Goal: Task Accomplishment & Management: Manage account settings

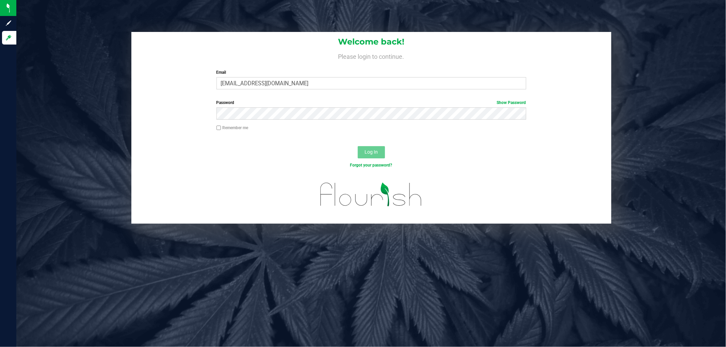
type input "[EMAIL_ADDRESS][DOMAIN_NAME]"
click at [358, 146] on button "Log In" at bounding box center [371, 152] width 27 height 12
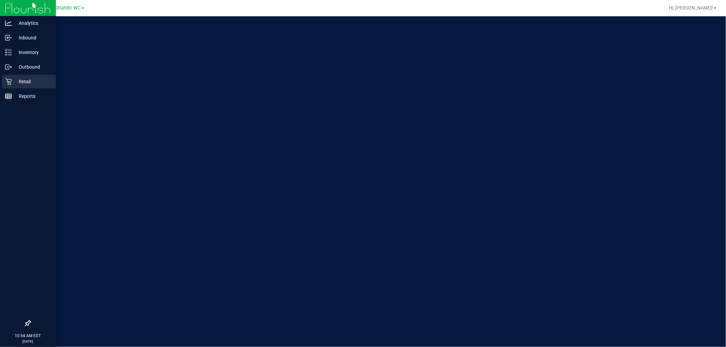
click at [13, 81] on p "Retail" at bounding box center [32, 82] width 41 height 8
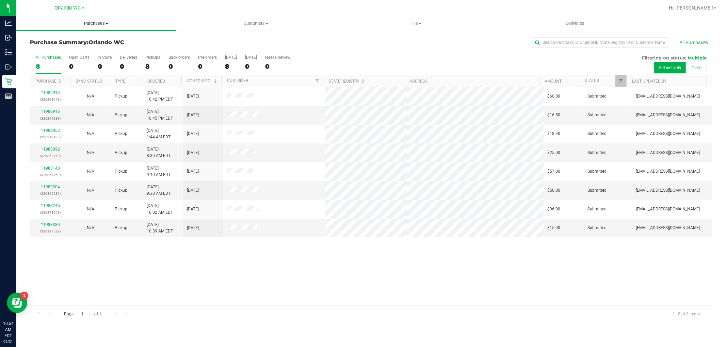
click at [99, 24] on span "Purchases" at bounding box center [96, 23] width 160 height 6
click at [61, 48] on li "Fulfillment" at bounding box center [96, 49] width 160 height 8
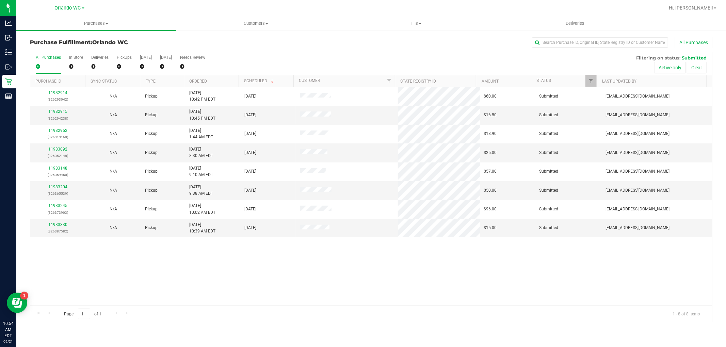
click at [193, 76] on th "Ordered" at bounding box center [211, 81] width 55 height 12
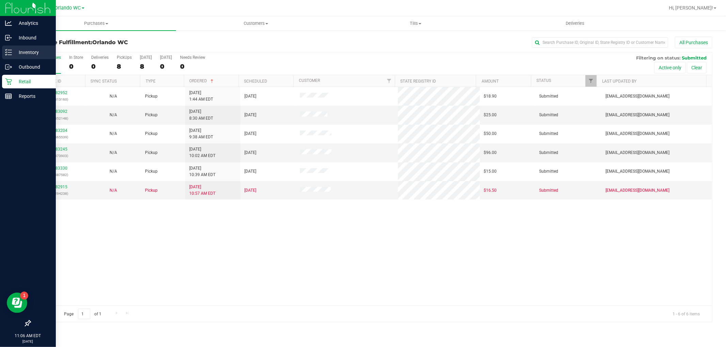
click at [7, 54] on icon at bounding box center [8, 52] width 7 height 7
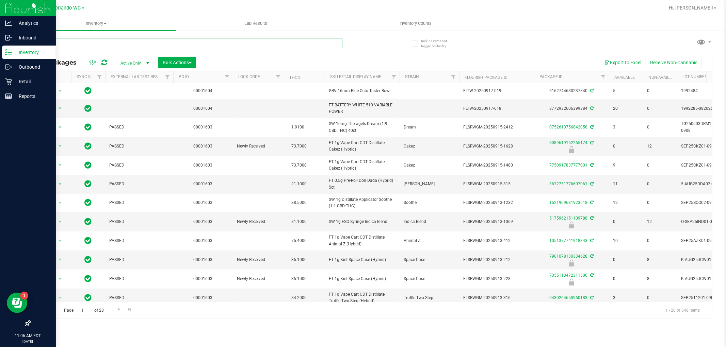
click at [242, 38] on input "text" at bounding box center [186, 43] width 312 height 10
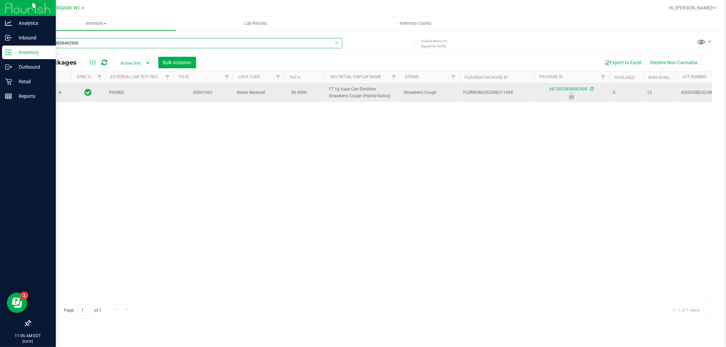
type input "6872053858462900"
click at [51, 90] on span "Action" at bounding box center [46, 93] width 18 height 10
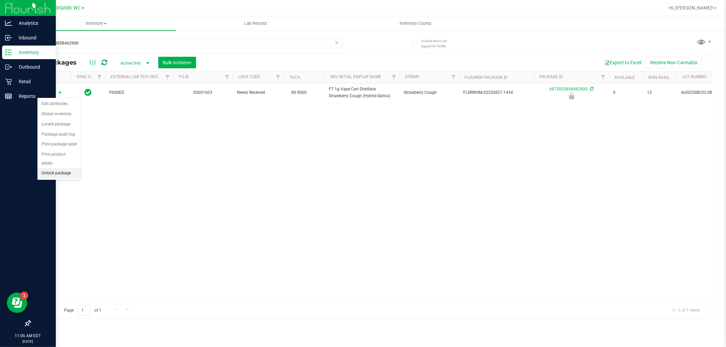
click at [54, 176] on li "Unlock package" at bounding box center [59, 173] width 44 height 10
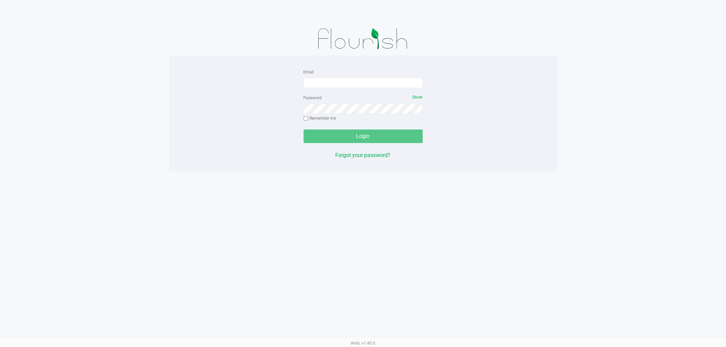
click at [317, 89] on form "Email Password Show Remember me Login" at bounding box center [363, 106] width 119 height 76
click at [315, 84] on input "Email" at bounding box center [363, 83] width 119 height 10
type input "[EMAIL_ADDRESS][DOMAIN_NAME]"
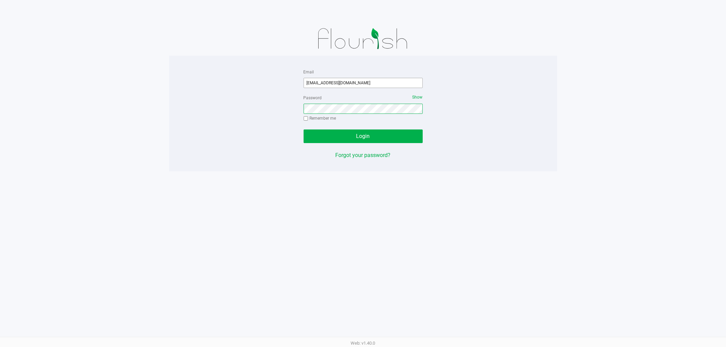
click at [304, 130] on button "Login" at bounding box center [363, 137] width 119 height 14
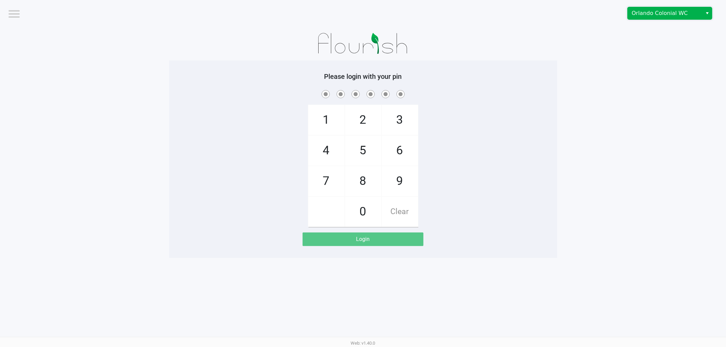
click at [675, 14] on span "Orlando Colonial WC" at bounding box center [665, 13] width 66 height 8
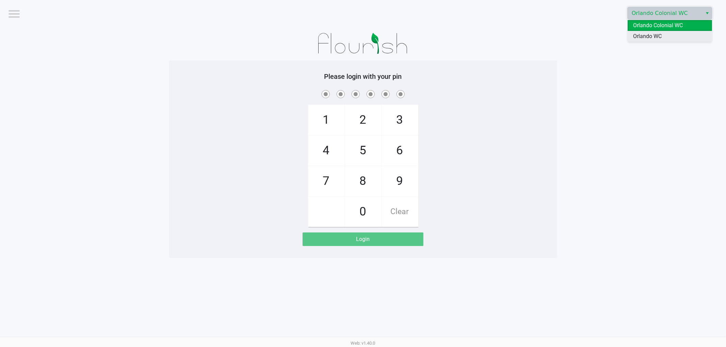
click at [659, 40] on span "Orlando WC" at bounding box center [647, 36] width 29 height 8
click at [600, 93] on app-pos-login-wrapper "Logout Orlando WC Please login with your pin 1 4 7 2 5 8 0 3 6 9 Clear Login" at bounding box center [363, 129] width 726 height 258
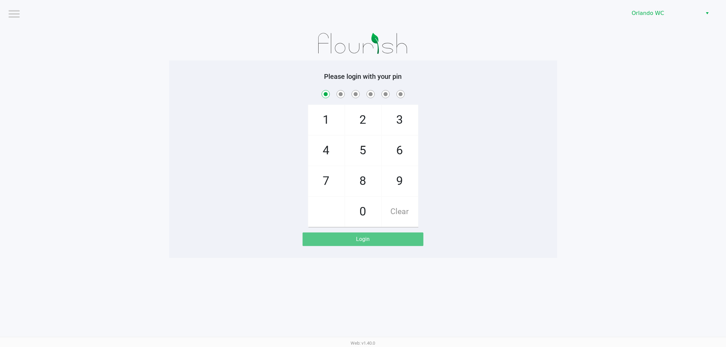
checkbox input "true"
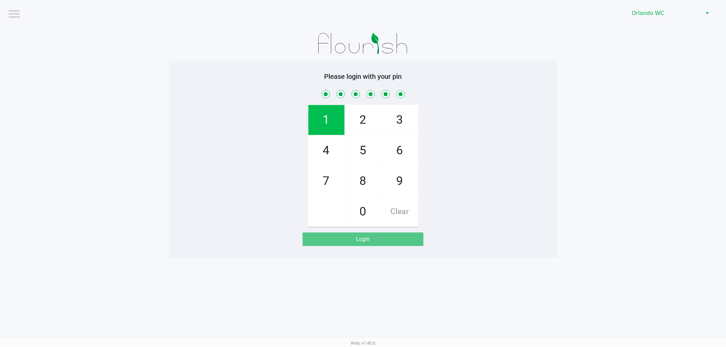
checkbox input "true"
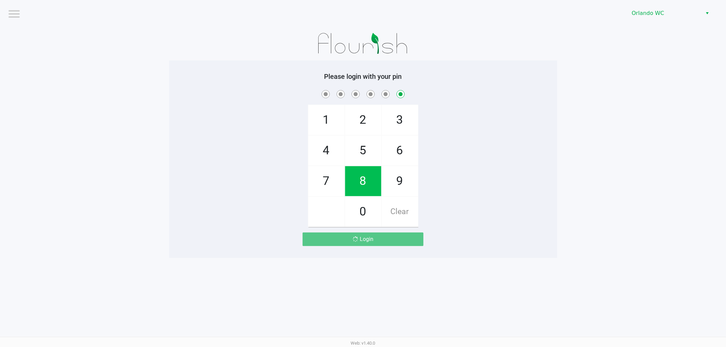
checkbox input "false"
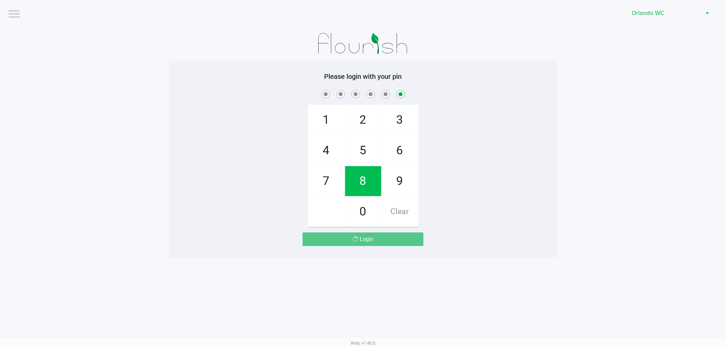
checkbox input "false"
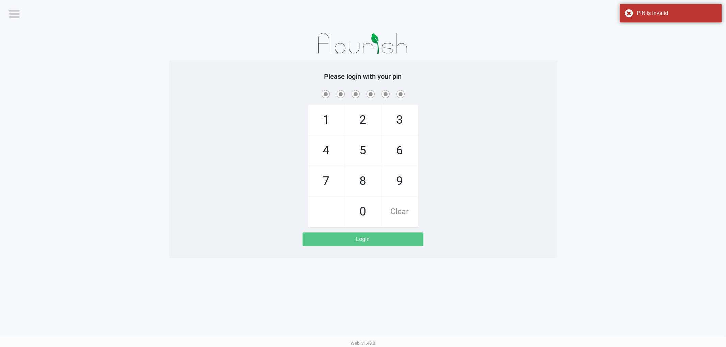
checkbox input "true"
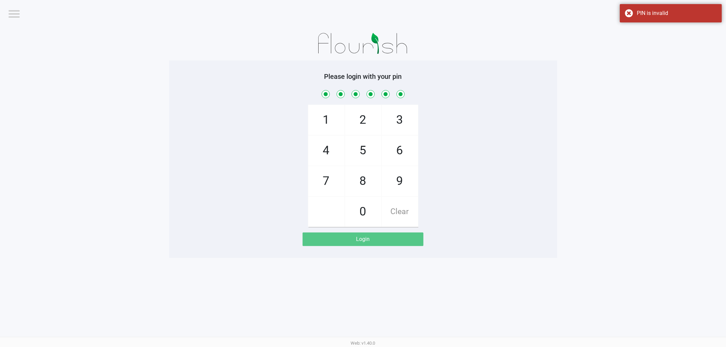
checkbox input "true"
checkbox input "false"
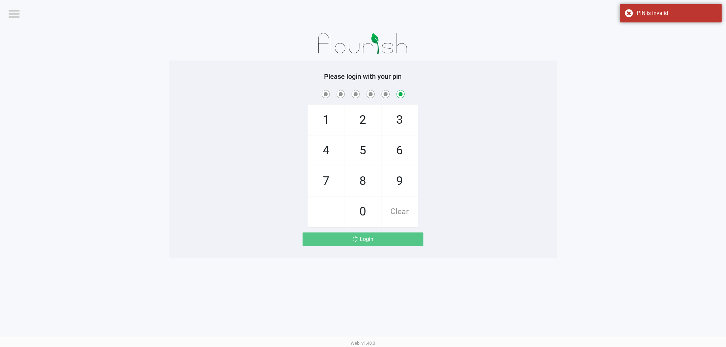
checkbox input "false"
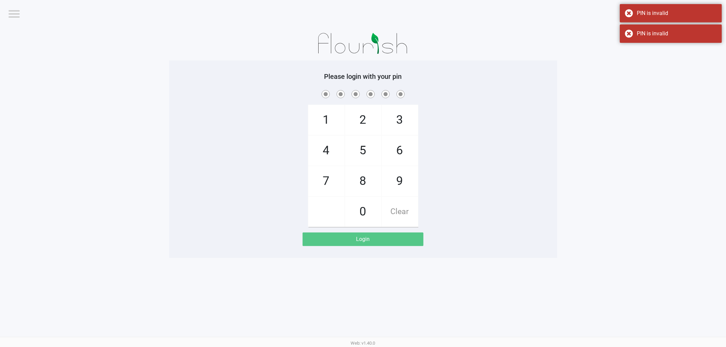
checkbox input "true"
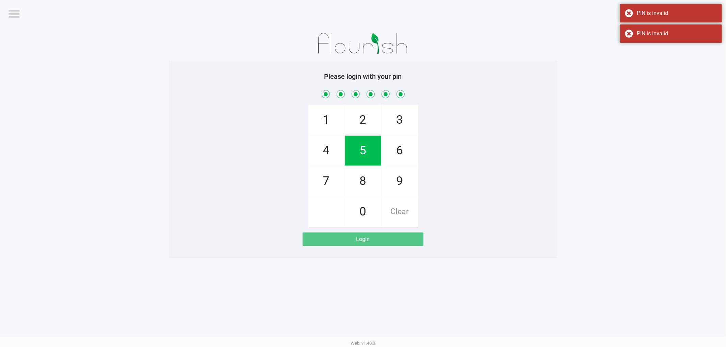
checkbox input "true"
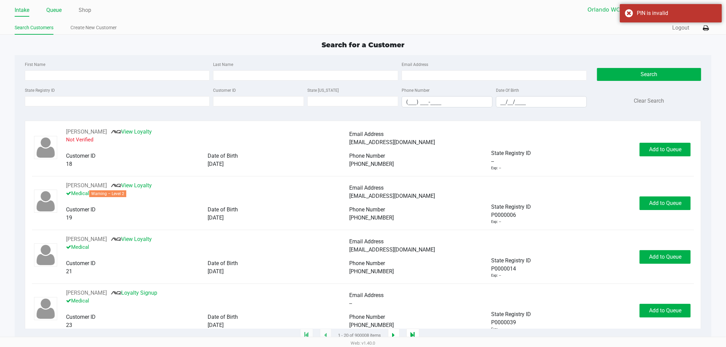
click at [51, 11] on link "Queue" at bounding box center [53, 10] width 15 height 10
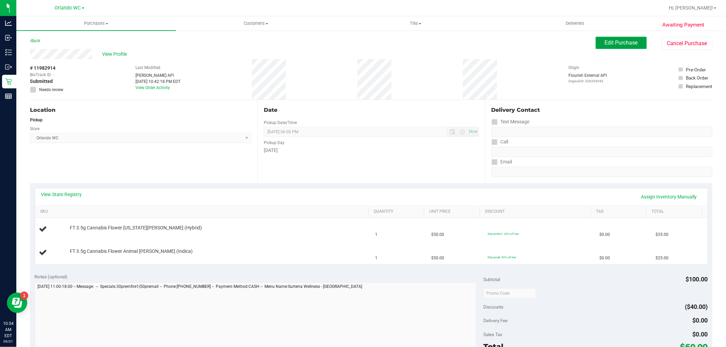
click at [605, 40] on span "Edit Purchase" at bounding box center [621, 42] width 33 height 6
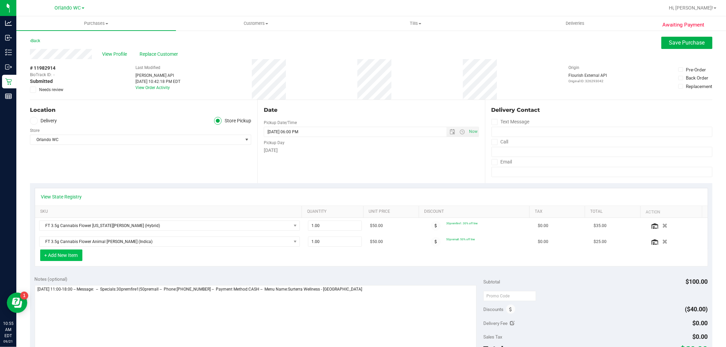
click at [72, 255] on button "+ Add New Item" at bounding box center [61, 256] width 42 height 12
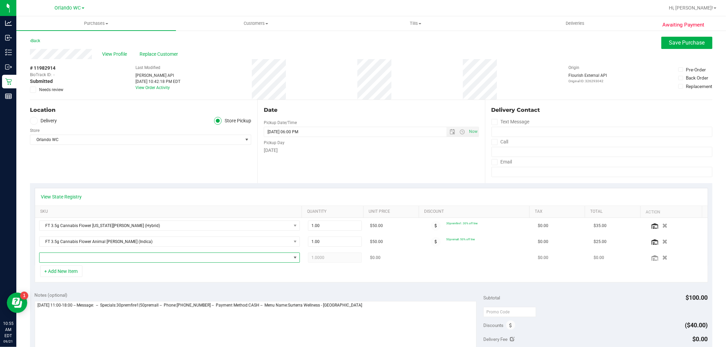
click at [111, 255] on span "NO DATA FOUND" at bounding box center [165, 258] width 252 height 10
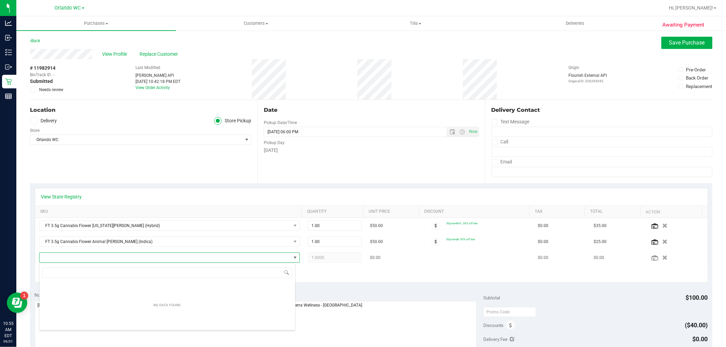
scroll to position [10, 254]
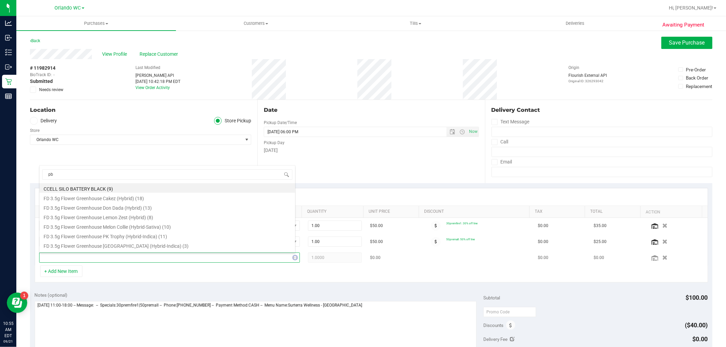
type input "pbs"
click at [94, 192] on li "FT 0.5g Vape Cart CDT Distillate PB & Smelly (Hybrid) (10)" at bounding box center [167, 190] width 256 height 10
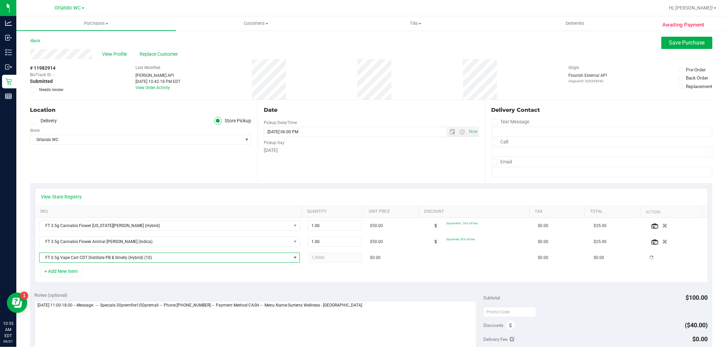
click at [122, 165] on div "Location Delivery Store Pickup Store Orlando WC Select Store Bonita Springs WC …" at bounding box center [143, 141] width 227 height 83
click at [79, 199] on link "View State Registry" at bounding box center [61, 197] width 41 height 7
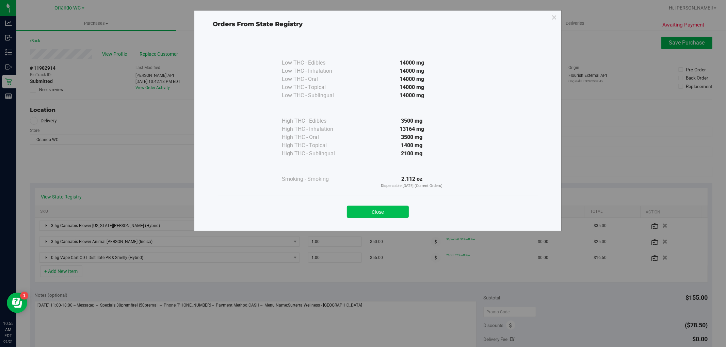
click at [388, 214] on button "Close" at bounding box center [378, 212] width 62 height 12
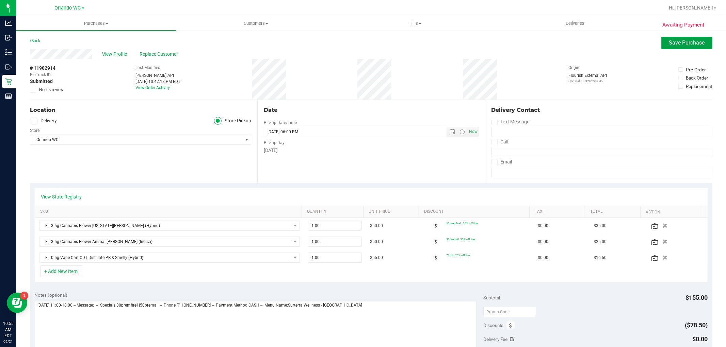
click at [679, 40] on span "Save Purchase" at bounding box center [687, 42] width 36 height 6
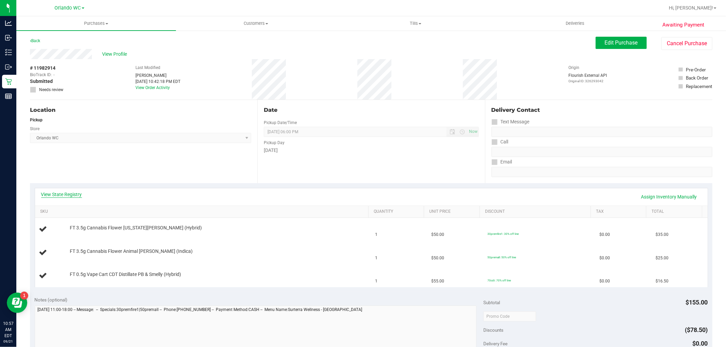
click at [63, 191] on link "View State Registry" at bounding box center [61, 194] width 41 height 7
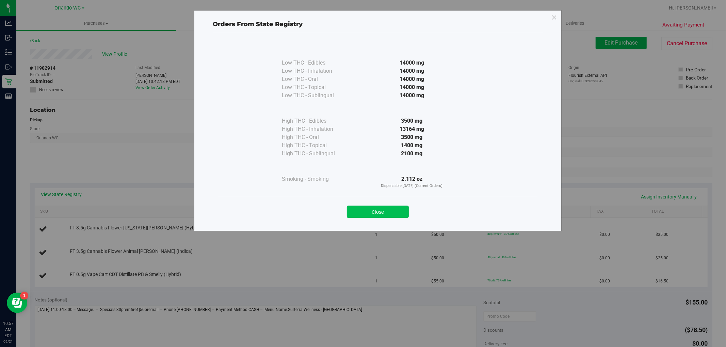
click at [367, 212] on button "Close" at bounding box center [378, 212] width 62 height 12
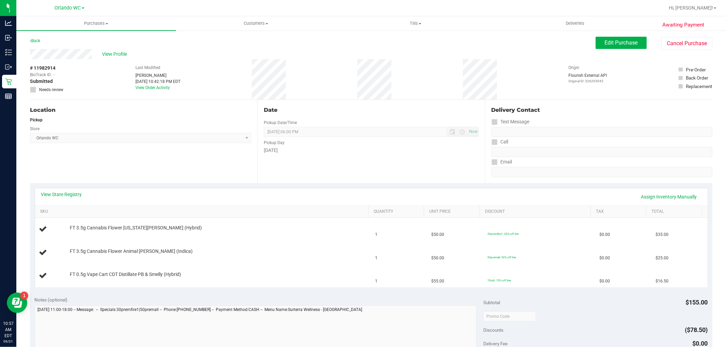
click at [149, 192] on div "View State Registry Assign Inventory Manually" at bounding box center [371, 197] width 660 height 12
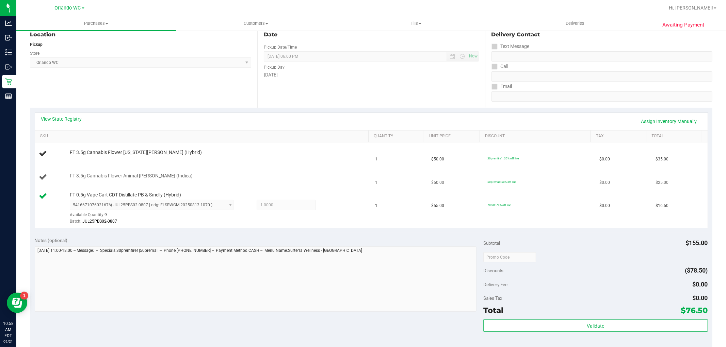
scroll to position [113, 0]
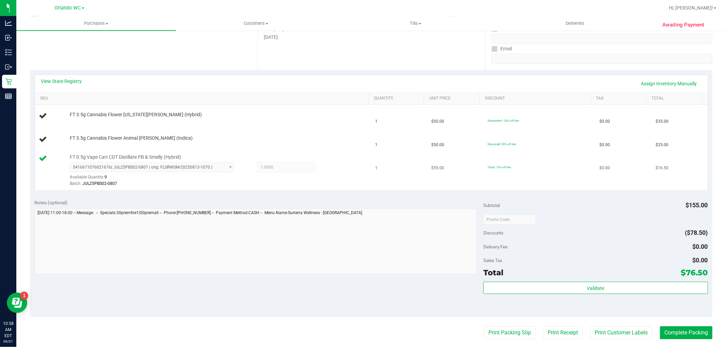
click at [295, 184] on div "Batch: JUL25PBS02-0807" at bounding box center [217, 184] width 295 height 6
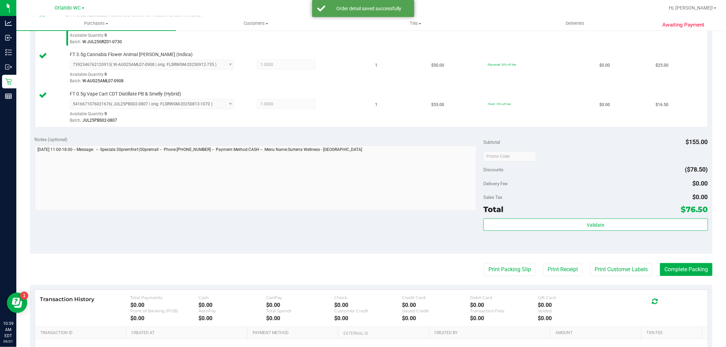
scroll to position [264, 0]
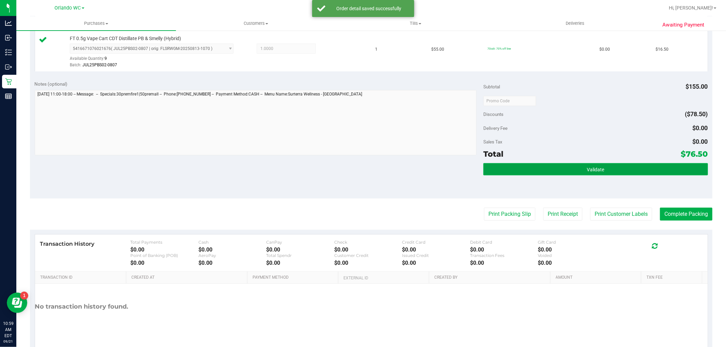
click at [566, 170] on button "Validate" at bounding box center [595, 169] width 224 height 12
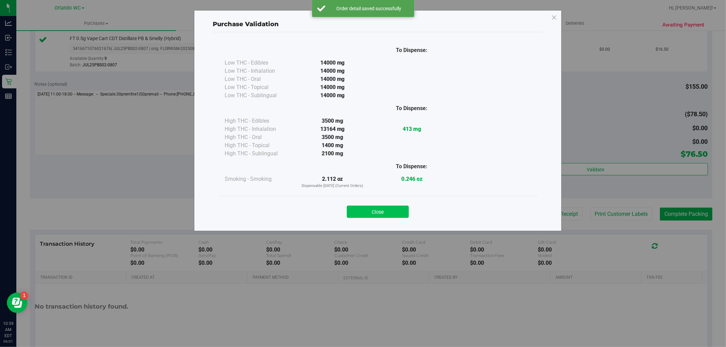
click at [382, 218] on button "Close" at bounding box center [378, 212] width 62 height 12
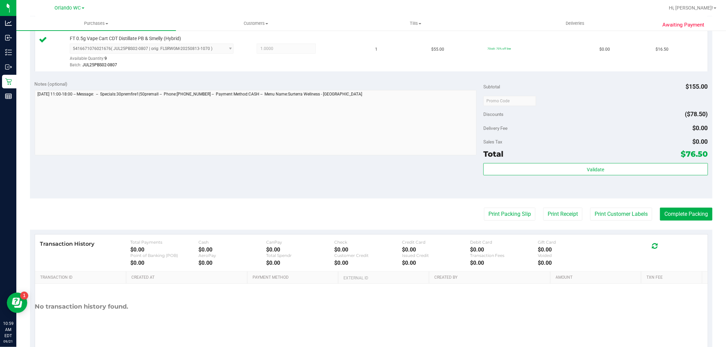
click at [483, 122] on div "Delivery Fee" at bounding box center [496, 128] width 26 height 12
click at [484, 209] on button "Print Packing Slip" at bounding box center [509, 214] width 51 height 13
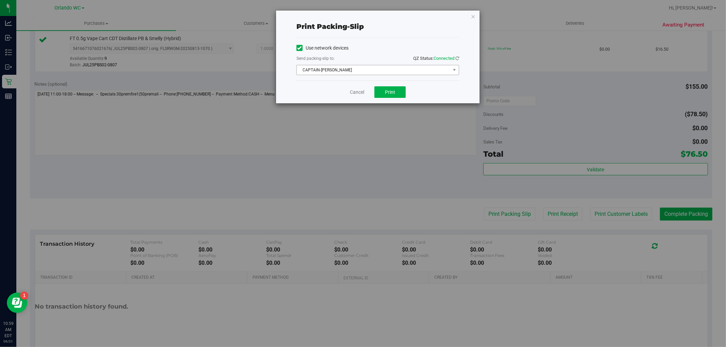
click at [359, 74] on span "CAPTAIN-KANGA" at bounding box center [373, 70] width 153 height 10
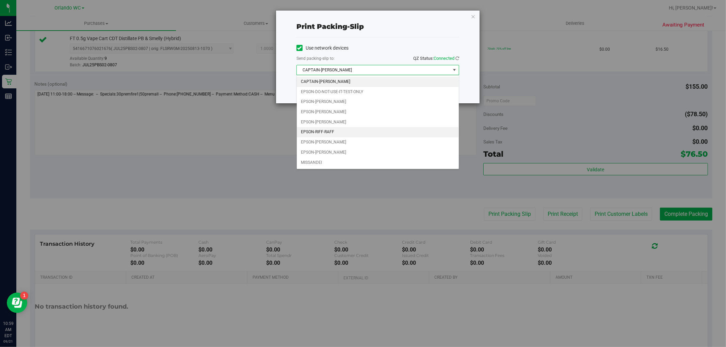
click at [330, 135] on li "EPSON-RIFF-RAFF" at bounding box center [378, 132] width 162 height 10
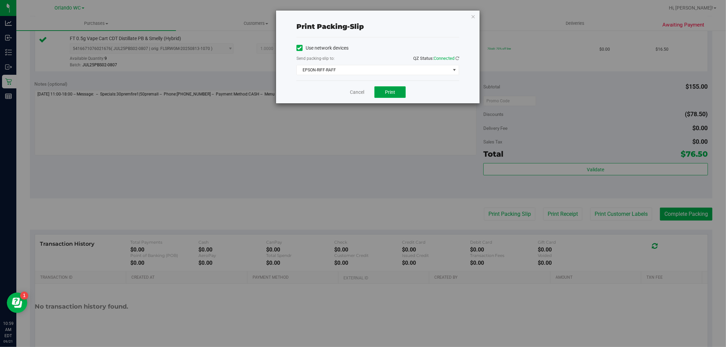
click at [385, 91] on button "Print" at bounding box center [389, 92] width 31 height 12
click at [356, 90] on link "Cancel" at bounding box center [357, 92] width 14 height 7
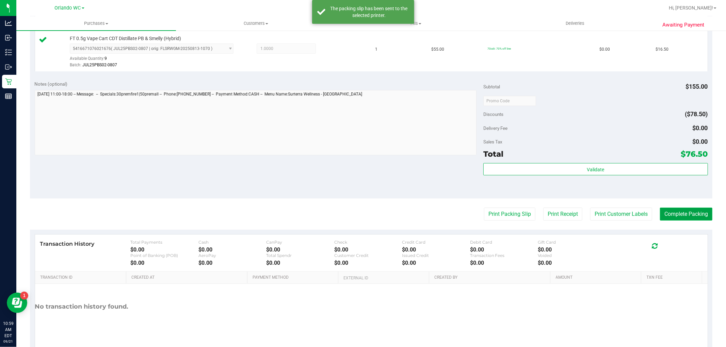
click at [690, 219] on button "Complete Packing" at bounding box center [686, 214] width 52 height 13
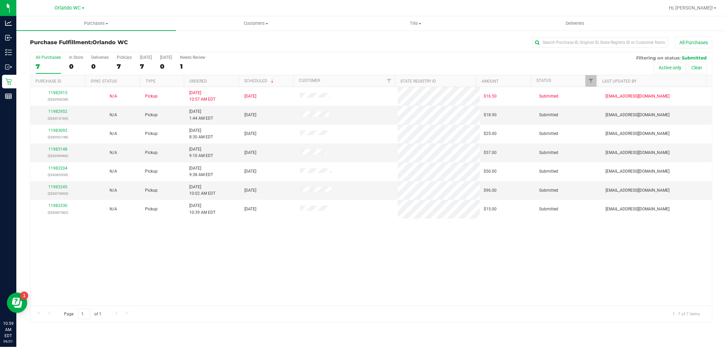
click at [693, 346] on div "Purchases Summary of purchases Fulfillment All purchases Customers All customer…" at bounding box center [371, 181] width 710 height 331
click at [504, 295] on div "11982915 (326294238) N/A Pickup 9/21/2025 10:57 AM EDT 9/21/2025 $16.50 Submitt…" at bounding box center [371, 196] width 682 height 219
click at [394, 301] on div "11982915 (326294238) N/A Pickup 9/21/2025 10:57 AM EDT 9/21/2025 $16.50 Submitt…" at bounding box center [371, 196] width 682 height 219
click at [341, 315] on div "Page 1 of 1 1 - 7 of 7 items" at bounding box center [371, 314] width 682 height 16
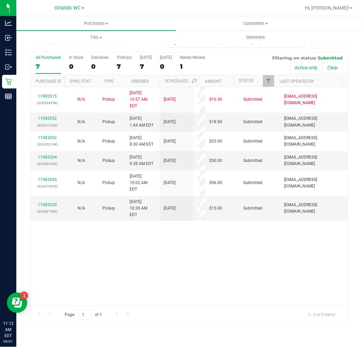
click at [38, 65] on div "7" at bounding box center [48, 67] width 25 height 8
click at [0, 0] on input "All Purchases 7" at bounding box center [0, 0] width 0 height 0
click at [100, 83] on div at bounding box center [98, 81] width 3 height 12
click at [153, 83] on th "Ordered" at bounding box center [143, 81] width 34 height 12
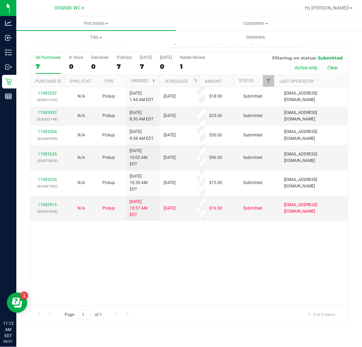
click at [117, 261] on div "11982952 (326313160) N/A Pickup 9/21/2025 1:44 AM EDT 9/21/2025 $18.90 Submitte…" at bounding box center [189, 196] width 318 height 219
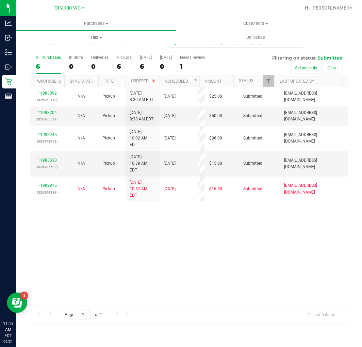
click at [53, 67] on div "6" at bounding box center [48, 67] width 25 height 8
click at [0, 0] on input "All Purchases 6" at bounding box center [0, 0] width 0 height 0
click at [48, 59] on div "All Purchases" at bounding box center [48, 57] width 25 height 5
click at [0, 0] on input "All Purchases 5" at bounding box center [0, 0] width 0 height 0
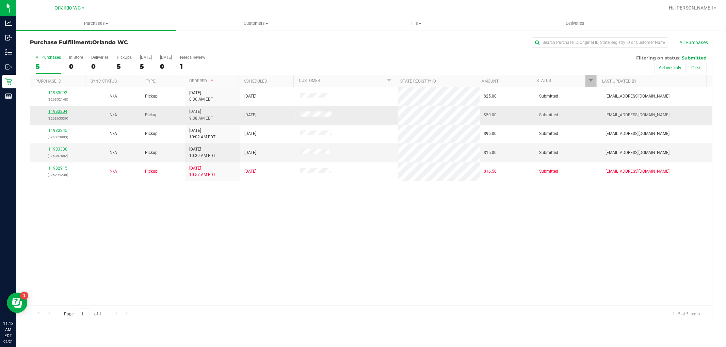
click at [64, 111] on link "11983204" at bounding box center [57, 111] width 19 height 5
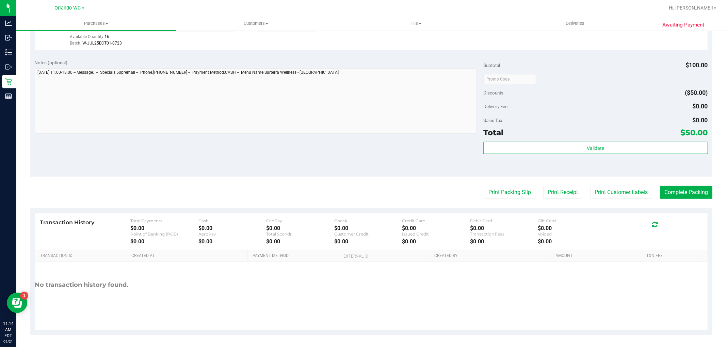
scroll to position [249, 0]
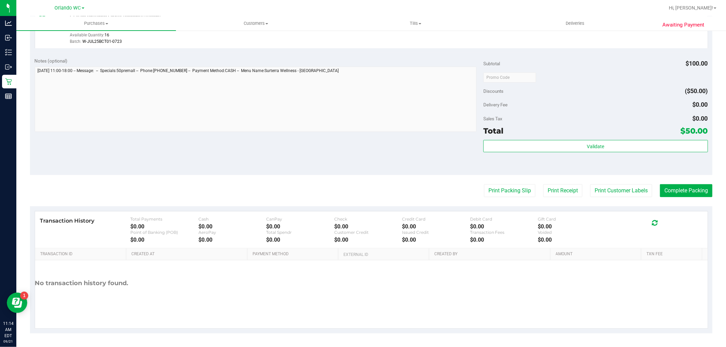
click at [520, 198] on purchase-details "Back Edit Purchase Cancel Purchase View Profile # 11983204 BioTrack ID: - Submi…" at bounding box center [371, 61] width 682 height 546
click at [508, 194] on button "Print Packing Slip" at bounding box center [509, 190] width 51 height 13
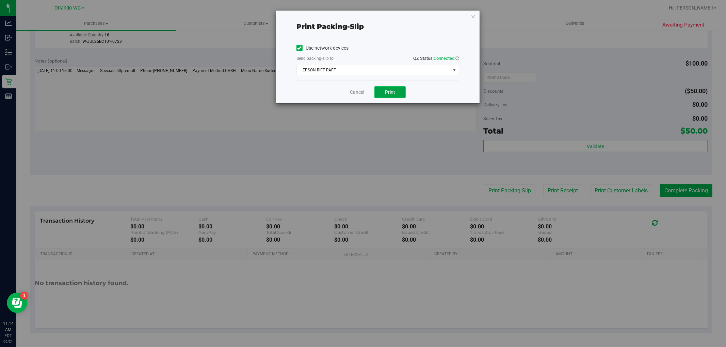
click at [392, 90] on span "Print" at bounding box center [390, 92] width 10 height 5
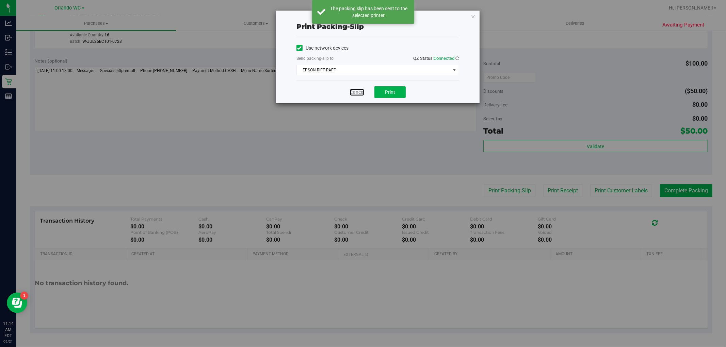
click at [362, 94] on link "Cancel" at bounding box center [357, 92] width 14 height 7
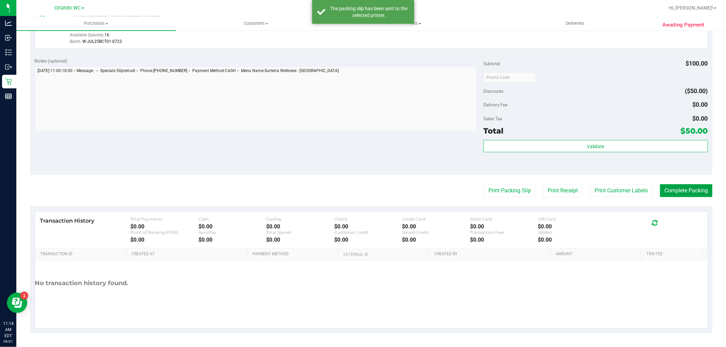
click at [680, 192] on button "Complete Packing" at bounding box center [686, 190] width 52 height 13
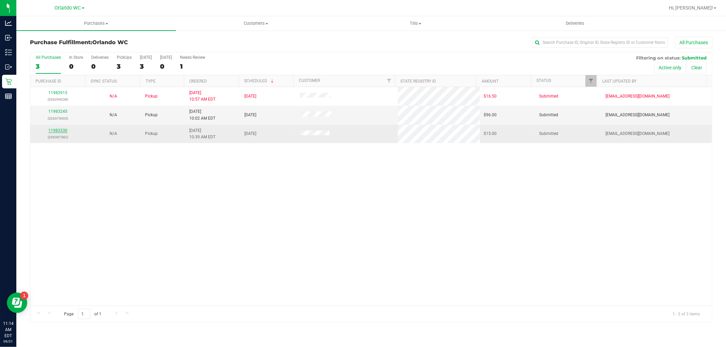
click at [62, 131] on link "11983330" at bounding box center [57, 130] width 19 height 5
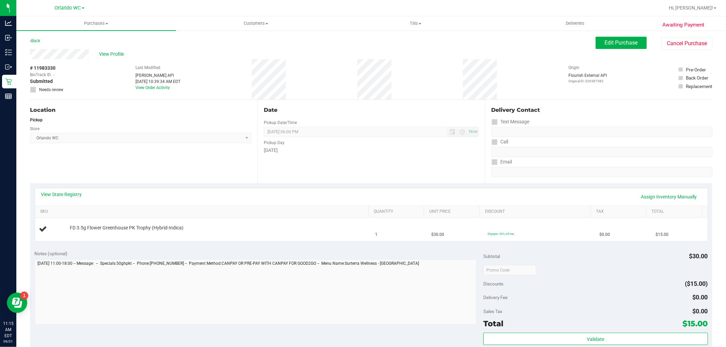
click at [287, 152] on div "Sunday" at bounding box center [371, 150] width 215 height 7
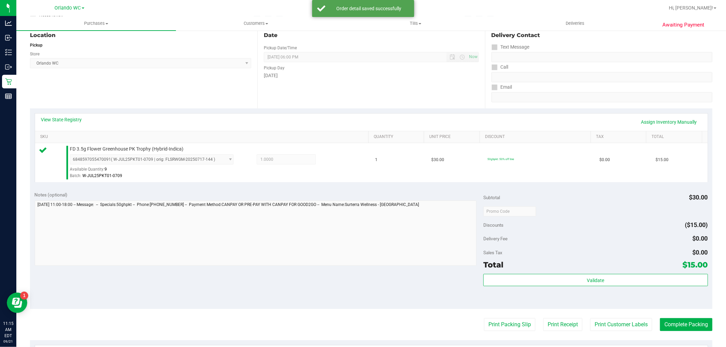
scroll to position [76, 0]
click at [564, 272] on div "Subtotal $30.00 Discounts ($15.00) Delivery Fee $0.00 Sales Tax $0.00 Total $15…" at bounding box center [595, 247] width 224 height 113
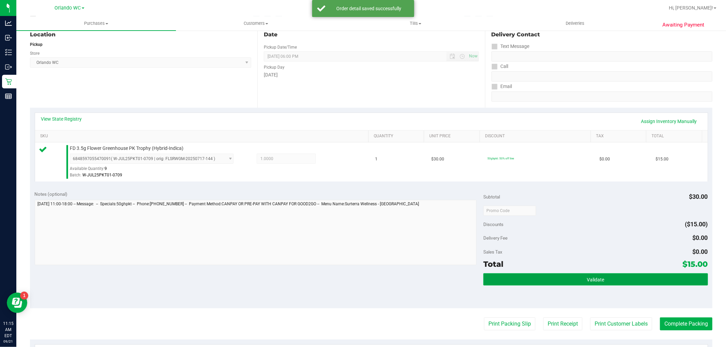
click at [571, 282] on button "Validate" at bounding box center [595, 280] width 224 height 12
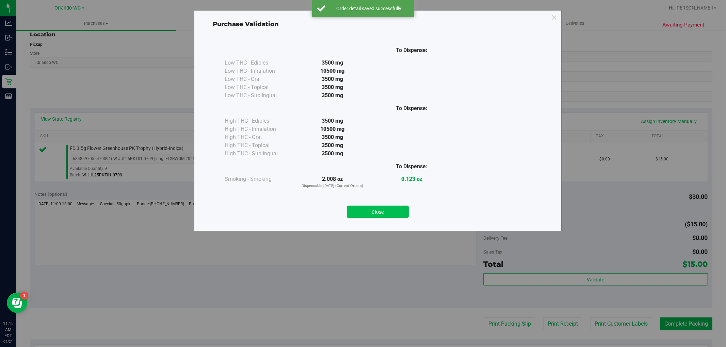
click at [392, 213] on button "Close" at bounding box center [378, 212] width 62 height 12
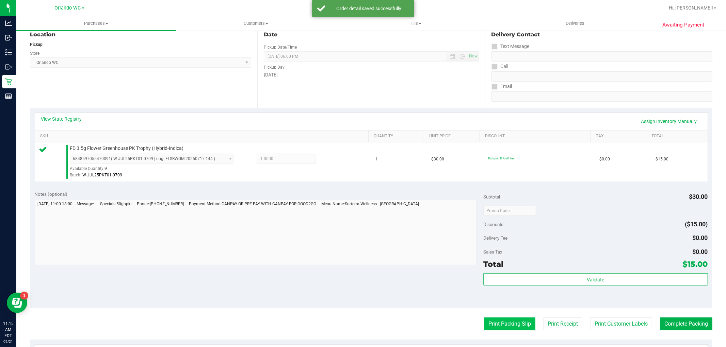
click at [487, 325] on button "Print Packing Slip" at bounding box center [509, 324] width 51 height 13
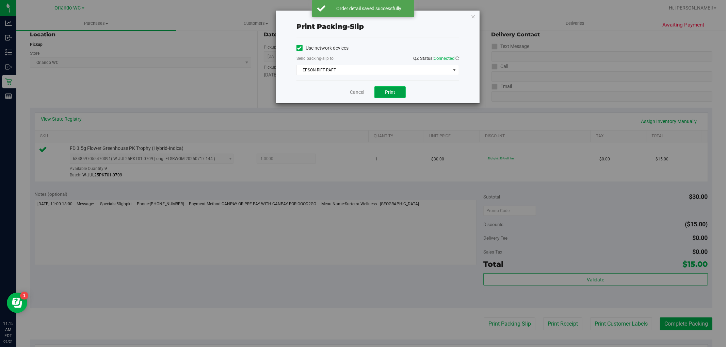
click at [390, 93] on span "Print" at bounding box center [390, 92] width 10 height 5
click at [359, 95] on link "Cancel" at bounding box center [357, 92] width 14 height 7
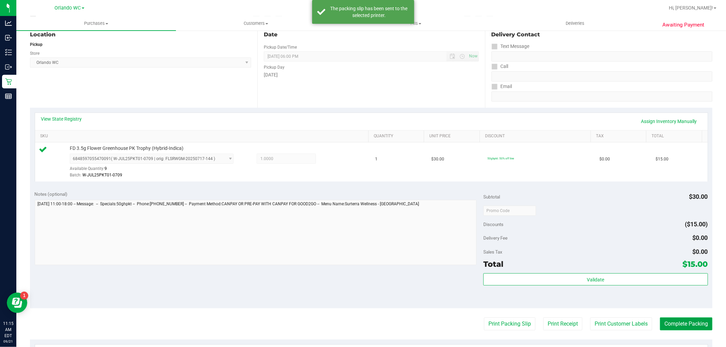
click at [691, 323] on button "Complete Packing" at bounding box center [686, 324] width 52 height 13
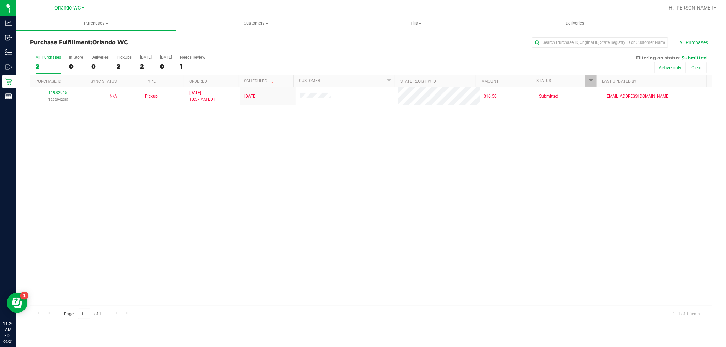
click at [48, 63] on div "2" at bounding box center [48, 67] width 25 height 8
click at [0, 0] on input "All Purchases 2" at bounding box center [0, 0] width 0 height 0
click at [300, 196] on div "11982915 (326294238) N/A Pickup 9/21/2025 10:57 AM EDT 9/21/2025 $16.50 Submitt…" at bounding box center [371, 196] width 682 height 219
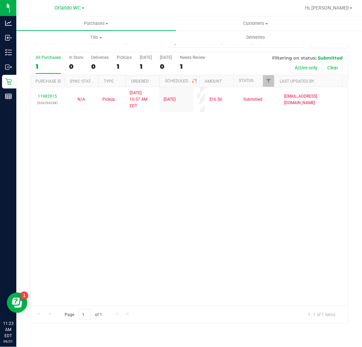
click at [55, 66] on div "1" at bounding box center [48, 67] width 25 height 8
click at [0, 0] on input "All Purchases 1" at bounding box center [0, 0] width 0 height 0
click at [43, 67] on div "1" at bounding box center [48, 67] width 25 height 8
click at [0, 0] on input "All Purchases 1" at bounding box center [0, 0] width 0 height 0
click at [49, 61] on label "All Purchases 1" at bounding box center [48, 64] width 25 height 19
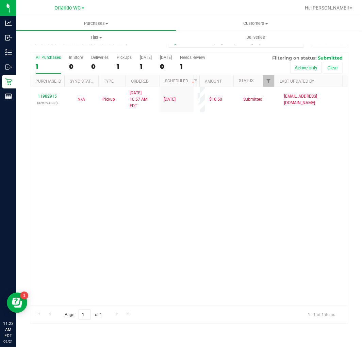
click at [0, 0] on input "All Purchases 1" at bounding box center [0, 0] width 0 height 0
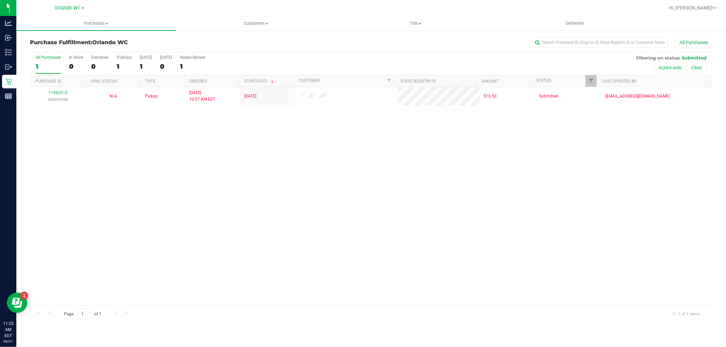
click at [40, 63] on div "1" at bounding box center [48, 67] width 25 height 8
click at [0, 0] on input "All Purchases 1" at bounding box center [0, 0] width 0 height 0
drag, startPoint x: 250, startPoint y: 228, endPoint x: 280, endPoint y: 138, distance: 94.9
click at [250, 227] on div "11982915 (326294238) N/A Pickup 9/21/2025 10:57 AM EDT 9/21/2025 $16.50 Submitt…" at bounding box center [371, 196] width 682 height 219
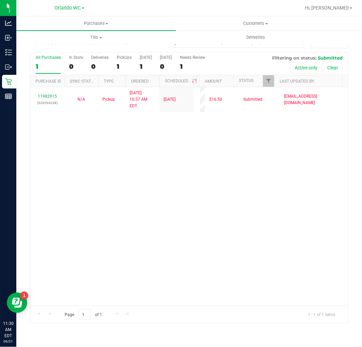
click at [56, 71] on label "All Purchases 1" at bounding box center [48, 64] width 25 height 19
click at [0, 0] on input "All Purchases 1" at bounding box center [0, 0] width 0 height 0
click at [47, 67] on div "1" at bounding box center [48, 67] width 25 height 8
click at [0, 0] on input "All Purchases 1" at bounding box center [0, 0] width 0 height 0
click at [99, 196] on div "11982915 (326294238) N/A Pickup 9/21/2025 10:57 AM EDT 9/21/2025 $16.50 Submitt…" at bounding box center [189, 196] width 318 height 219
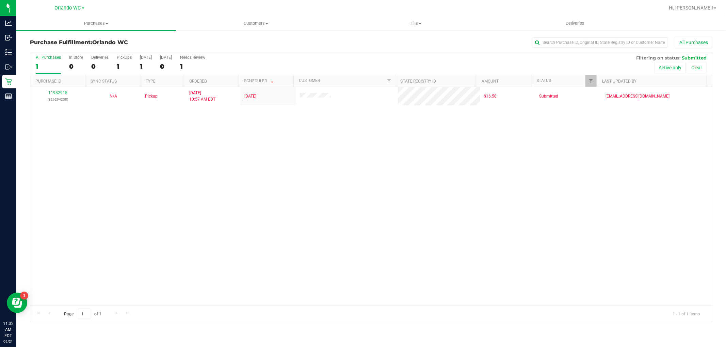
click at [36, 60] on label "All Purchases 1" at bounding box center [48, 64] width 25 height 19
click at [0, 0] on input "All Purchases 1" at bounding box center [0, 0] width 0 height 0
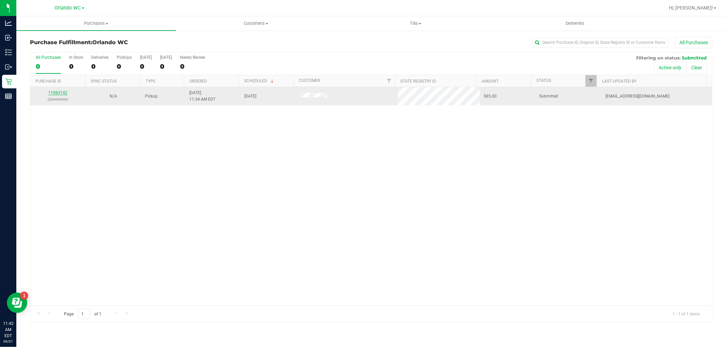
click at [54, 94] on link "11983742" at bounding box center [57, 93] width 19 height 5
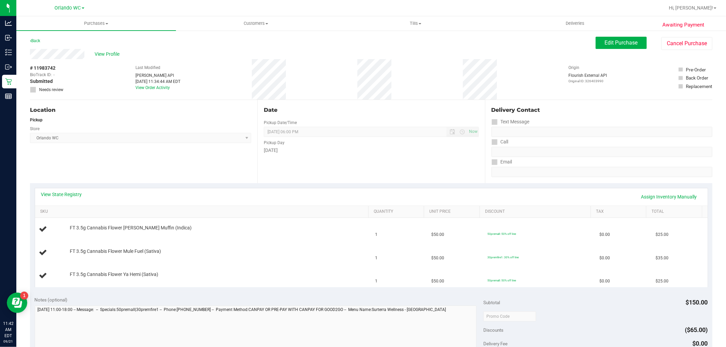
click at [70, 198] on div "View State Registry Assign Inventory Manually" at bounding box center [371, 197] width 660 height 12
click at [70, 195] on link "View State Registry" at bounding box center [61, 194] width 41 height 7
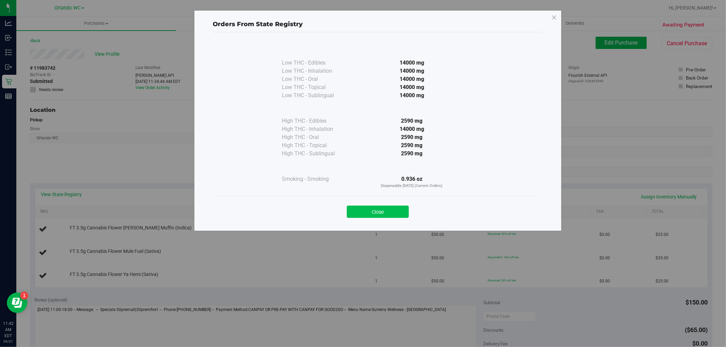
click at [381, 214] on button "Close" at bounding box center [378, 212] width 62 height 12
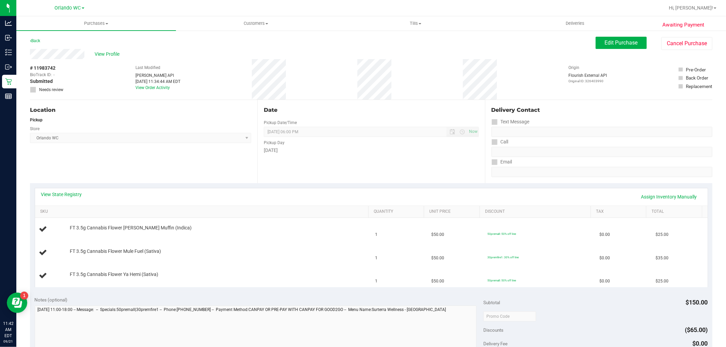
click at [86, 160] on div "Location Pickup Store Orlando WC Select Store Bonita Springs WC Boynton Beach W…" at bounding box center [143, 141] width 227 height 83
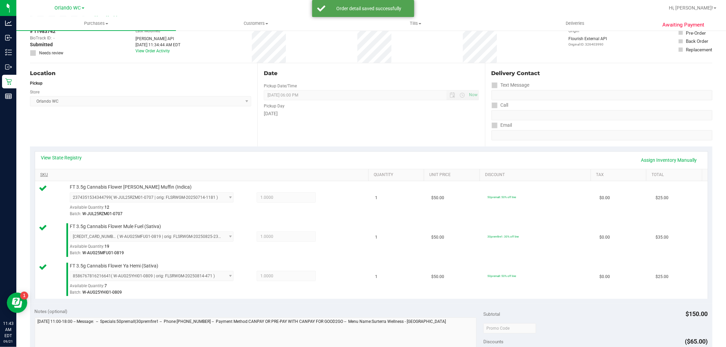
scroll to position [113, 0]
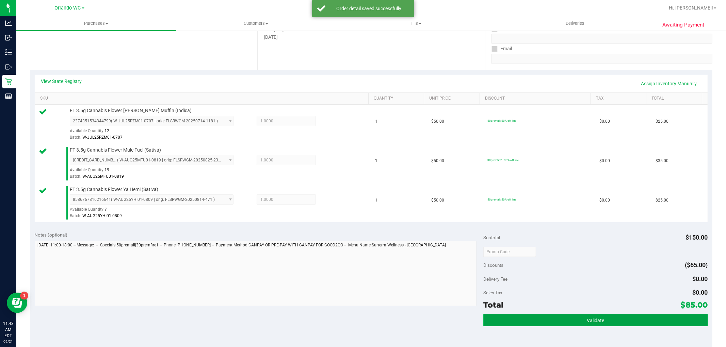
click at [530, 318] on button "Validate" at bounding box center [595, 320] width 224 height 12
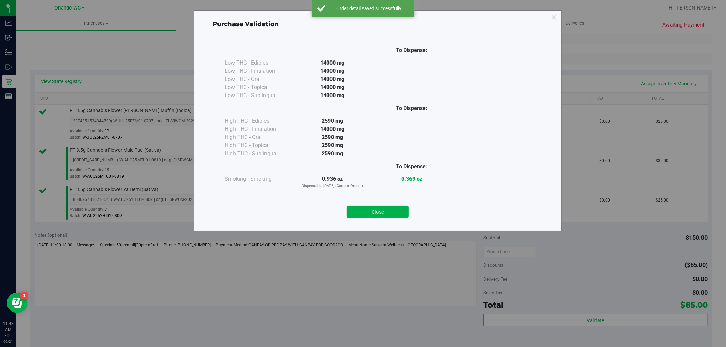
click at [375, 219] on div "Close" at bounding box center [378, 210] width 320 height 28
click at [376, 216] on button "Close" at bounding box center [378, 212] width 62 height 12
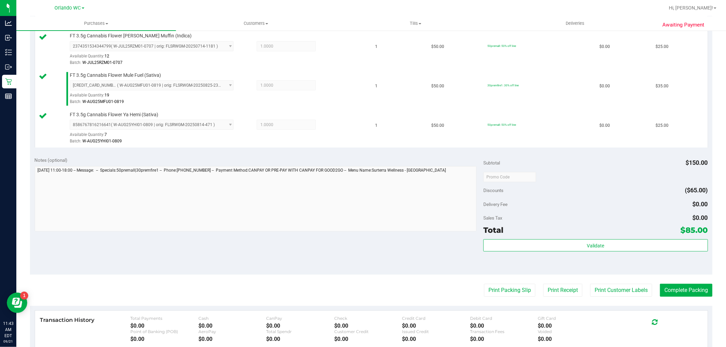
scroll to position [189, 0]
click at [508, 291] on button "Print Packing Slip" at bounding box center [509, 290] width 51 height 13
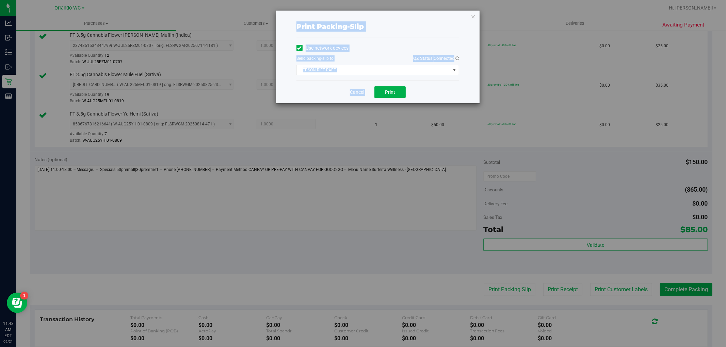
click at [394, 11] on div "Print packing-slip Use network devices Send packing-slip to: QZ Status: Connect…" at bounding box center [378, 57] width 204 height 93
click at [396, 97] on button "Print" at bounding box center [389, 92] width 31 height 12
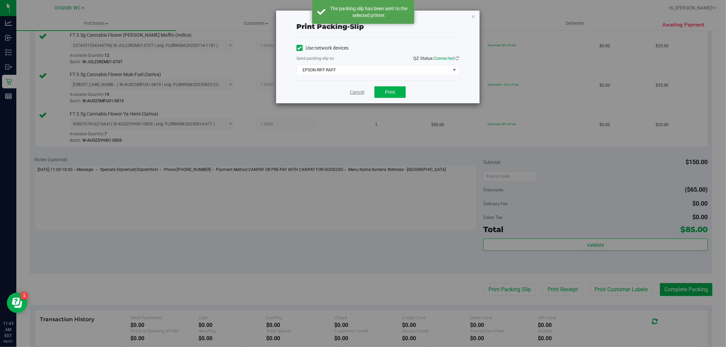
click at [353, 91] on link "Cancel" at bounding box center [357, 92] width 14 height 7
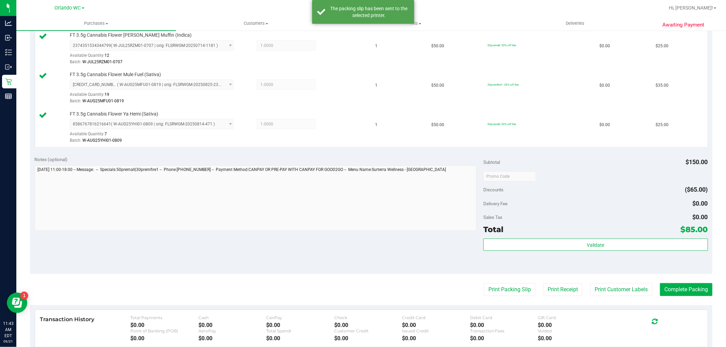
click at [692, 298] on purchase-details "Back Edit Purchase Cancel Purchase View Profile # 11983742 BioTrack ID: - Submi…" at bounding box center [371, 140] width 682 height 585
click at [692, 292] on button "Complete Packing" at bounding box center [686, 290] width 52 height 13
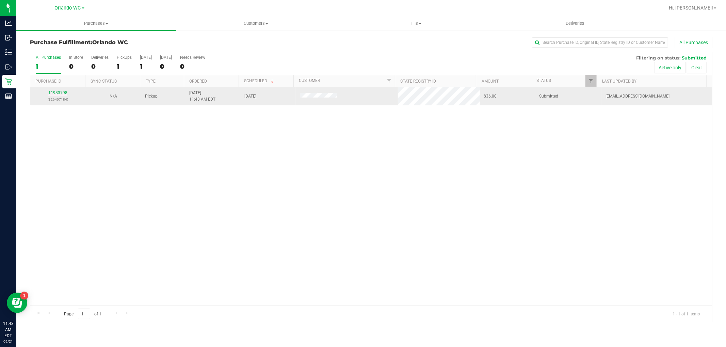
click at [61, 94] on link "11983798" at bounding box center [57, 93] width 19 height 5
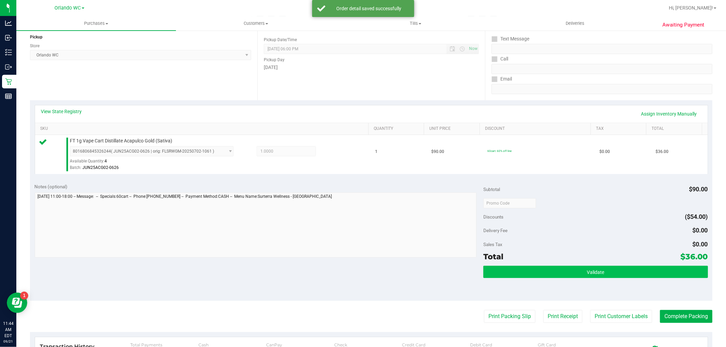
scroll to position [113, 0]
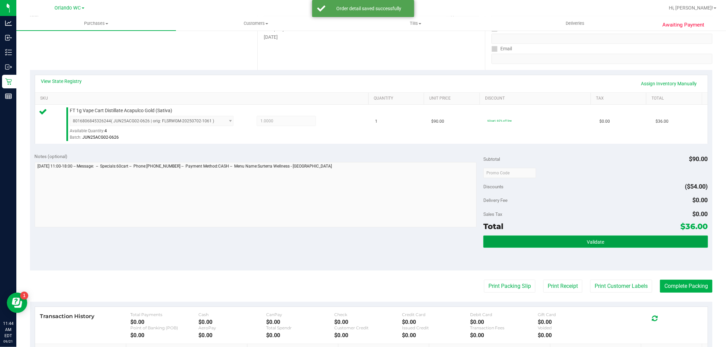
click at [550, 239] on button "Validate" at bounding box center [595, 242] width 224 height 12
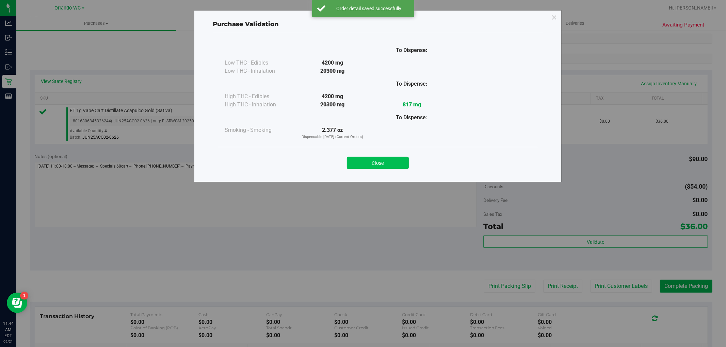
click at [399, 166] on button "Close" at bounding box center [378, 163] width 62 height 12
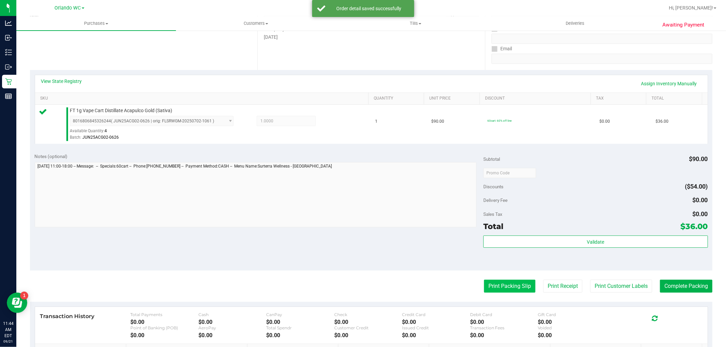
click at [506, 285] on button "Print Packing Slip" at bounding box center [509, 286] width 51 height 13
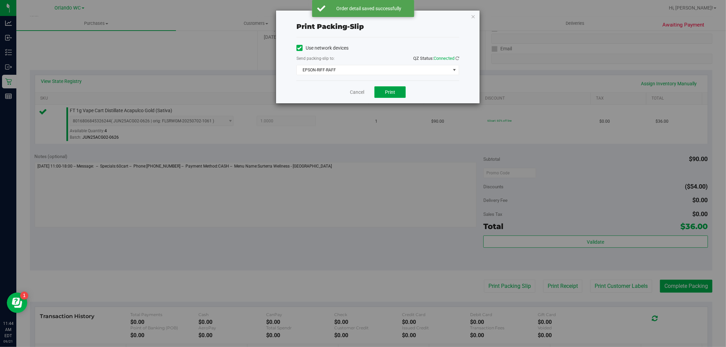
click at [395, 96] on button "Print" at bounding box center [389, 92] width 31 height 12
click at [356, 93] on link "Cancel" at bounding box center [357, 92] width 14 height 7
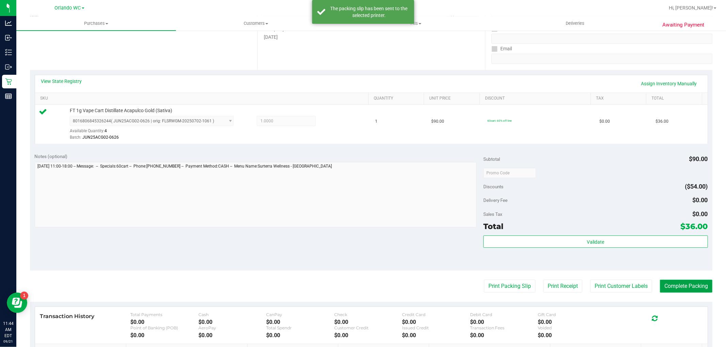
click at [675, 287] on button "Complete Packing" at bounding box center [686, 286] width 52 height 13
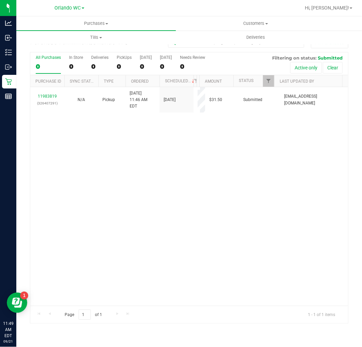
click at [46, 66] on div "0" at bounding box center [48, 67] width 25 height 8
click at [0, 0] on input "All Purchases 0" at bounding box center [0, 0] width 0 height 0
click at [152, 219] on div "11983819 (326407291) N/A Pickup 9/21/2025 11:46 AM EDT 9/21/2025 $31.50 Submitt…" at bounding box center [189, 196] width 318 height 219
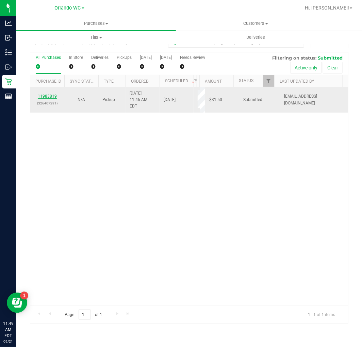
click at [50, 98] on link "11983819" at bounding box center [47, 96] width 19 height 5
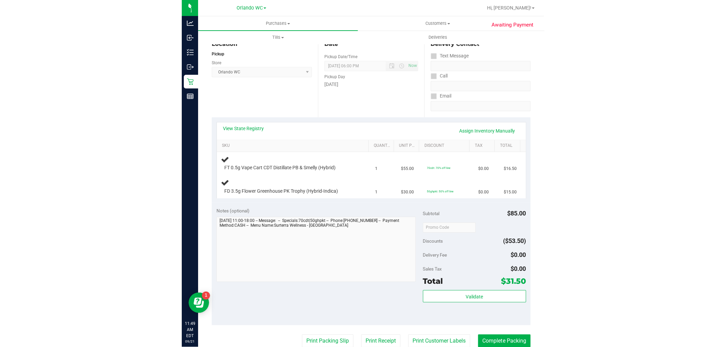
scroll to position [76, 0]
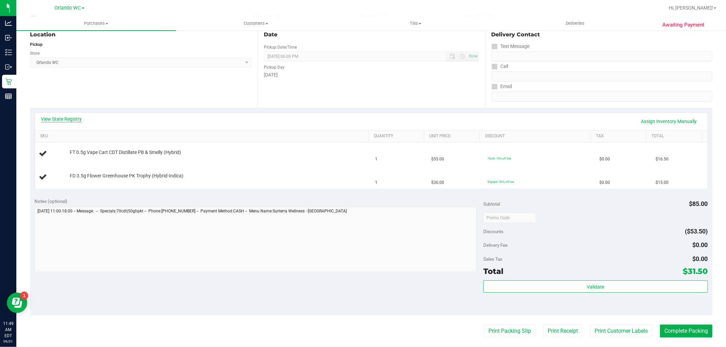
click at [49, 117] on link "View State Registry" at bounding box center [61, 119] width 41 height 7
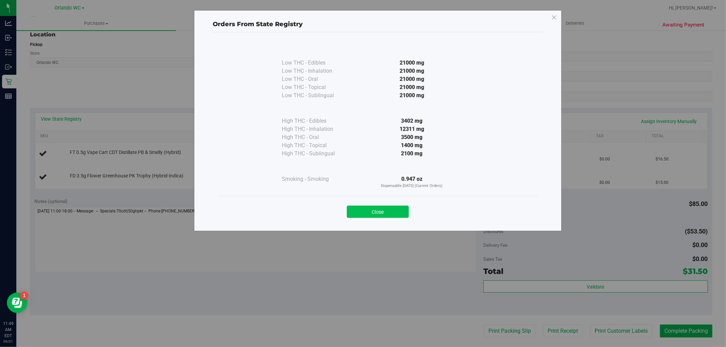
click at [390, 218] on button "Close" at bounding box center [378, 212] width 62 height 12
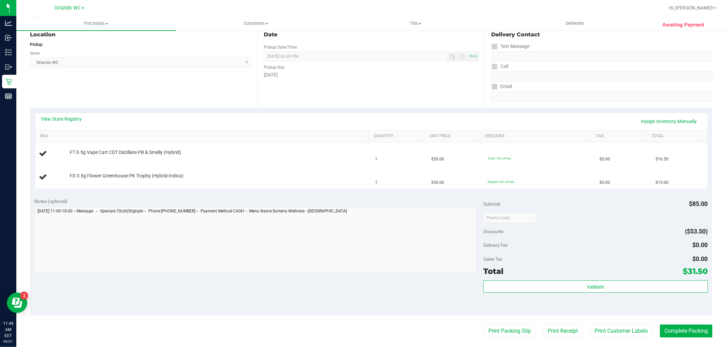
scroll to position [113, 0]
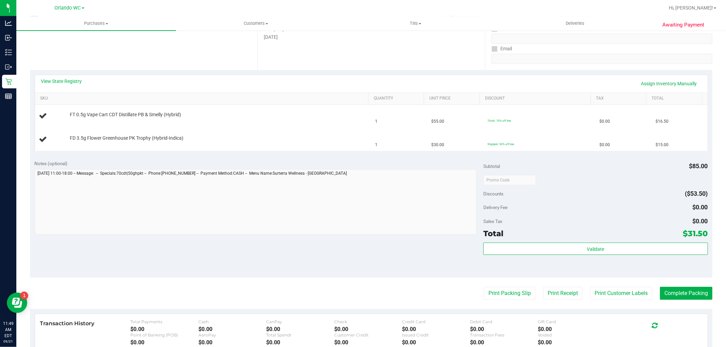
click at [126, 158] on div "Notes (optional) Subtotal $85.00 Discounts ($53.50) Delivery Fee $0.00 Sales Ta…" at bounding box center [371, 217] width 682 height 123
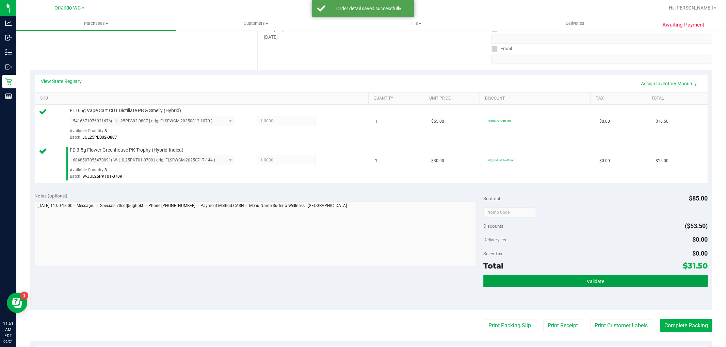
click at [560, 281] on button "Validate" at bounding box center [595, 281] width 224 height 12
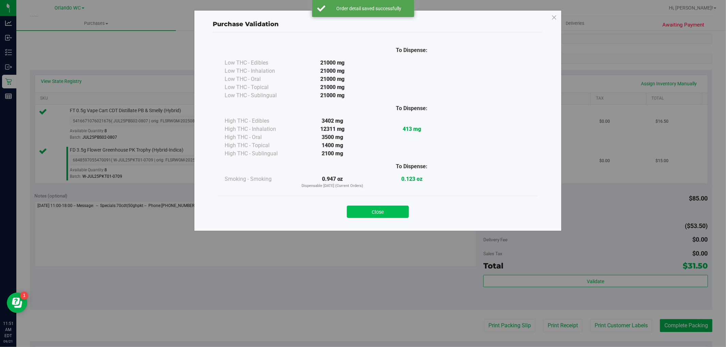
click at [388, 215] on button "Close" at bounding box center [378, 212] width 62 height 12
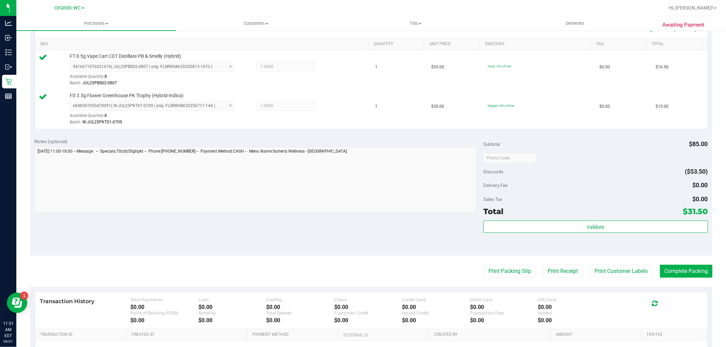
scroll to position [227, 0]
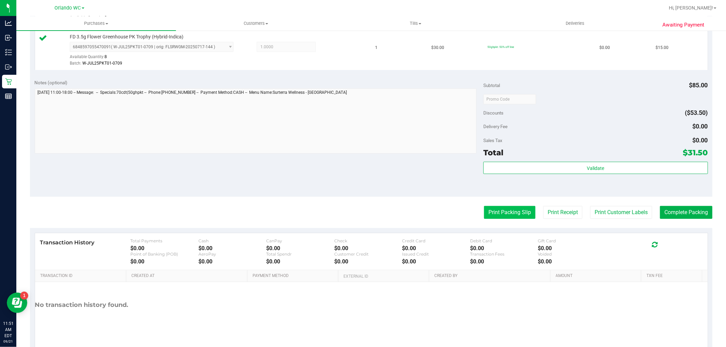
click at [495, 209] on button "Print Packing Slip" at bounding box center [509, 212] width 51 height 13
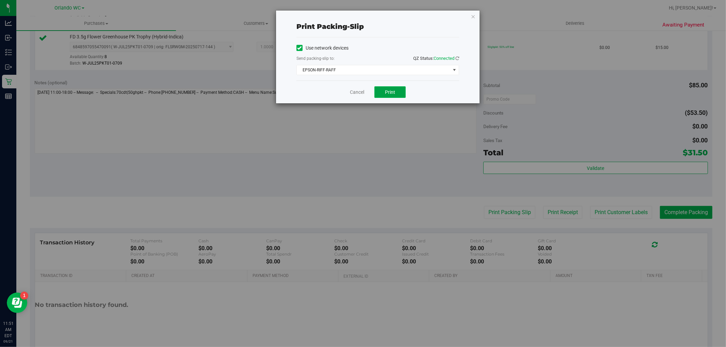
click at [400, 91] on button "Print" at bounding box center [389, 92] width 31 height 12
click at [355, 94] on link "Cancel" at bounding box center [357, 92] width 14 height 7
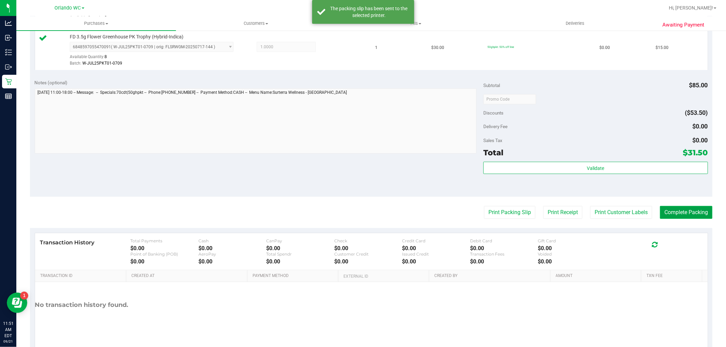
click at [669, 212] on button "Complete Packing" at bounding box center [686, 212] width 52 height 13
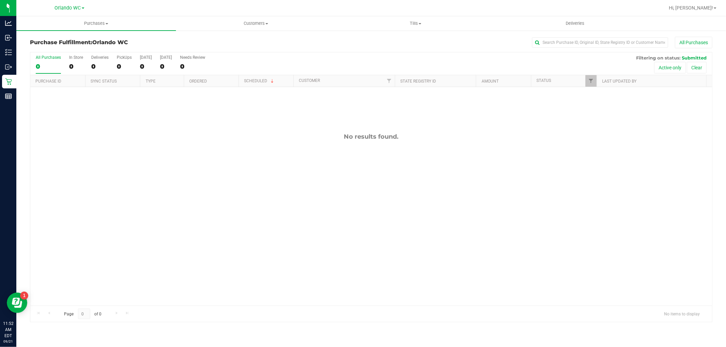
click at [504, 178] on div "No results found." at bounding box center [371, 219] width 682 height 265
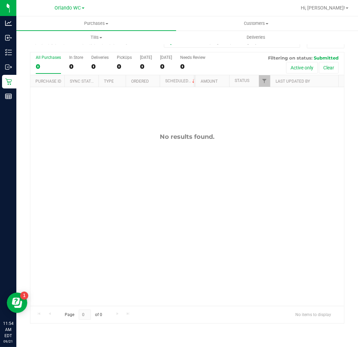
click at [35, 60] on div "All Purchases 0 In Store 0 Deliveries 0 PickUps 0 Today 0 Tomorrow 0 Needs Revi…" at bounding box center [186, 63] width 313 height 23
click at [46, 61] on label "All Purchases 0" at bounding box center [48, 64] width 25 height 19
click at [0, 0] on input "All Purchases 0" at bounding box center [0, 0] width 0 height 0
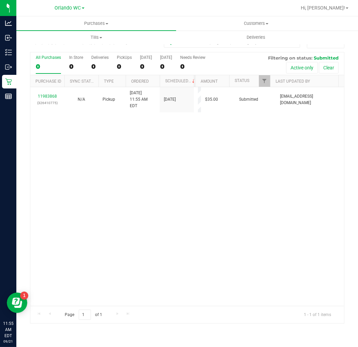
click at [47, 65] on div "0" at bounding box center [48, 67] width 25 height 8
click at [0, 0] on input "All Purchases 0" at bounding box center [0, 0] width 0 height 0
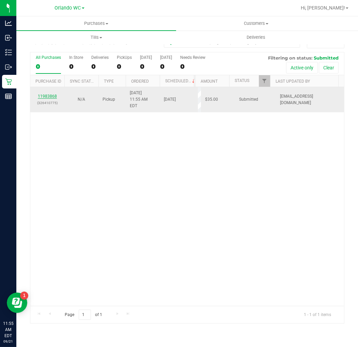
click at [46, 94] on link "11983868" at bounding box center [47, 96] width 19 height 5
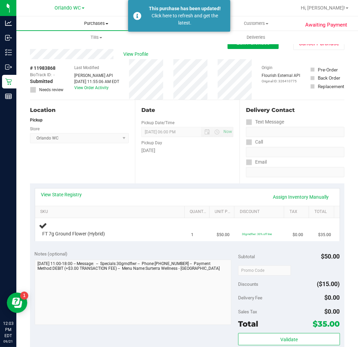
click at [86, 21] on span "Purchases" at bounding box center [96, 23] width 160 height 6
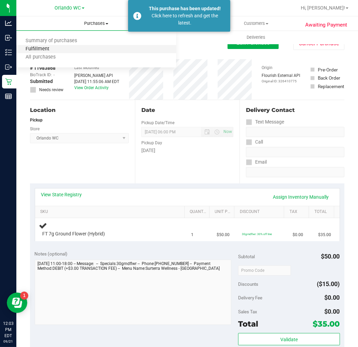
click at [57, 52] on span "Fulfillment" at bounding box center [37, 49] width 42 height 6
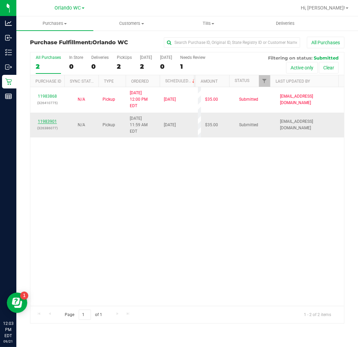
click at [47, 119] on link "11983901" at bounding box center [47, 121] width 19 height 5
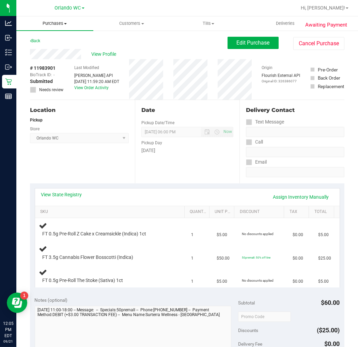
click at [53, 22] on span "Purchases" at bounding box center [54, 23] width 77 height 6
click at [38, 47] on span "Fulfillment" at bounding box center [37, 49] width 42 height 6
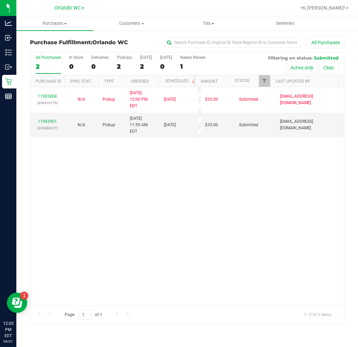
click at [42, 69] on div "2" at bounding box center [48, 67] width 25 height 8
click at [0, 0] on input "All Purchases 2" at bounding box center [0, 0] width 0 height 0
click at [72, 208] on div "11983868 (326410775) N/A Pickup 9/21/2025 12:00 PM EDT 9/21/2025 $35.00 Submitt…" at bounding box center [186, 196] width 313 height 219
drag, startPoint x: 312, startPoint y: 210, endPoint x: 271, endPoint y: 188, distance: 46.3
click at [312, 210] on div "11983868 (326410775) N/A Pickup 9/21/2025 12:00 PM EDT 9/21/2025 $35.00 Submitt…" at bounding box center [186, 196] width 313 height 219
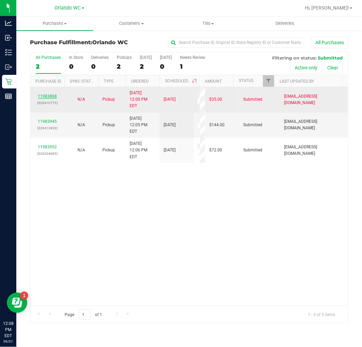
click at [52, 94] on link "11983868" at bounding box center [47, 96] width 19 height 5
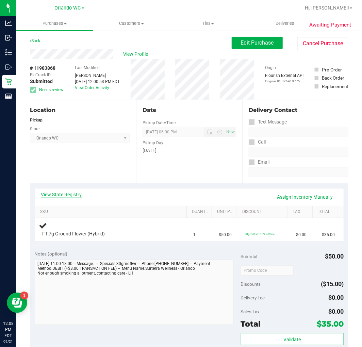
click at [61, 197] on link "View State Registry" at bounding box center [61, 194] width 41 height 7
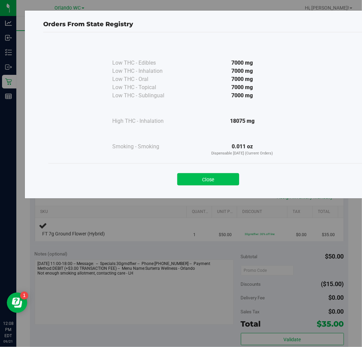
click at [232, 182] on button "Close" at bounding box center [208, 179] width 62 height 12
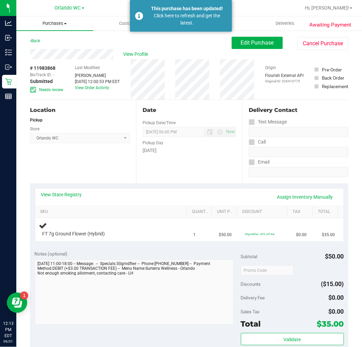
click at [55, 21] on span "Purchases" at bounding box center [54, 23] width 77 height 6
click at [44, 51] on span "Fulfillment" at bounding box center [37, 49] width 42 height 6
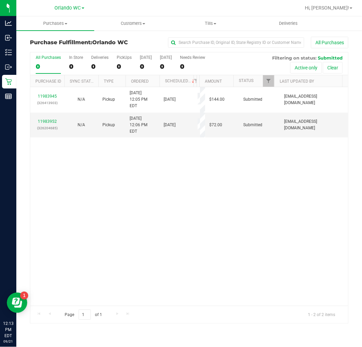
click at [91, 156] on div "11983945 (326413903) N/A Pickup 9/21/2025 12:05 PM EDT 9/21/2025 $144.00 Submit…" at bounding box center [189, 196] width 318 height 219
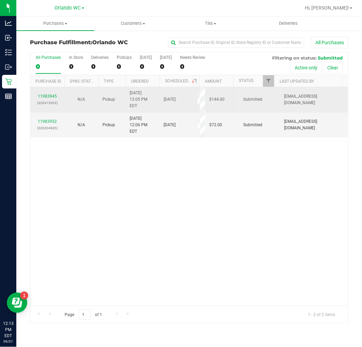
click at [53, 96] on div "11983945 (326413903)" at bounding box center [47, 99] width 26 height 13
click at [53, 94] on link "11983945" at bounding box center [47, 96] width 19 height 5
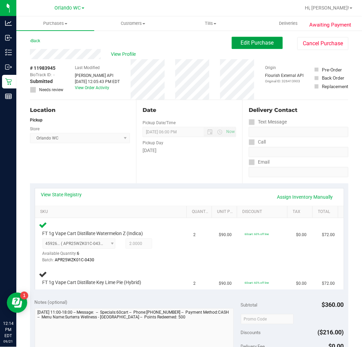
click at [247, 45] on span "Edit Purchase" at bounding box center [257, 42] width 33 height 6
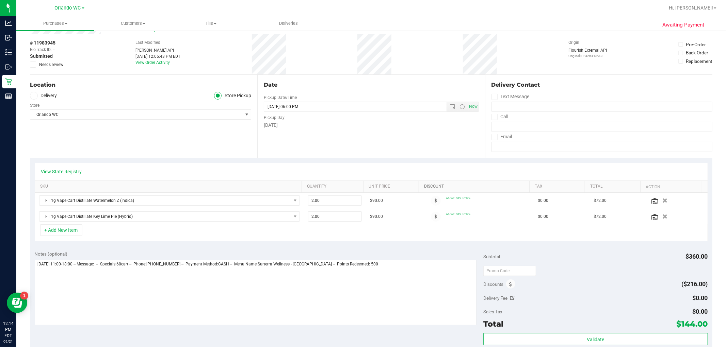
scroll to position [38, 0]
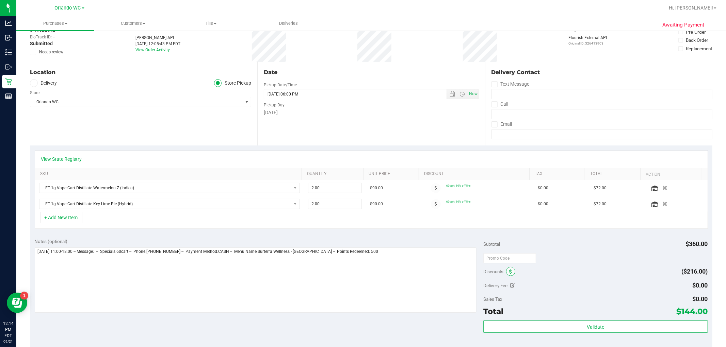
click at [506, 274] on span at bounding box center [510, 271] width 9 height 9
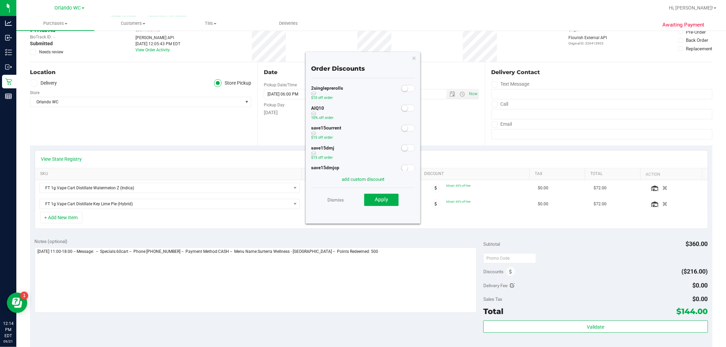
click at [402, 108] on small at bounding box center [405, 108] width 6 height 6
click at [380, 200] on span "Apply" at bounding box center [381, 200] width 13 height 6
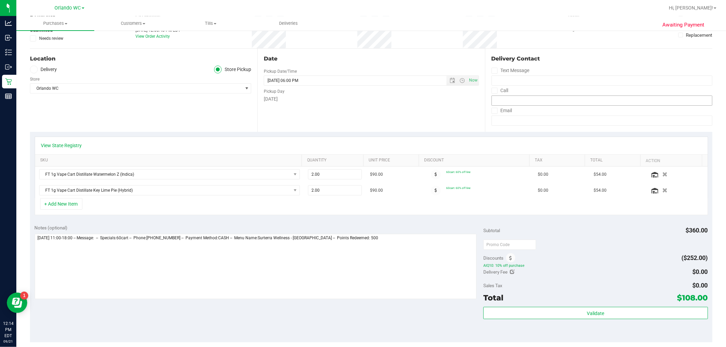
scroll to position [0, 0]
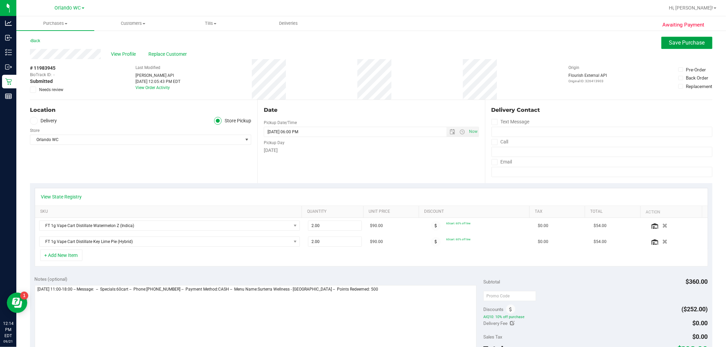
click at [672, 42] on span "Save Purchase" at bounding box center [687, 42] width 36 height 6
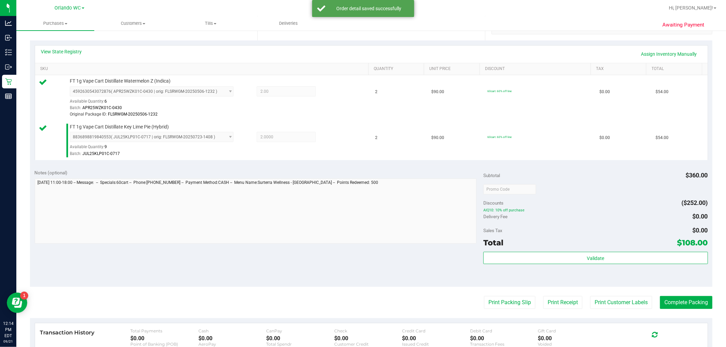
scroll to position [151, 0]
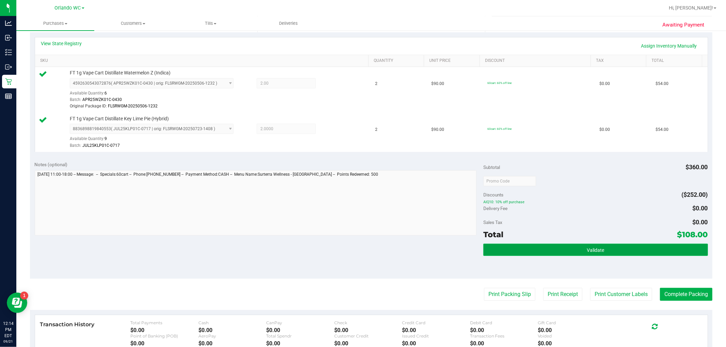
click at [581, 248] on button "Validate" at bounding box center [595, 250] width 224 height 12
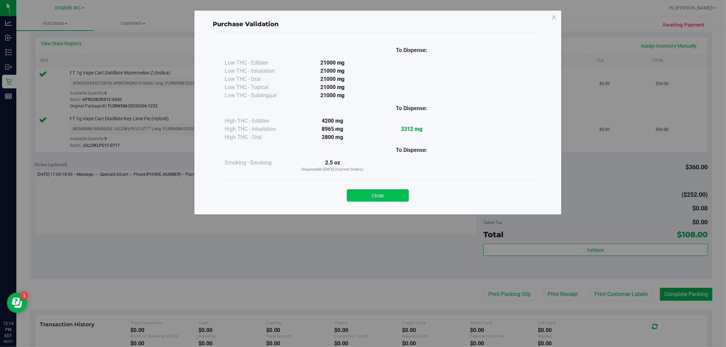
click at [379, 198] on button "Close" at bounding box center [378, 196] width 62 height 12
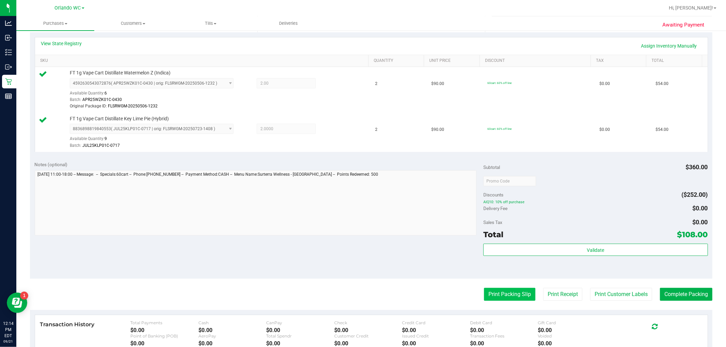
click at [498, 299] on button "Print Packing Slip" at bounding box center [509, 294] width 51 height 13
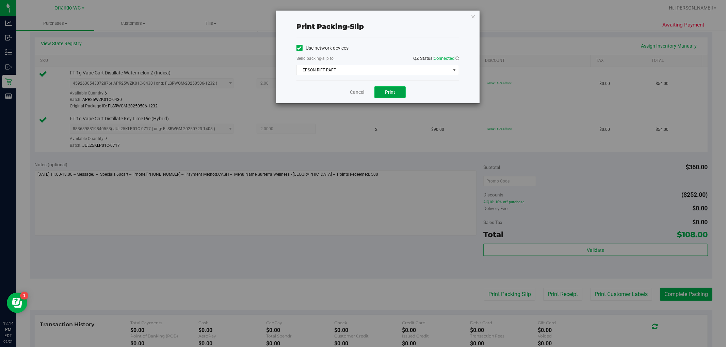
click at [392, 96] on button "Print" at bounding box center [389, 92] width 31 height 12
click at [358, 93] on link "Cancel" at bounding box center [357, 92] width 14 height 7
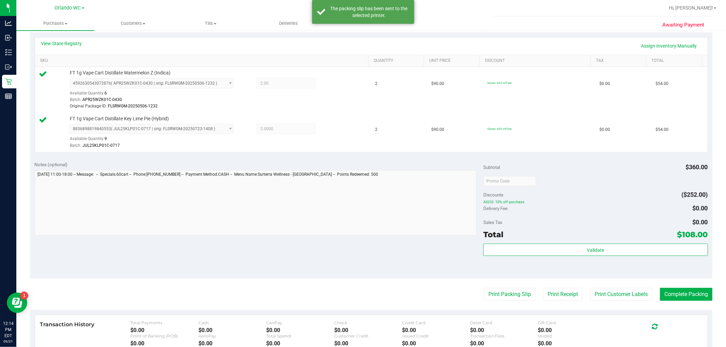
click at [678, 287] on purchase-details "Back Edit Purchase Cancel Purchase View Profile # 11983945 BioTrack ID: - Submi…" at bounding box center [371, 162] width 682 height 552
click at [680, 292] on button "Complete Packing" at bounding box center [686, 294] width 52 height 13
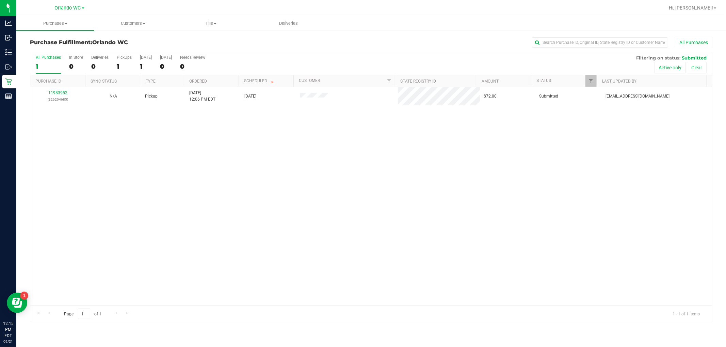
click at [245, 227] on div "11983952 (326204685) N/A Pickup 9/21/2025 12:06 PM EDT 9/21/2025 $72.00 Submitt…" at bounding box center [371, 196] width 682 height 219
click at [335, 213] on div "11983952 (326204685) N/A Pickup 9/21/2025 12:06 PM EDT 9/21/2025 $72.00 Submitt…" at bounding box center [371, 196] width 682 height 219
click at [202, 226] on div "11983952 (326204685) N/A Pickup 9/21/2025 12:06 PM EDT 9/21/2025 $72.00 Submitt…" at bounding box center [371, 196] width 682 height 219
click at [339, 185] on div "11983952 (326204685) N/A Pickup 9/21/2025 12:06 PM EDT 9/21/2025 $72.00 Submitt…" at bounding box center [371, 196] width 682 height 219
click at [43, 65] on div "1" at bounding box center [48, 67] width 25 height 8
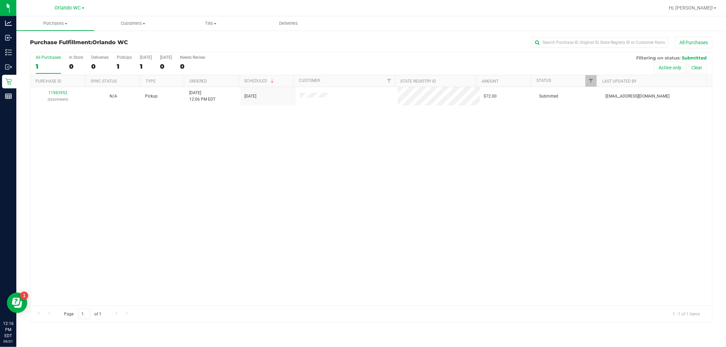
click at [0, 0] on input "All Purchases 1" at bounding box center [0, 0] width 0 height 0
click at [176, 181] on div "11983952 (326204685) N/A Pickup 9/21/2025 12:06 PM EDT 9/21/2025 $72.00 Submitt…" at bounding box center [371, 196] width 682 height 219
click at [46, 63] on div "1" at bounding box center [48, 67] width 25 height 8
click at [0, 0] on input "All Purchases 1" at bounding box center [0, 0] width 0 height 0
click at [45, 63] on div "1" at bounding box center [48, 67] width 25 height 8
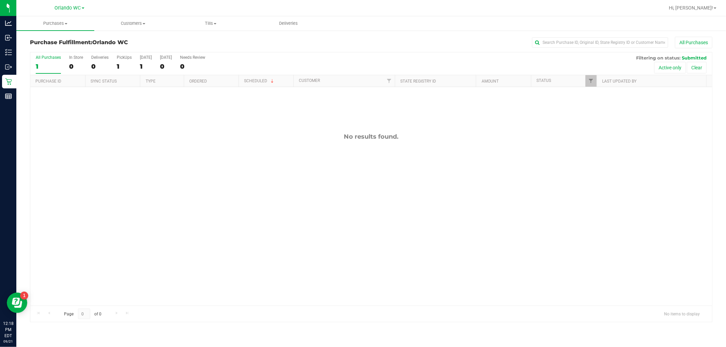
click at [0, 0] on input "All Purchases 1" at bounding box center [0, 0] width 0 height 0
drag, startPoint x: 280, startPoint y: 237, endPoint x: 277, endPoint y: 224, distance: 13.7
click at [281, 236] on div "No results found." at bounding box center [371, 219] width 682 height 265
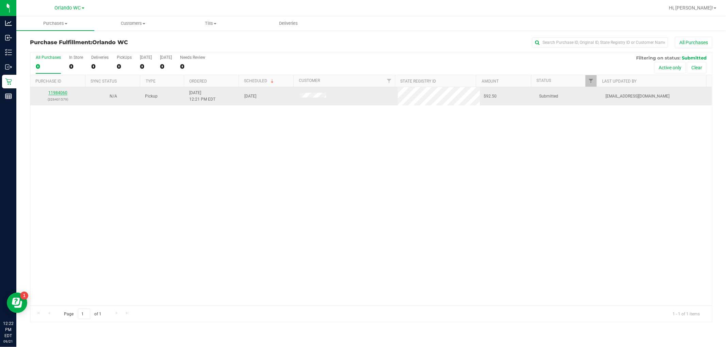
click at [55, 94] on link "11984060" at bounding box center [57, 93] width 19 height 5
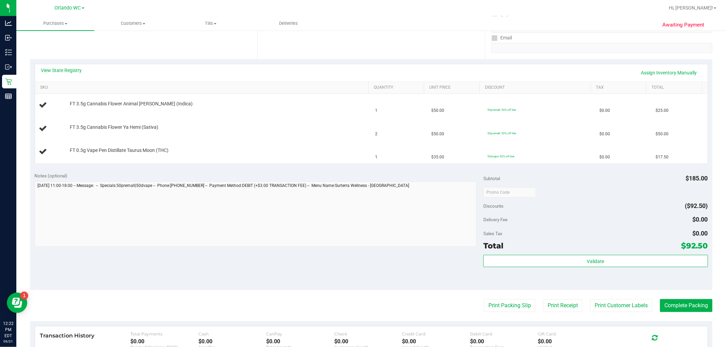
scroll to position [130, 0]
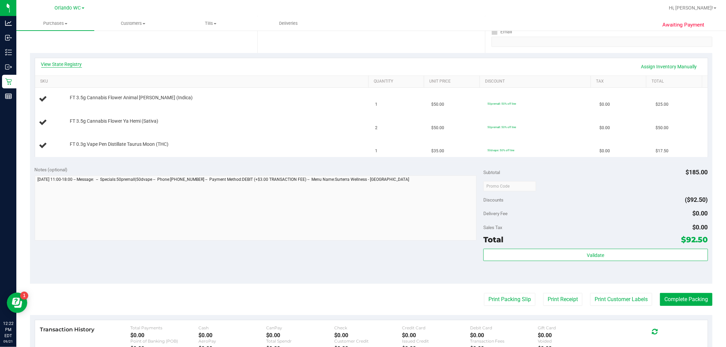
click at [65, 66] on link "View State Registry" at bounding box center [61, 64] width 41 height 7
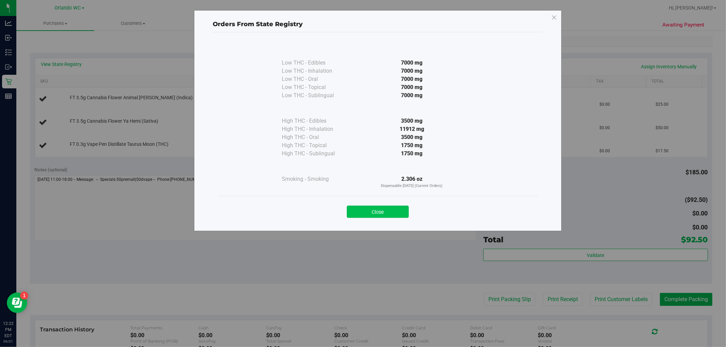
click at [388, 207] on button "Close" at bounding box center [378, 212] width 62 height 12
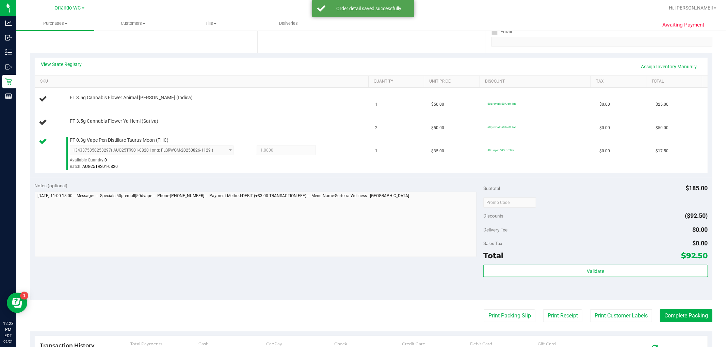
click at [365, 190] on div "Notes (optional)" at bounding box center [259, 220] width 449 height 76
click at [119, 143] on span "FT 0.3g Vape Pen Distillate Taurus Moon (THC)" at bounding box center [119, 140] width 99 height 6
copy div "FT 0.3g Vape Pen Distillate Taurus Moon (THC)"
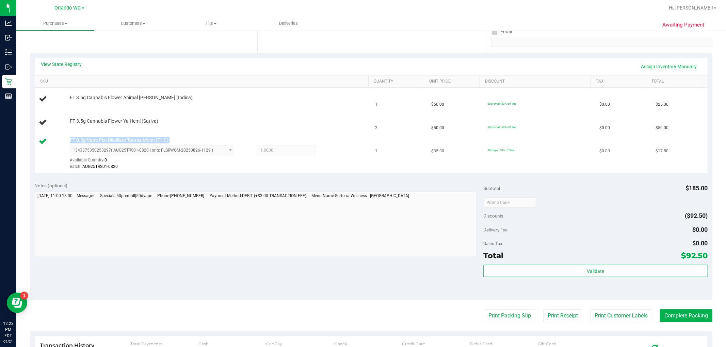
click at [145, 142] on span "FT 0.3g Vape Pen Distillate Taurus Moon (THC)" at bounding box center [119, 140] width 99 height 6
click at [202, 138] on div "FT 0.3g Vape Pen Distillate Taurus Moon (THC) 1343375350253297 ( AUG25TRS01-082…" at bounding box center [215, 154] width 299 height 34
click at [201, 118] on div "FT 3.5g Cannabis Flower Ya Hemi (Sativa)" at bounding box center [215, 121] width 299 height 7
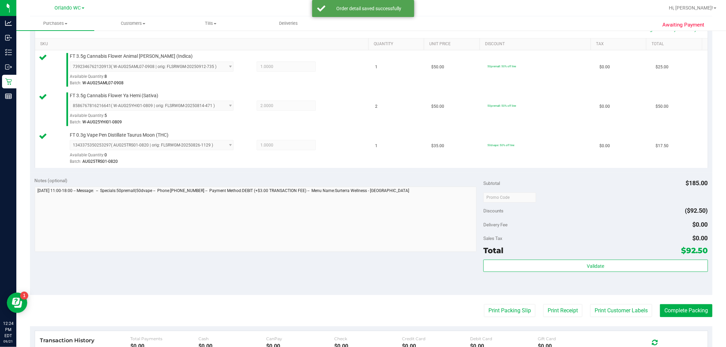
scroll to position [168, 0]
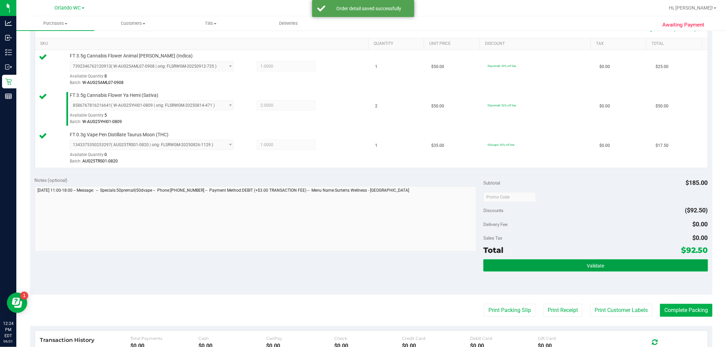
click at [517, 270] on button "Validate" at bounding box center [595, 266] width 224 height 12
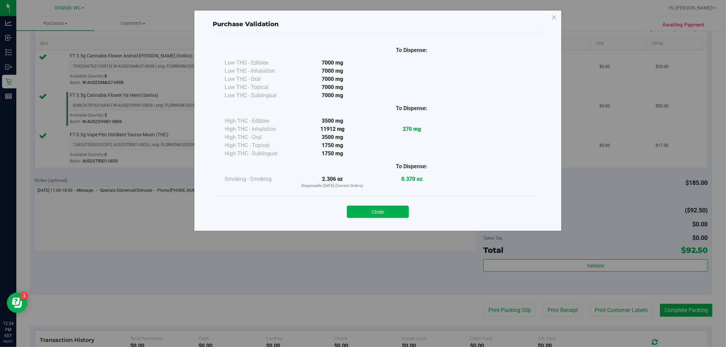
click at [392, 219] on div "Close" at bounding box center [378, 210] width 320 height 28
click at [392, 214] on button "Close" at bounding box center [378, 212] width 62 height 12
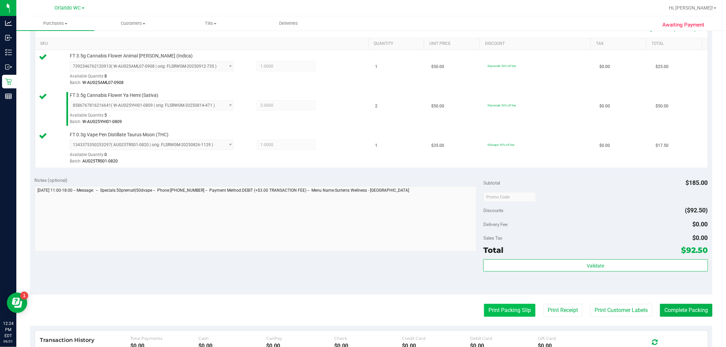
click at [501, 311] on button "Print Packing Slip" at bounding box center [509, 310] width 51 height 13
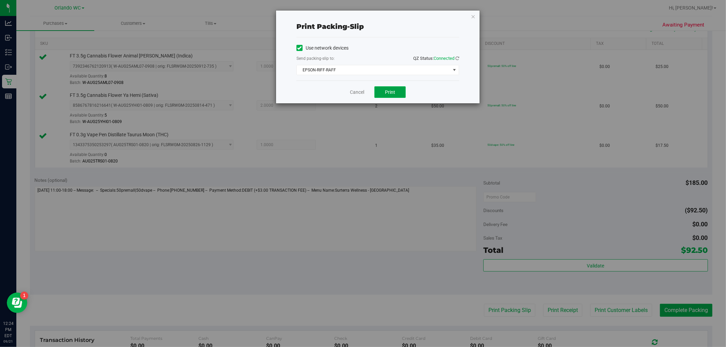
click at [382, 97] on button "Print" at bounding box center [389, 92] width 31 height 12
click at [361, 94] on link "Cancel" at bounding box center [357, 92] width 14 height 7
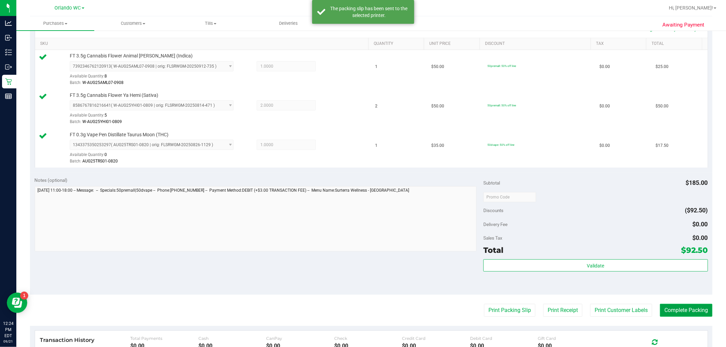
click at [688, 311] on button "Complete Packing" at bounding box center [686, 310] width 52 height 13
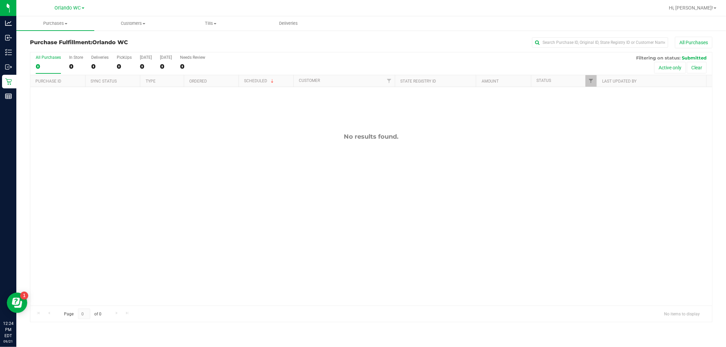
click at [336, 192] on div "No results found." at bounding box center [371, 219] width 682 height 265
click at [41, 62] on label "All Purchases 0" at bounding box center [48, 64] width 25 height 19
click at [0, 0] on input "All Purchases 0" at bounding box center [0, 0] width 0 height 0
click at [44, 65] on div "0" at bounding box center [48, 67] width 25 height 8
click at [0, 0] on input "All Purchases 0" at bounding box center [0, 0] width 0 height 0
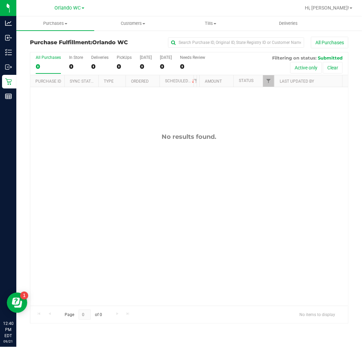
click at [48, 67] on div "0" at bounding box center [48, 67] width 25 height 8
click at [0, 0] on input "All Purchases 0" at bounding box center [0, 0] width 0 height 0
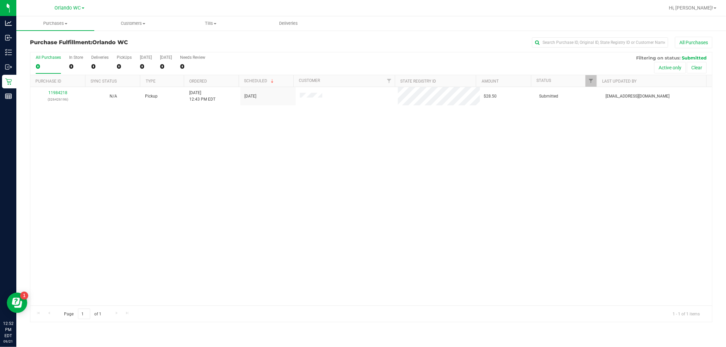
click at [218, 165] on div "11984218 (326426196) N/A Pickup 9/21/2025 12:43 PM EDT 9/21/2025 $28.50 Submitt…" at bounding box center [371, 196] width 682 height 219
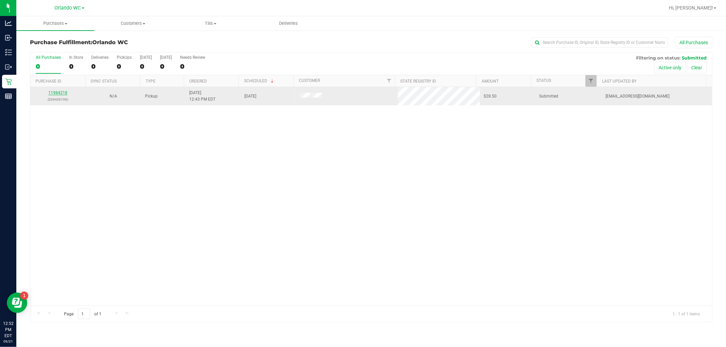
click at [60, 91] on link "11984218" at bounding box center [57, 93] width 19 height 5
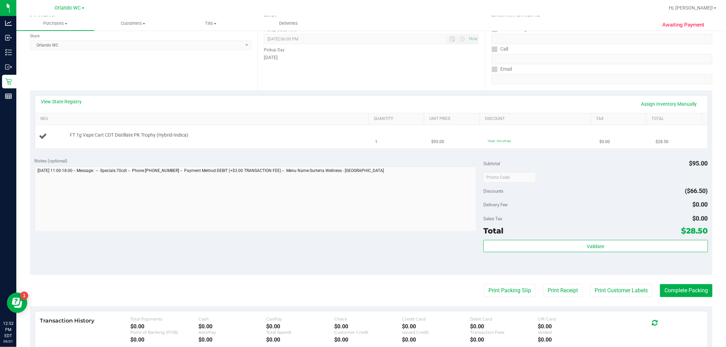
scroll to position [113, 0]
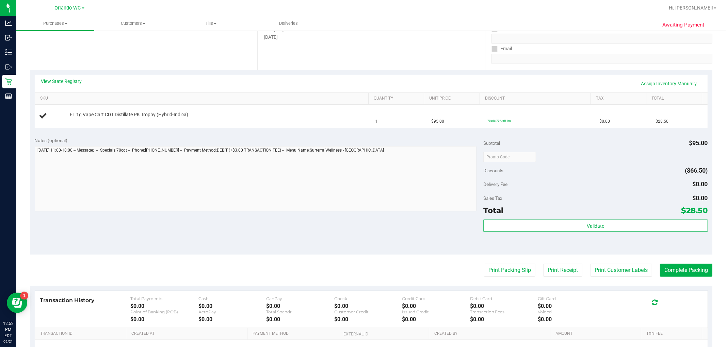
click at [58, 72] on div "View State Registry Assign Inventory Manually SKU Quantity Unit Price Discount …" at bounding box center [371, 101] width 682 height 62
click at [63, 78] on link "View State Registry" at bounding box center [61, 81] width 41 height 7
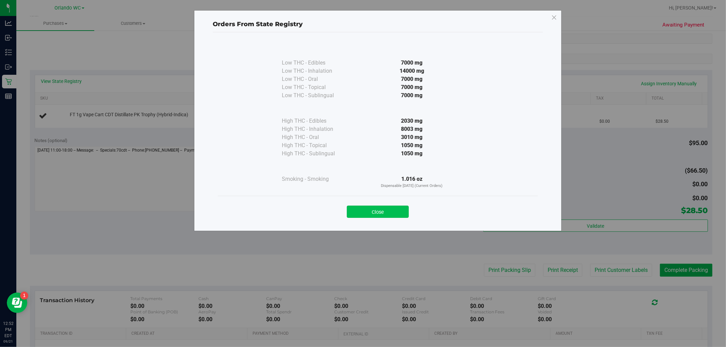
click at [377, 210] on button "Close" at bounding box center [378, 212] width 62 height 12
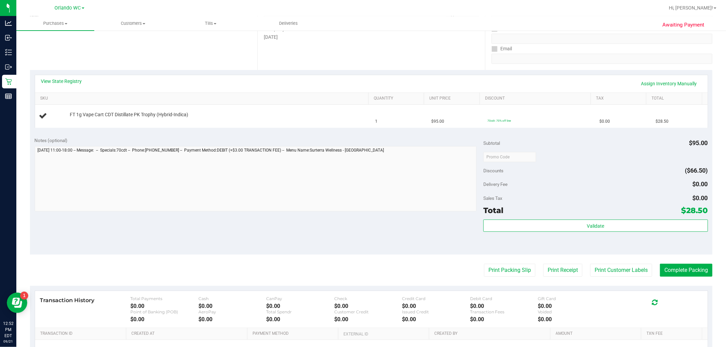
click at [329, 144] on div "Notes (optional)" at bounding box center [259, 140] width 449 height 7
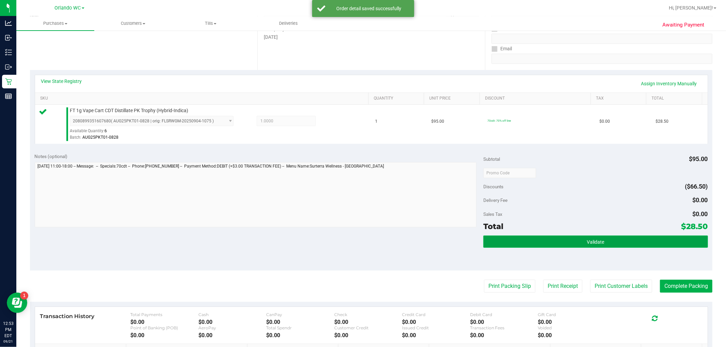
click at [568, 244] on button "Validate" at bounding box center [595, 242] width 224 height 12
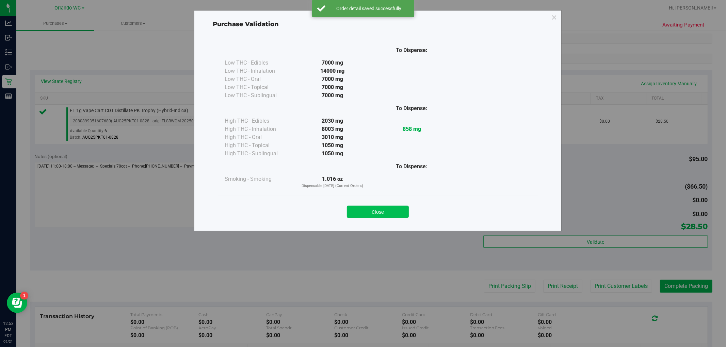
click at [372, 214] on button "Close" at bounding box center [378, 212] width 62 height 12
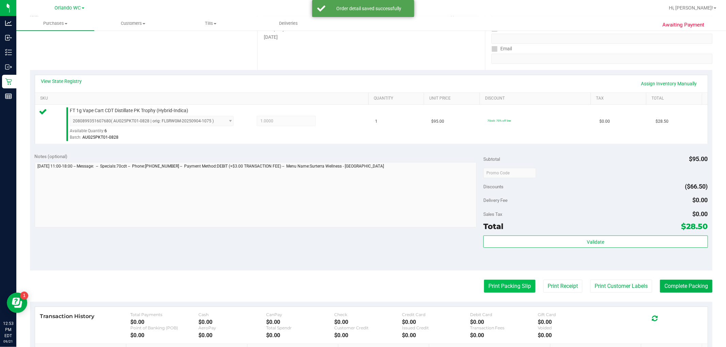
click at [518, 292] on button "Print Packing Slip" at bounding box center [509, 286] width 51 height 13
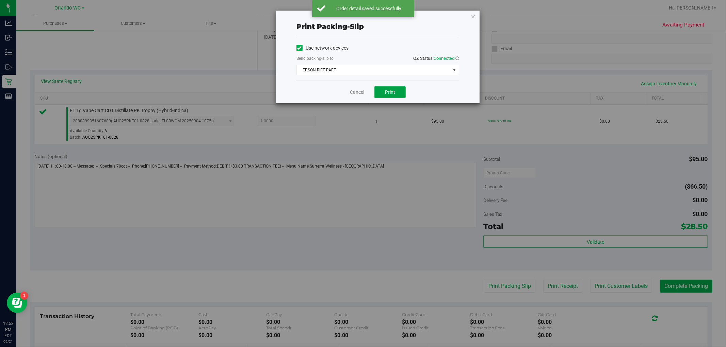
click at [388, 90] on span "Print" at bounding box center [390, 92] width 10 height 5
click at [359, 92] on link "Cancel" at bounding box center [357, 92] width 14 height 7
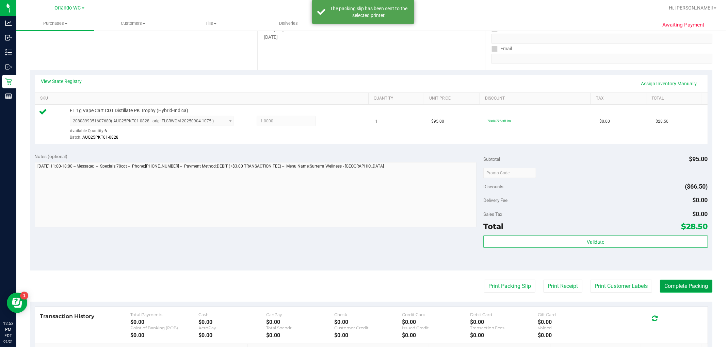
click at [679, 281] on button "Complete Packing" at bounding box center [686, 286] width 52 height 13
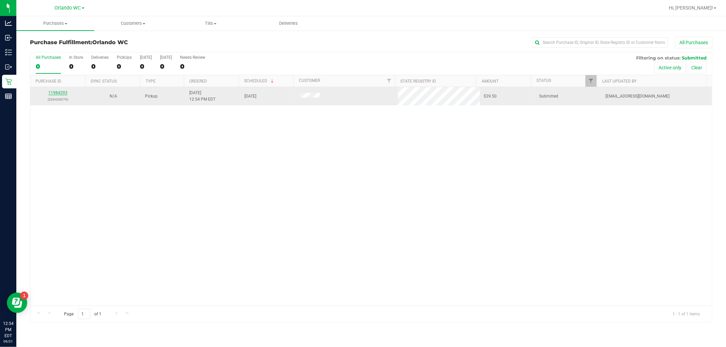
click at [62, 94] on link "11984293" at bounding box center [57, 93] width 19 height 5
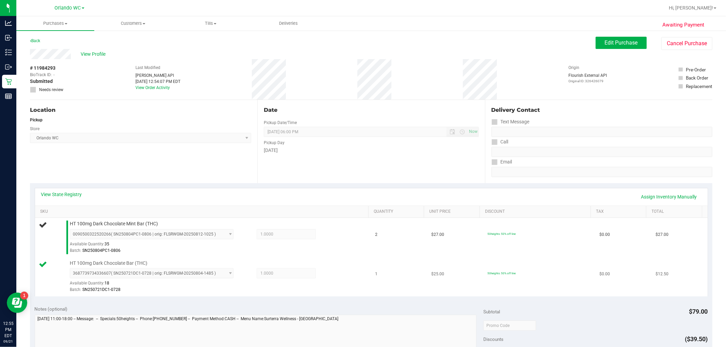
click at [322, 261] on div "HT 100mg Dark Chocolate Bar (THC) 3687739734336607 ( SN250721DC1-0728 | orig: F…" at bounding box center [215, 277] width 299 height 34
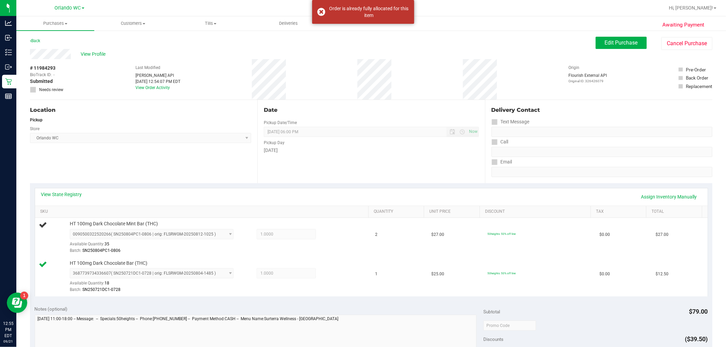
click at [437, 307] on div "Notes (optional)" at bounding box center [259, 309] width 449 height 7
click at [136, 152] on div "Location Pickup Store Orlando WC Select Store Bonita Springs WC Boynton Beach W…" at bounding box center [143, 141] width 227 height 83
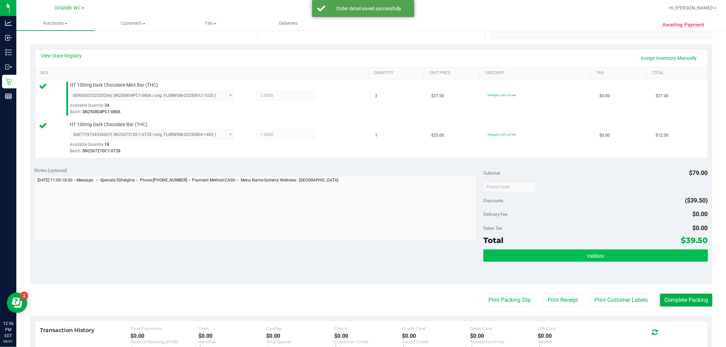
scroll to position [151, 0]
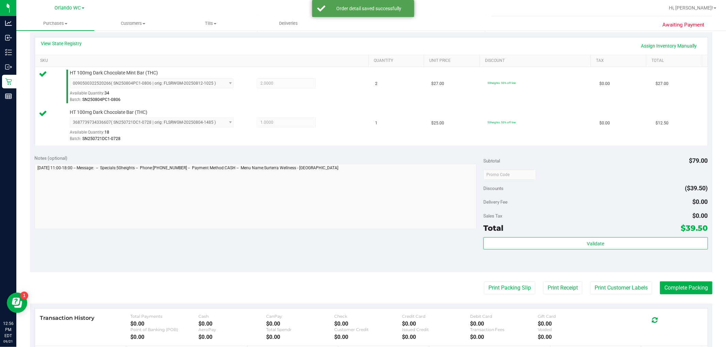
click at [529, 237] on div "Subtotal $79.00 Discounts ($39.50) Delivery Fee $0.00 Sales Tax $0.00 Total $39…" at bounding box center [595, 211] width 224 height 113
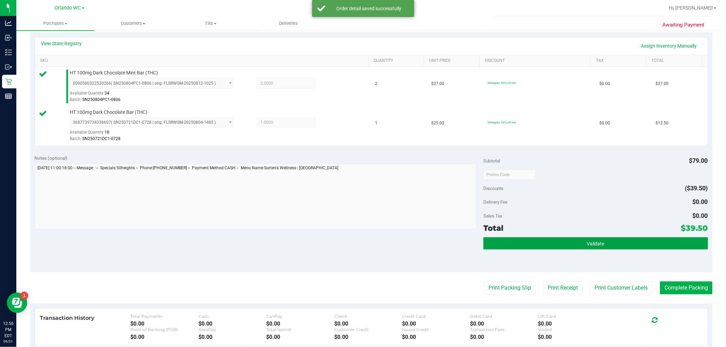
click at [525, 247] on button "Validate" at bounding box center [595, 244] width 224 height 12
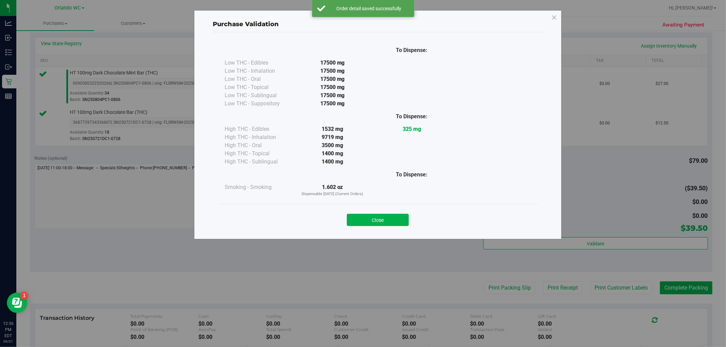
click at [389, 229] on div "Close" at bounding box center [378, 218] width 320 height 28
click at [389, 222] on button "Close" at bounding box center [378, 220] width 62 height 12
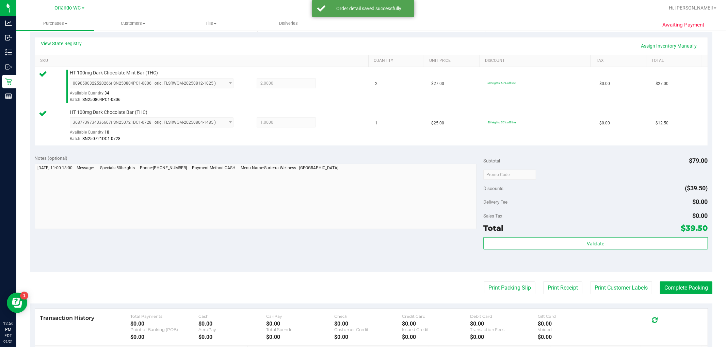
click at [485, 279] on purchase-details "Back Edit Purchase Cancel Purchase View Profile # 11984293 BioTrack ID: - Submi…" at bounding box center [371, 159] width 682 height 546
click at [494, 299] on purchase-details "Back Edit Purchase Cancel Purchase View Profile # 11984293 BioTrack ID: - Submi…" at bounding box center [371, 159] width 682 height 546
click at [494, 289] on button "Print Packing Slip" at bounding box center [509, 288] width 51 height 13
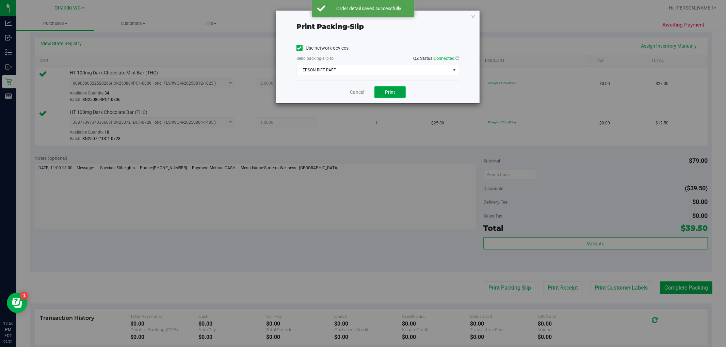
click at [376, 92] on button "Print" at bounding box center [389, 92] width 31 height 12
click at [358, 94] on link "Cancel" at bounding box center [357, 92] width 14 height 7
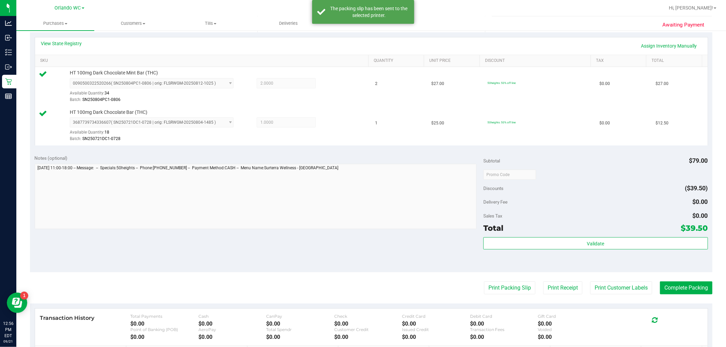
click at [682, 295] on purchase-details "Back Edit Purchase Cancel Purchase View Profile # 11984293 BioTrack ID: - Submi…" at bounding box center [371, 159] width 682 height 546
click at [681, 289] on button "Complete Packing" at bounding box center [686, 288] width 52 height 13
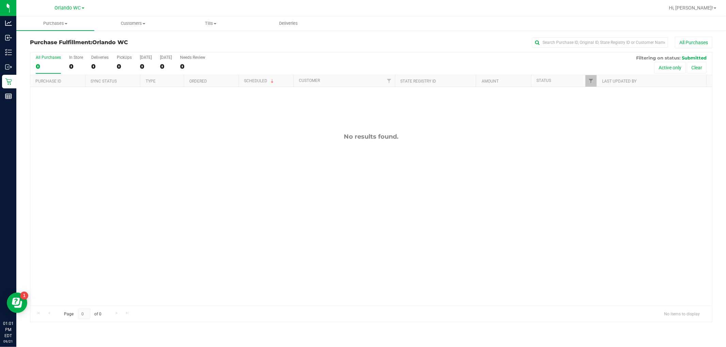
click at [43, 66] on div "0" at bounding box center [48, 67] width 25 height 8
click at [0, 0] on input "All Purchases 0" at bounding box center [0, 0] width 0 height 0
click at [222, 159] on div "No results found." at bounding box center [371, 219] width 682 height 265
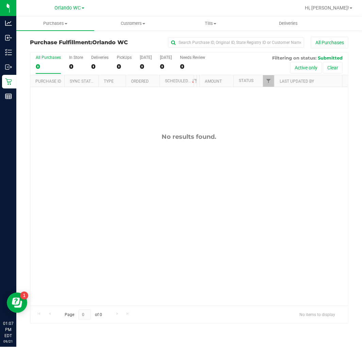
click at [46, 62] on label "All Purchases 0" at bounding box center [48, 64] width 25 height 19
click at [0, 0] on input "All Purchases 0" at bounding box center [0, 0] width 0 height 0
click at [48, 60] on div "All Purchases" at bounding box center [48, 57] width 25 height 5
click at [0, 0] on input "All Purchases 0" at bounding box center [0, 0] width 0 height 0
click at [133, 224] on div "No results found." at bounding box center [189, 219] width 318 height 265
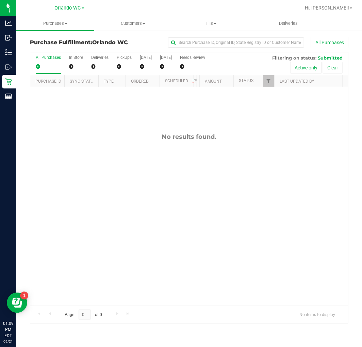
click at [46, 63] on div "0" at bounding box center [48, 67] width 25 height 8
click at [0, 0] on input "All Purchases 0" at bounding box center [0, 0] width 0 height 0
click at [148, 257] on div "No results found." at bounding box center [189, 219] width 318 height 265
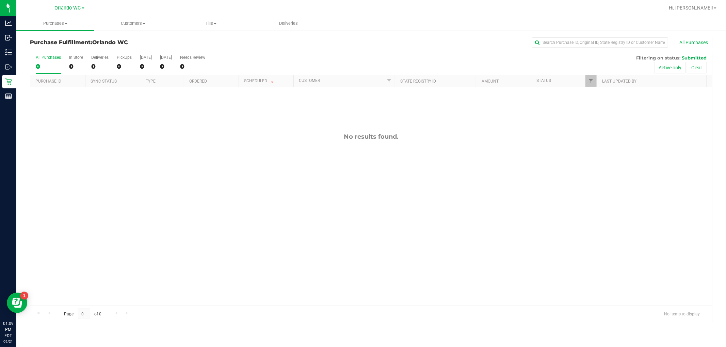
click at [46, 65] on div "0" at bounding box center [48, 67] width 25 height 8
click at [0, 0] on input "All Purchases 0" at bounding box center [0, 0] width 0 height 0
click at [305, 241] on div "No results found." at bounding box center [371, 219] width 682 height 265
click at [157, 159] on div "11984409 (326434534) N/A Pickup 9/21/2025 1:09 PM EDT 9/21/2025 $5.00 Submitted…" at bounding box center [371, 196] width 682 height 219
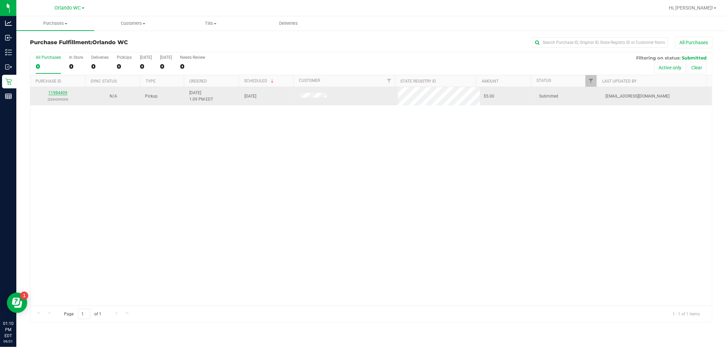
click at [56, 94] on link "11984409" at bounding box center [57, 93] width 19 height 5
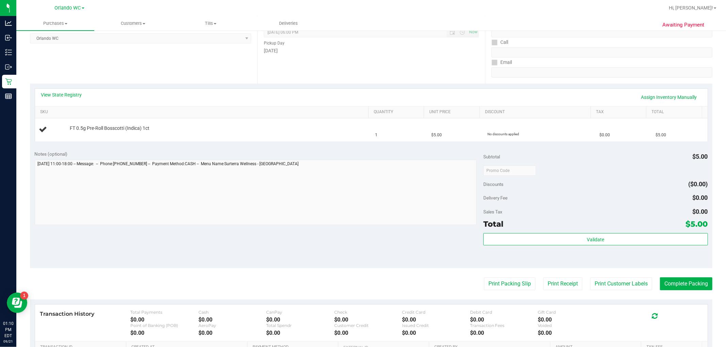
scroll to position [113, 0]
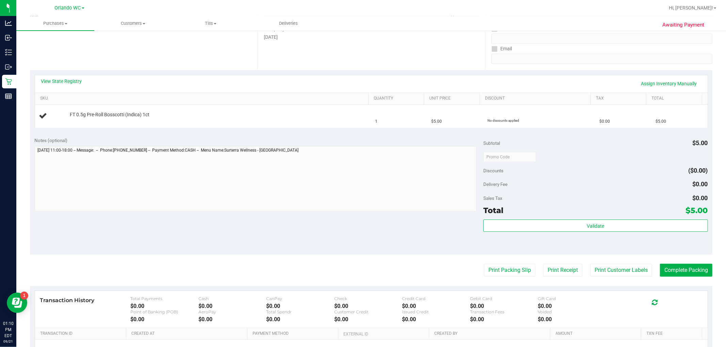
drag, startPoint x: 222, startPoint y: 227, endPoint x: 225, endPoint y: 202, distance: 25.3
click at [222, 218] on div "Notes (optional) Subtotal $5.00 Discounts ($0.00) Delivery Fee $0.00 Sales Tax …" at bounding box center [371, 193] width 682 height 123
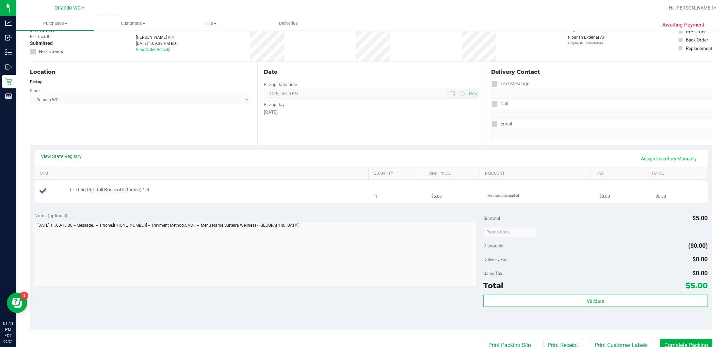
scroll to position [38, 0]
click at [237, 194] on div at bounding box center [217, 194] width 295 height 0
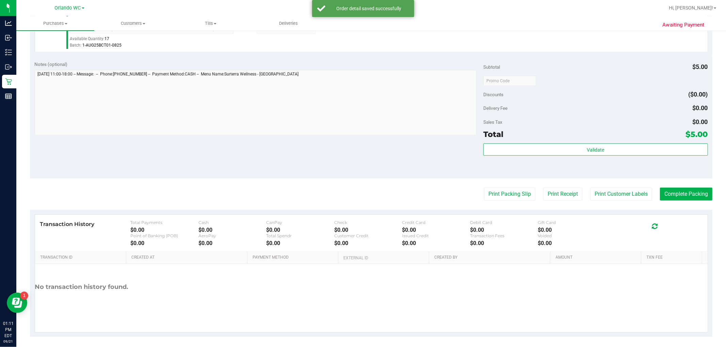
scroll to position [209, 0]
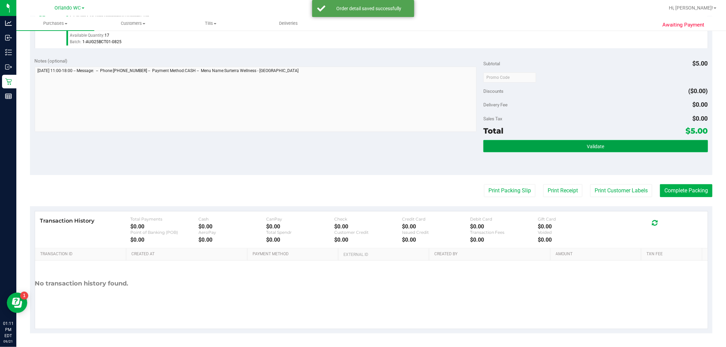
click at [527, 149] on button "Validate" at bounding box center [595, 146] width 224 height 12
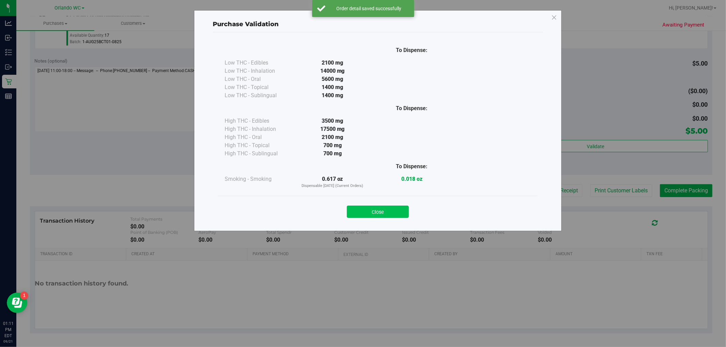
click at [382, 208] on button "Close" at bounding box center [378, 212] width 62 height 12
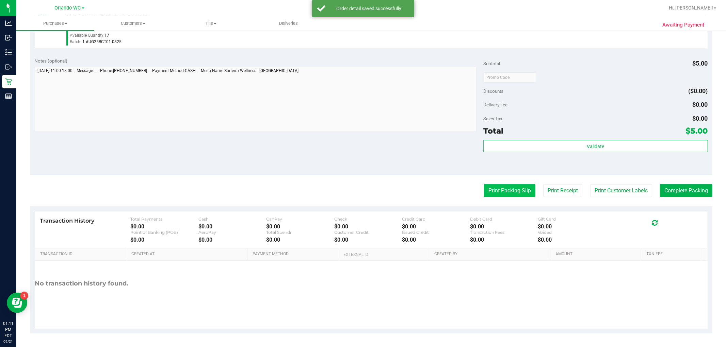
click at [508, 194] on button "Print Packing Slip" at bounding box center [509, 190] width 51 height 13
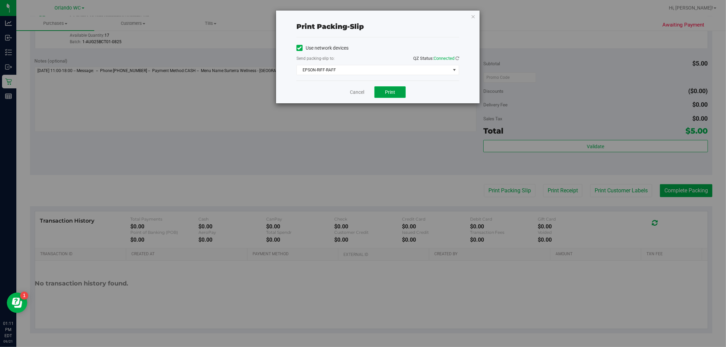
click at [387, 96] on button "Print" at bounding box center [389, 92] width 31 height 12
click at [355, 96] on div "Cancel Print" at bounding box center [377, 92] width 163 height 23
click at [359, 94] on link "Cancel" at bounding box center [357, 92] width 14 height 7
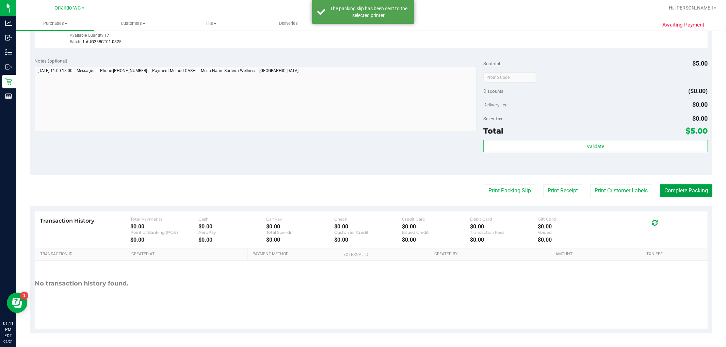
click at [678, 188] on button "Complete Packing" at bounding box center [686, 190] width 52 height 13
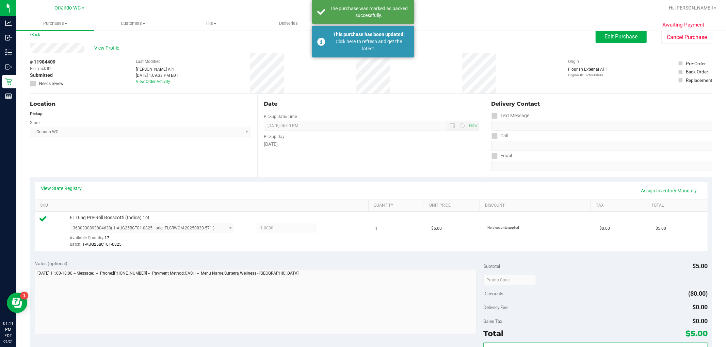
scroll to position [0, 0]
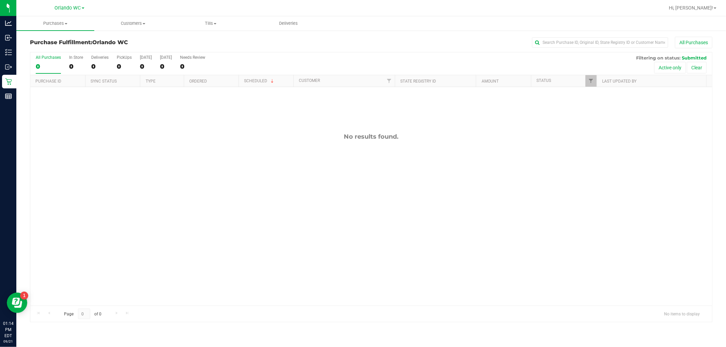
click at [45, 62] on label "All Purchases 0" at bounding box center [48, 64] width 25 height 19
click at [0, 0] on input "All Purchases 0" at bounding box center [0, 0] width 0 height 0
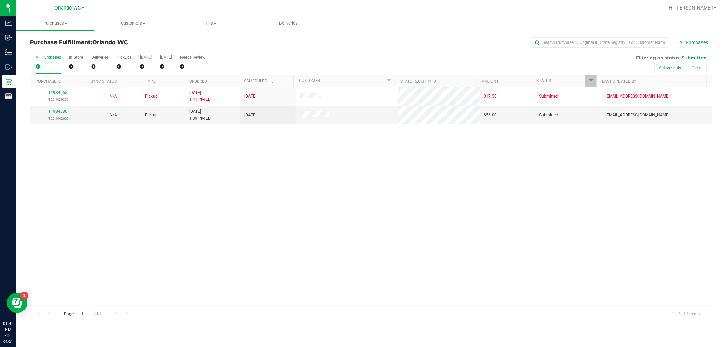
click at [322, 301] on div "11984565 (326443933) N/A Pickup 9/21/2025 1:41 PM EDT 9/21/2025 $17.50 Submitte…" at bounding box center [371, 196] width 682 height 219
click at [48, 69] on div "0" at bounding box center [48, 67] width 25 height 8
click at [0, 0] on input "All Purchases 0" at bounding box center [0, 0] width 0 height 0
click at [61, 115] on div "11984580 (326444263)" at bounding box center [57, 115] width 47 height 13
click at [61, 114] on div "11984580 (326444263)" at bounding box center [57, 115] width 47 height 13
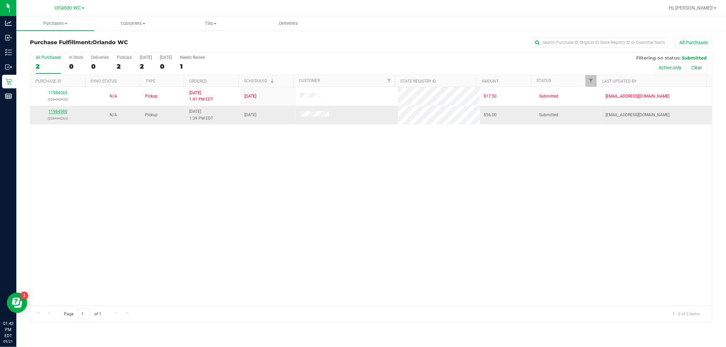
click at [62, 111] on link "11984580" at bounding box center [57, 111] width 19 height 5
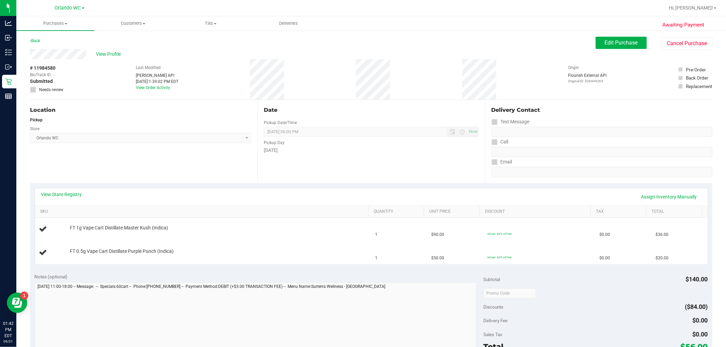
scroll to position [38, 0]
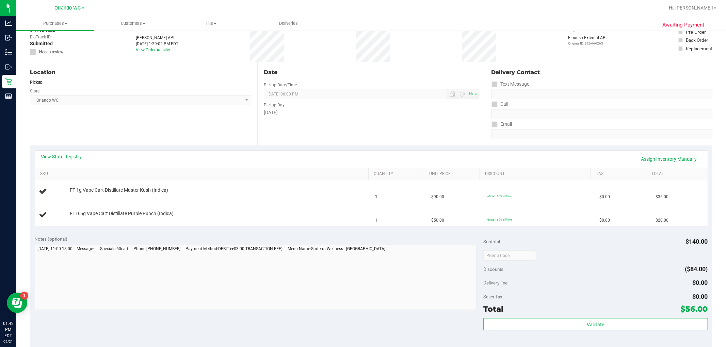
click at [62, 158] on link "View State Registry" at bounding box center [61, 156] width 41 height 7
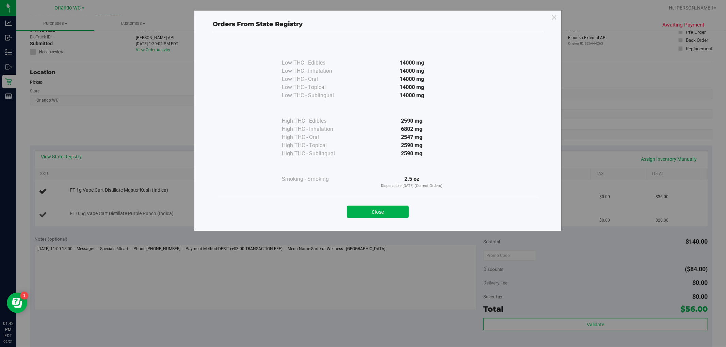
click at [366, 212] on button "Close" at bounding box center [378, 212] width 62 height 12
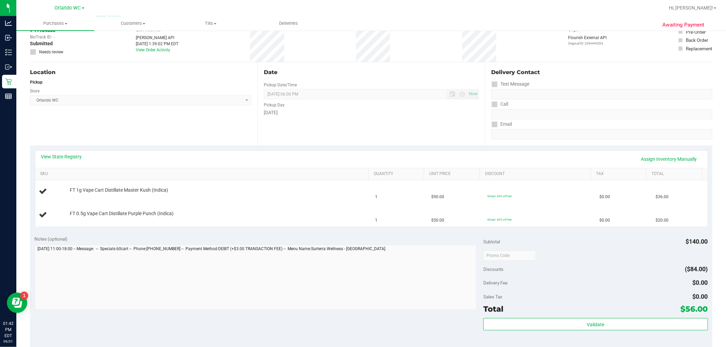
click at [243, 117] on div "Location Pickup Store Orlando WC Select Store Bonita Springs WC Boynton Beach W…" at bounding box center [143, 103] width 227 height 83
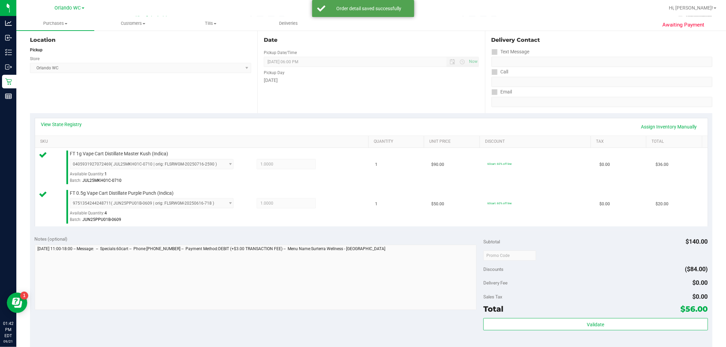
scroll to position [151, 0]
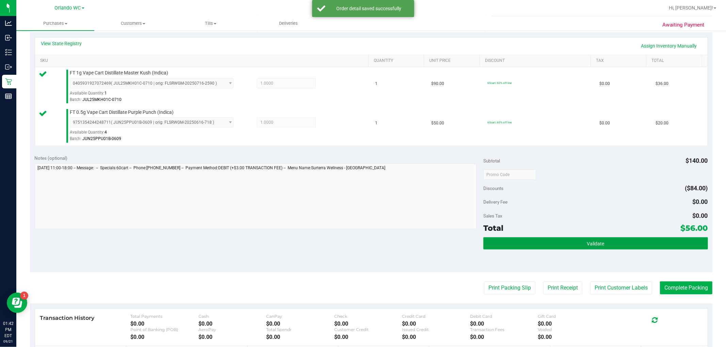
click at [549, 240] on button "Validate" at bounding box center [595, 244] width 224 height 12
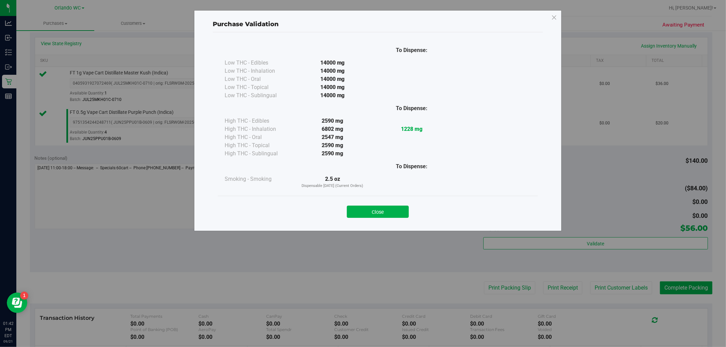
click at [396, 203] on div "Close" at bounding box center [378, 209] width 310 height 17
click at [394, 210] on button "Close" at bounding box center [378, 212] width 62 height 12
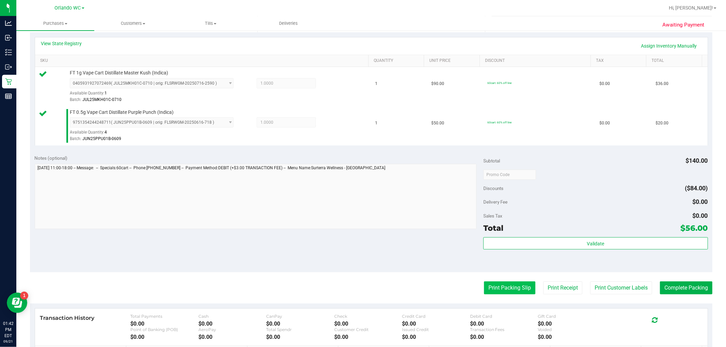
click at [509, 291] on button "Print Packing Slip" at bounding box center [509, 288] width 51 height 13
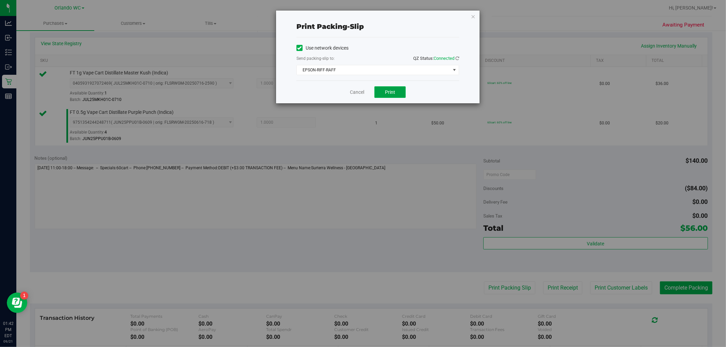
click at [390, 93] on span "Print" at bounding box center [390, 92] width 10 height 5
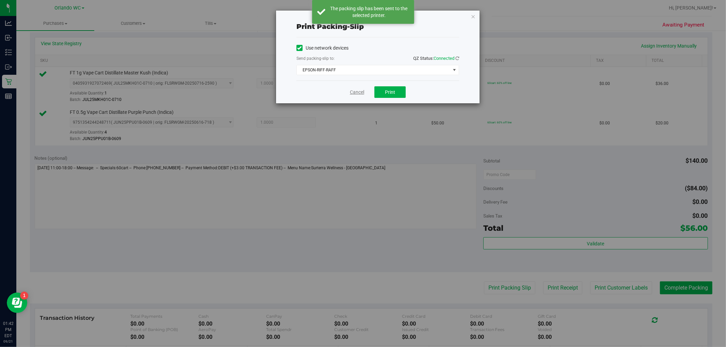
click at [355, 93] on link "Cancel" at bounding box center [357, 92] width 14 height 7
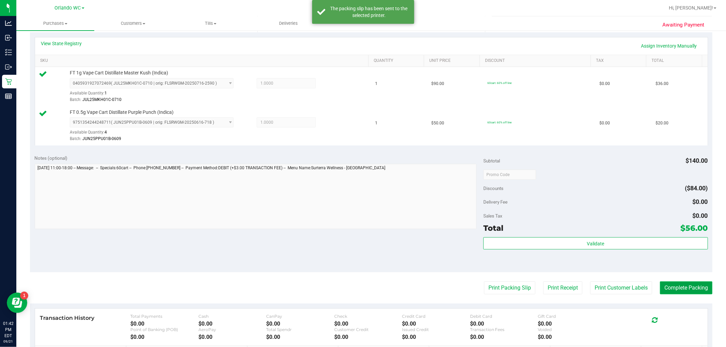
click at [676, 284] on button "Complete Packing" at bounding box center [686, 288] width 52 height 13
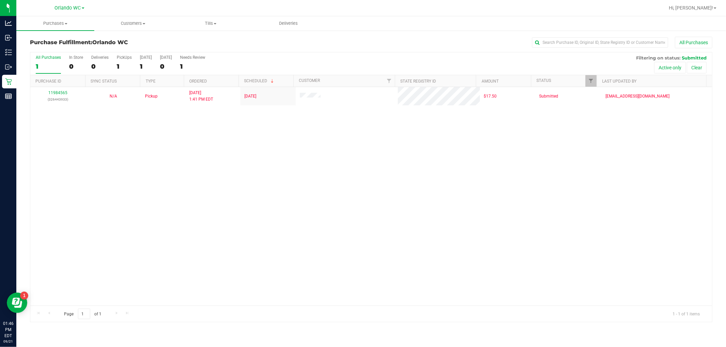
click at [134, 123] on div "11984565 (326443933) N/A Pickup 9/21/2025 1:41 PM EDT 9/21/2025 $17.50 Submitte…" at bounding box center [371, 196] width 682 height 219
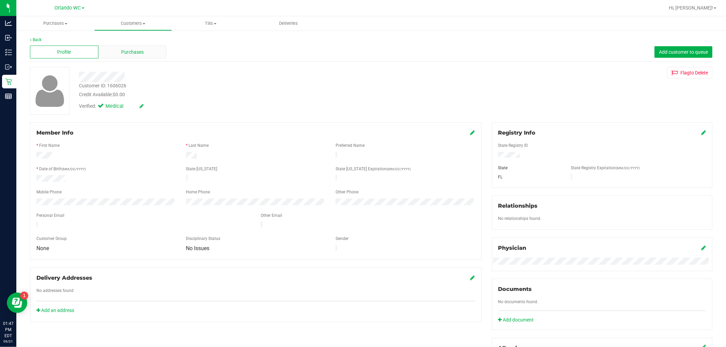
click at [130, 54] on span "Purchases" at bounding box center [132, 52] width 22 height 7
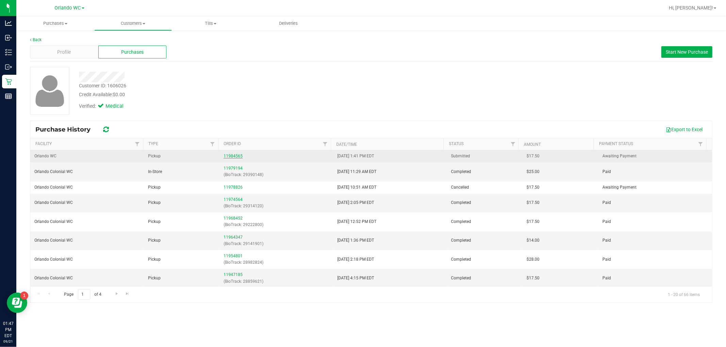
click at [231, 155] on link "11984565" at bounding box center [233, 156] width 19 height 5
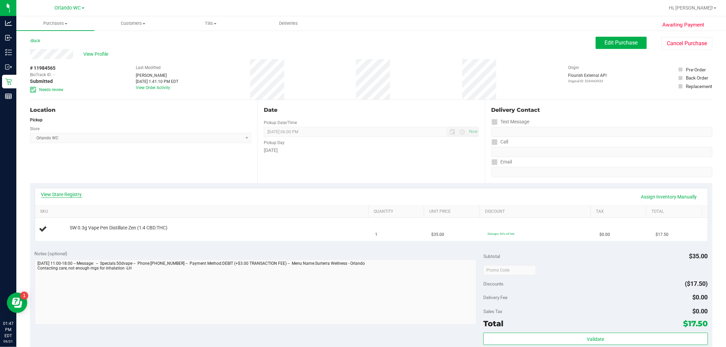
click at [78, 193] on link "View State Registry" at bounding box center [61, 194] width 41 height 7
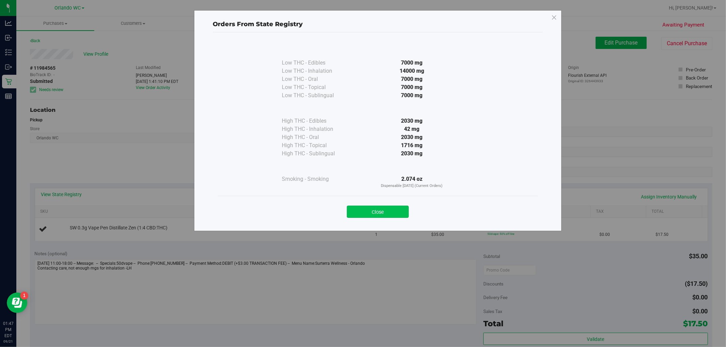
click at [395, 211] on button "Close" at bounding box center [378, 212] width 62 height 12
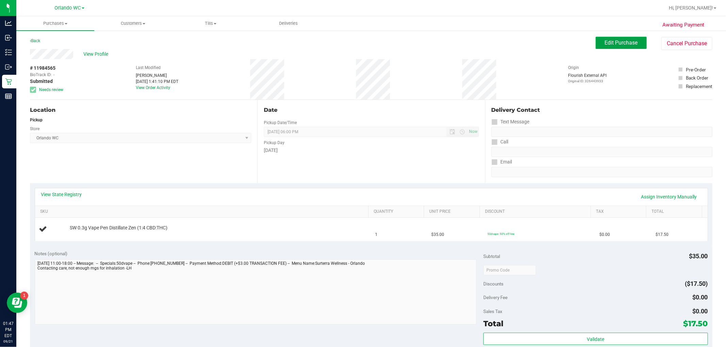
click at [625, 44] on span "Edit Purchase" at bounding box center [621, 42] width 33 height 6
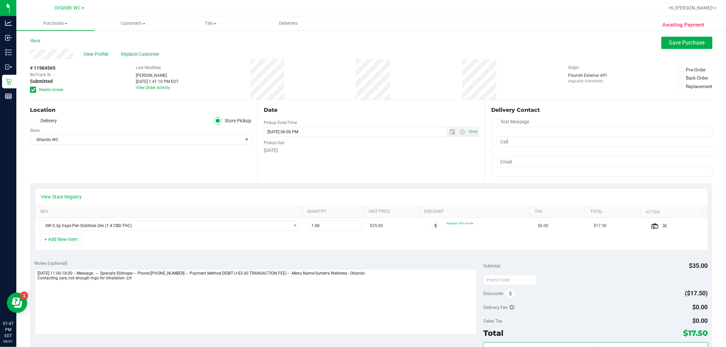
click at [183, 161] on div "Location Delivery Store Pickup Store Orlando WC Select Store Bonita Springs WC …" at bounding box center [143, 141] width 227 height 83
click at [159, 280] on textarea at bounding box center [256, 302] width 442 height 65
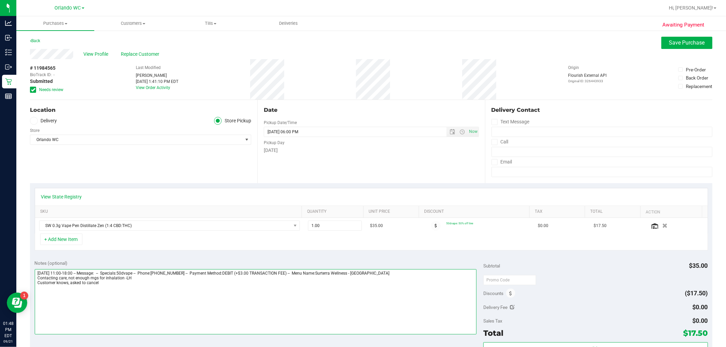
click at [82, 285] on textarea at bounding box center [256, 302] width 442 height 65
click at [87, 285] on textarea at bounding box center [256, 302] width 442 height 65
click at [85, 285] on textarea at bounding box center [256, 302] width 442 height 65
type textarea "Sunday 09/21/2025 11:00-18:00 -- Message: -- Specials:50dvape -- Phone:31365859…"
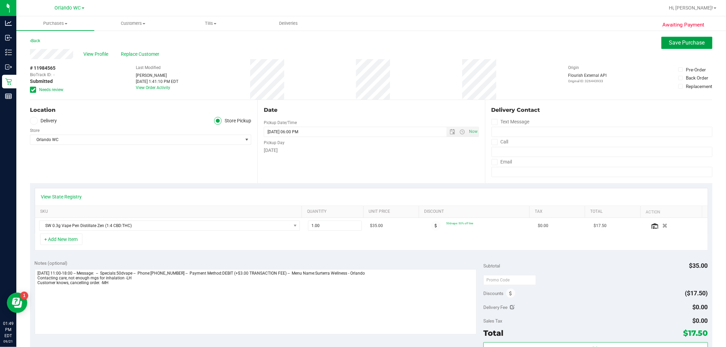
click at [673, 41] on span "Save Purchase" at bounding box center [687, 42] width 36 height 6
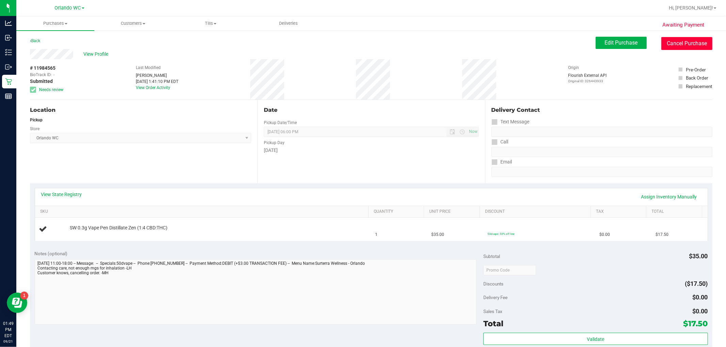
click at [683, 38] on button "Cancel Purchase" at bounding box center [686, 43] width 51 height 13
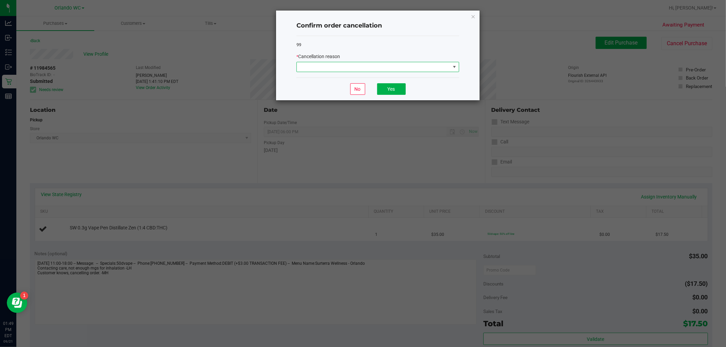
click at [336, 67] on span at bounding box center [373, 67] width 153 height 10
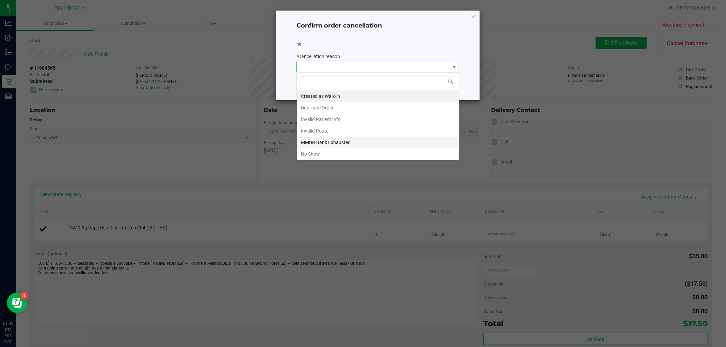
click at [334, 141] on li "MMUR Bank Exhausted" at bounding box center [378, 143] width 162 height 12
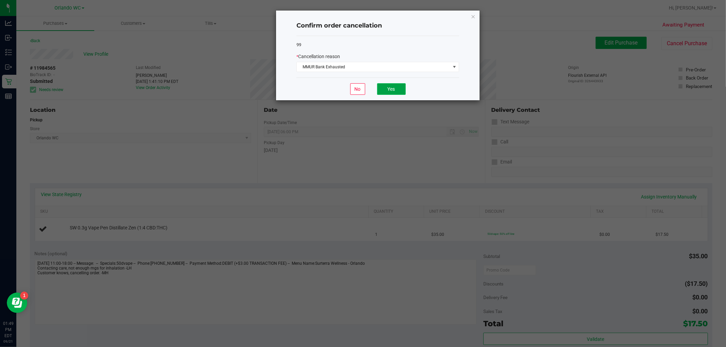
click at [393, 86] on button "Yes" at bounding box center [391, 89] width 29 height 12
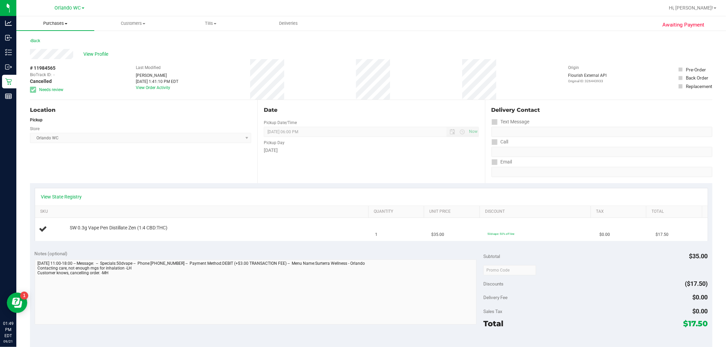
click at [49, 22] on span "Purchases" at bounding box center [55, 23] width 78 height 6
click at [41, 47] on span "Fulfillment" at bounding box center [37, 49] width 42 height 6
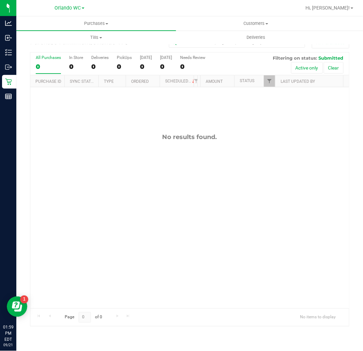
click at [49, 61] on label "All Purchases 0" at bounding box center [48, 64] width 25 height 19
click at [0, 0] on input "All Purchases 0" at bounding box center [0, 0] width 0 height 0
click at [46, 65] on div "0" at bounding box center [48, 67] width 25 height 8
click at [0, 0] on input "All Purchases 0" at bounding box center [0, 0] width 0 height 0
click at [53, 56] on div "All Purchases" at bounding box center [48, 57] width 25 height 5
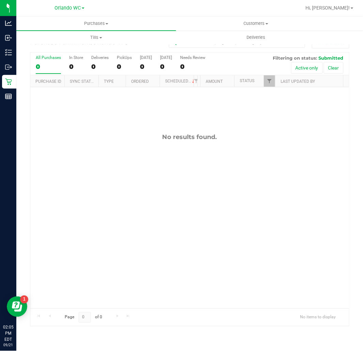
click at [0, 0] on input "All Purchases 0" at bounding box center [0, 0] width 0 height 0
click at [42, 62] on label "All Purchases 0" at bounding box center [48, 64] width 25 height 19
click at [0, 0] on input "All Purchases 0" at bounding box center [0, 0] width 0 height 0
click at [39, 60] on label "All Purchases 0" at bounding box center [48, 64] width 25 height 19
click at [0, 0] on input "All Purchases 0" at bounding box center [0, 0] width 0 height 0
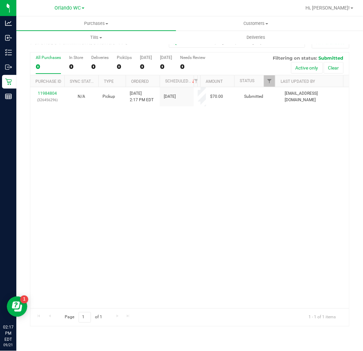
drag, startPoint x: 33, startPoint y: 66, endPoint x: 41, endPoint y: 66, distance: 7.8
click at [33, 66] on div "All Purchases 0 In Store 0 Deliveries 0 PickUps 0 Today 0 Tomorrow 0 Needs Revi…" at bounding box center [189, 63] width 319 height 23
click at [52, 66] on div "0" at bounding box center [48, 67] width 25 height 8
click at [0, 0] on input "All Purchases 0" at bounding box center [0, 0] width 0 height 0
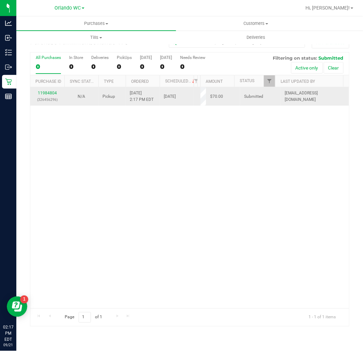
click at [49, 98] on p "(326456296)" at bounding box center [47, 99] width 26 height 6
click at [49, 96] on div "11984804 (326456296)" at bounding box center [47, 96] width 26 height 13
click at [51, 97] on p "(326456296)" at bounding box center [47, 100] width 26 height 6
click at [50, 91] on link "11984804" at bounding box center [47, 93] width 19 height 5
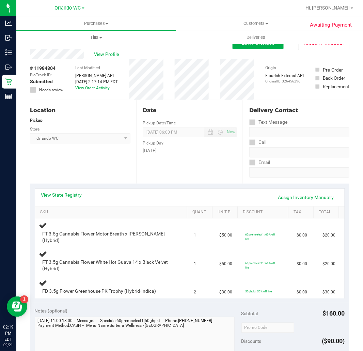
click at [165, 166] on div "Date Pickup Date/Time 09/21/2025 Now 09/21/2025 06:00 PM Now Pickup Day Sunday" at bounding box center [189, 141] width 107 height 83
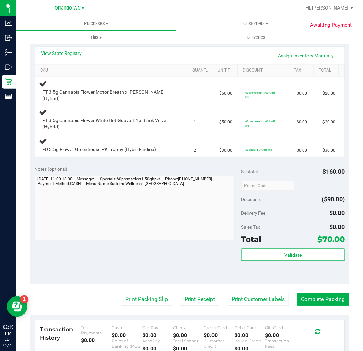
scroll to position [113, 0]
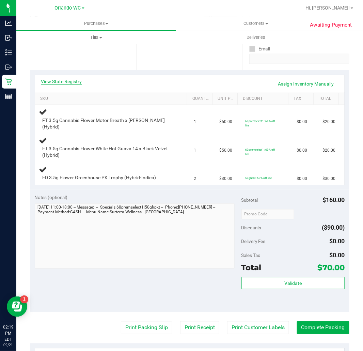
click at [82, 80] on link "View State Registry" at bounding box center [61, 81] width 41 height 7
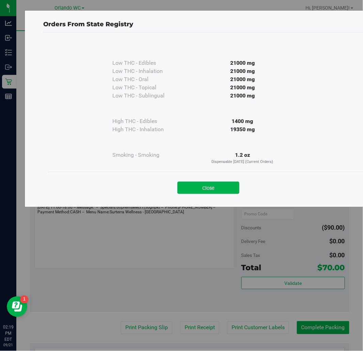
click at [76, 80] on div "Low THC - Edibles 21000 mg Low THC - Inhalation" at bounding box center [208, 107] width 320 height 130
click at [223, 185] on button "Close" at bounding box center [208, 187] width 62 height 12
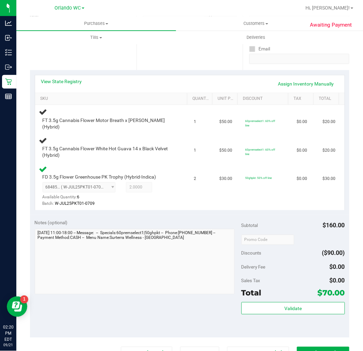
click at [167, 219] on div "Notes (optional)" at bounding box center [138, 222] width 207 height 7
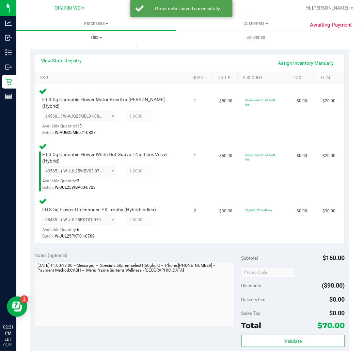
scroll to position [151, 0]
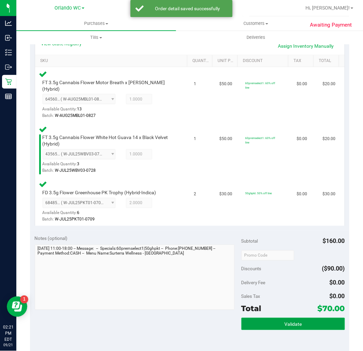
click at [271, 318] on button "Validate" at bounding box center [292, 324] width 103 height 12
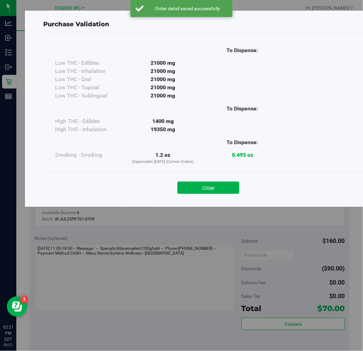
click at [203, 193] on button "Close" at bounding box center [208, 187] width 62 height 12
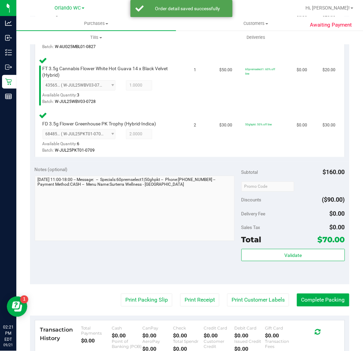
scroll to position [337, 0]
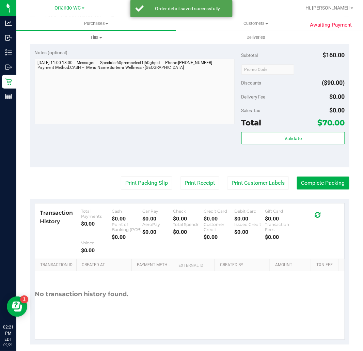
click at [132, 182] on purchase-details "Back Edit Purchase Cancel Purchase View Profile # 11984804 BioTrack ID: - Submi…" at bounding box center [189, 22] width 319 height 644
click at [133, 176] on button "Print Packing Slip" at bounding box center [146, 182] width 51 height 13
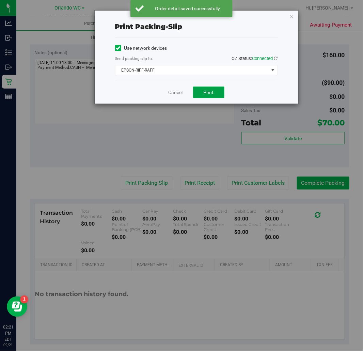
click at [201, 89] on button "Print" at bounding box center [208, 92] width 31 height 12
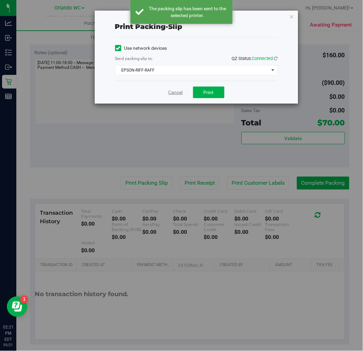
click at [176, 94] on link "Cancel" at bounding box center [175, 92] width 14 height 7
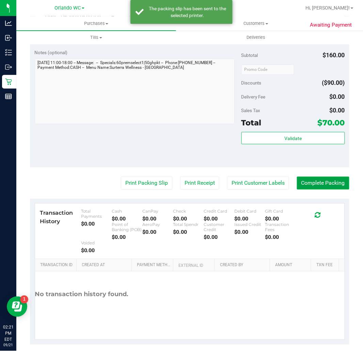
click at [306, 176] on button "Complete Packing" at bounding box center [323, 182] width 52 height 13
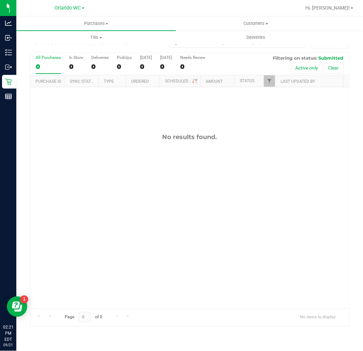
click at [50, 62] on label "All Purchases 0" at bounding box center [48, 64] width 25 height 19
click at [0, 0] on input "All Purchases 0" at bounding box center [0, 0] width 0 height 0
click at [120, 212] on div "No results found." at bounding box center [189, 220] width 319 height 267
click at [193, 256] on div "No results found." at bounding box center [189, 220] width 319 height 267
click at [48, 62] on label "All Purchases 0" at bounding box center [48, 64] width 25 height 19
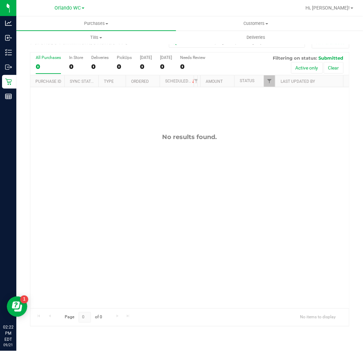
click at [0, 0] on input "All Purchases 0" at bounding box center [0, 0] width 0 height 0
click at [49, 59] on div "All Purchases" at bounding box center [48, 57] width 25 height 5
click at [0, 0] on input "All Purchases 0" at bounding box center [0, 0] width 0 height 0
click at [37, 60] on label "All Purchases 0" at bounding box center [48, 64] width 25 height 19
click at [0, 0] on input "All Purchases 0" at bounding box center [0, 0] width 0 height 0
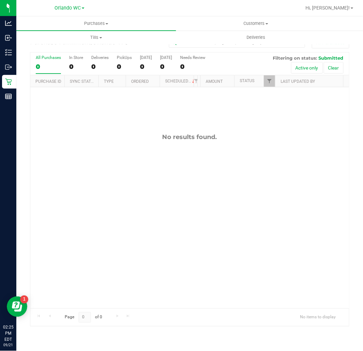
click at [123, 263] on div "No results found." at bounding box center [189, 220] width 319 height 267
click at [36, 66] on div "0" at bounding box center [48, 67] width 25 height 8
click at [0, 0] on input "All Purchases 0" at bounding box center [0, 0] width 0 height 0
click at [42, 60] on label "All Purchases 0" at bounding box center [48, 64] width 25 height 19
click at [0, 0] on input "All Purchases 0" at bounding box center [0, 0] width 0 height 0
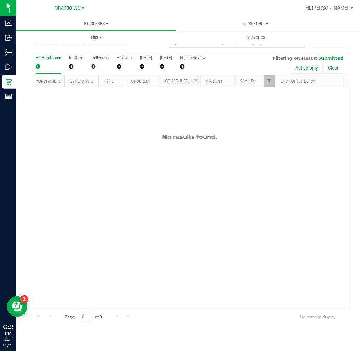
click at [43, 63] on div "0" at bounding box center [48, 67] width 25 height 8
click at [0, 0] on input "All Purchases 0" at bounding box center [0, 0] width 0 height 0
click at [126, 225] on div "No results found." at bounding box center [189, 220] width 319 height 267
click at [39, 60] on label "All Purchases 0" at bounding box center [48, 64] width 25 height 19
click at [0, 0] on input "All Purchases 0" at bounding box center [0, 0] width 0 height 0
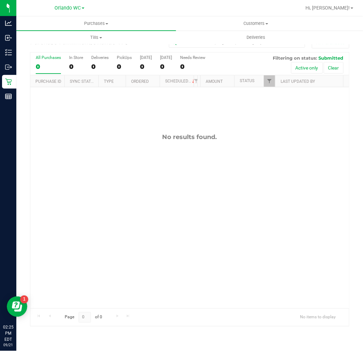
click at [98, 207] on div "No results found." at bounding box center [189, 220] width 319 height 267
click at [46, 65] on div "0" at bounding box center [48, 67] width 25 height 8
click at [0, 0] on input "All Purchases 0" at bounding box center [0, 0] width 0 height 0
click at [49, 60] on label "All Purchases 0" at bounding box center [48, 64] width 25 height 19
click at [0, 0] on input "All Purchases 0" at bounding box center [0, 0] width 0 height 0
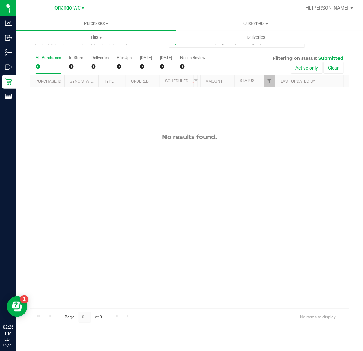
click at [186, 200] on div "No results found." at bounding box center [189, 220] width 319 height 267
click at [39, 65] on div "0" at bounding box center [48, 67] width 25 height 8
click at [0, 0] on input "All Purchases 0" at bounding box center [0, 0] width 0 height 0
click at [46, 67] on div "0" at bounding box center [48, 67] width 25 height 8
click at [0, 0] on input "All Purchases 0" at bounding box center [0, 0] width 0 height 0
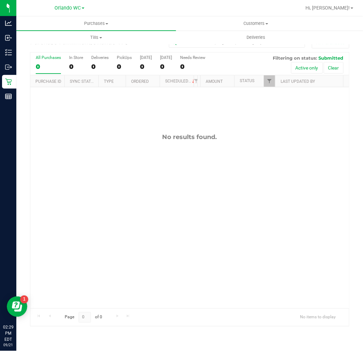
click at [62, 263] on div "No results found." at bounding box center [189, 220] width 319 height 267
click at [50, 65] on div "0" at bounding box center [48, 67] width 25 height 8
click at [0, 0] on input "All Purchases 0" at bounding box center [0, 0] width 0 height 0
click at [42, 62] on label "All Purchases 0" at bounding box center [48, 64] width 25 height 19
click at [0, 0] on input "All Purchases 0" at bounding box center [0, 0] width 0 height 0
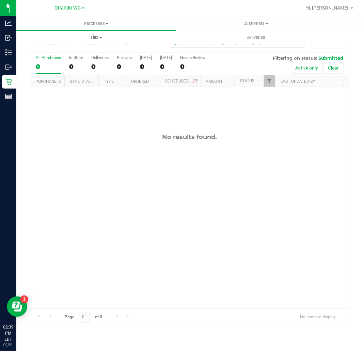
click at [47, 68] on div "0" at bounding box center [48, 67] width 25 height 8
click at [0, 0] on input "All Purchases 0" at bounding box center [0, 0] width 0 height 0
click at [123, 270] on div "No results found." at bounding box center [189, 220] width 319 height 267
click at [176, 268] on div "No results found." at bounding box center [189, 220] width 319 height 267
click at [53, 58] on div "All Purchases" at bounding box center [48, 57] width 25 height 5
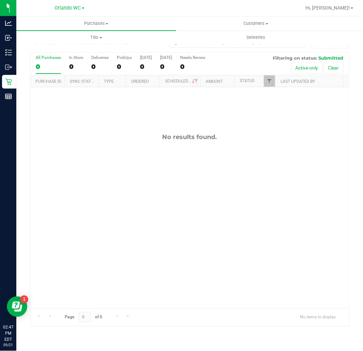
click at [0, 0] on input "All Purchases 0" at bounding box center [0, 0] width 0 height 0
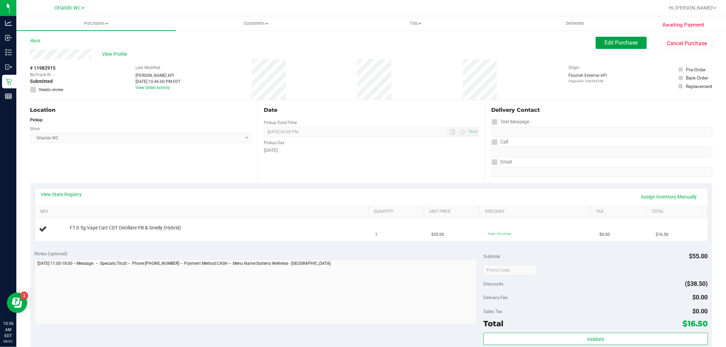
click at [604, 46] on button "Edit Purchase" at bounding box center [621, 43] width 51 height 12
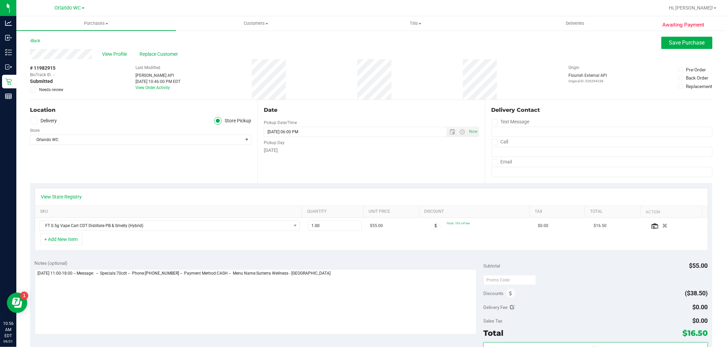
click at [29, 89] on div "Awaiting Payment Back Save Purchase View Profile Replace Customer # 11982915 Bi…" at bounding box center [371, 290] width 710 height 520
click at [33, 90] on icon at bounding box center [33, 90] width 4 height 0
click at [0, 0] on input "Needs review" at bounding box center [0, 0] width 0 height 0
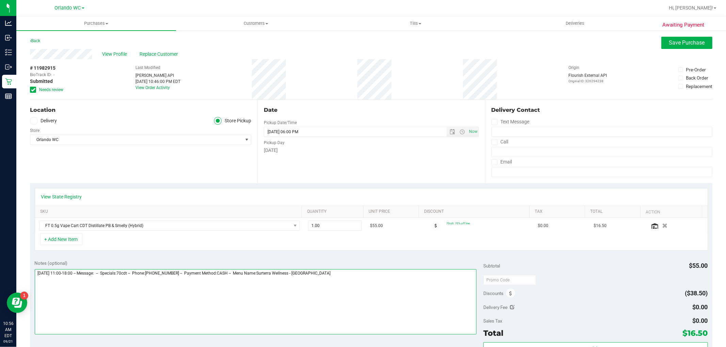
click at [368, 274] on textarea at bounding box center [256, 302] width 442 height 65
type textarea "Sunday 09/21/2025 11:00-18:00 -- Message: -- Specials:70cdt -- Phone:4075916237…"
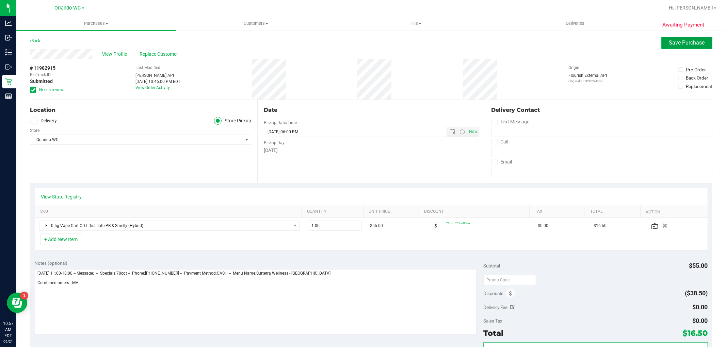
click at [693, 41] on span "Save Purchase" at bounding box center [687, 42] width 36 height 6
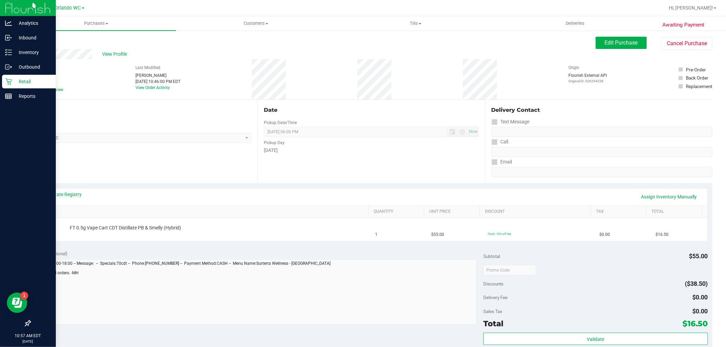
click at [32, 81] on p "Retail" at bounding box center [32, 82] width 41 height 8
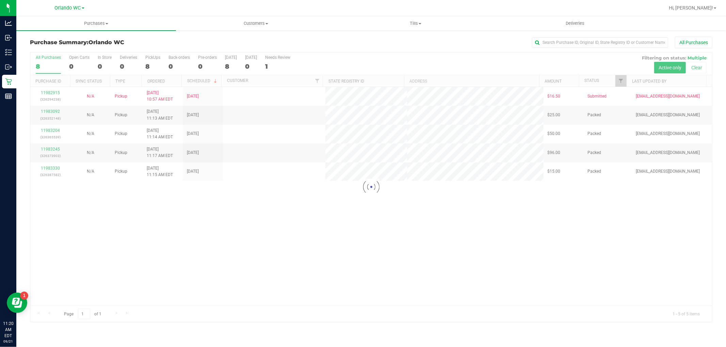
click at [159, 78] on div at bounding box center [371, 187] width 682 height 270
click at [448, 267] on div "11982915 (326294238) N/A Pickup 9/21/2025 10:57 AM EDT 9/21/2025 $16.50 Submitt…" at bounding box center [371, 196] width 682 height 219
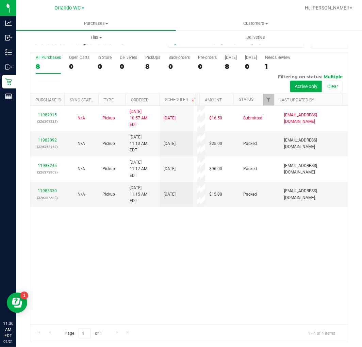
click at [48, 65] on div "8" at bounding box center [48, 67] width 25 height 8
click at [0, 0] on input "All Purchases 8" at bounding box center [0, 0] width 0 height 0
click at [36, 62] on label "All Purchases 4" at bounding box center [48, 64] width 25 height 19
click at [0, 0] on input "All Purchases 4" at bounding box center [0, 0] width 0 height 0
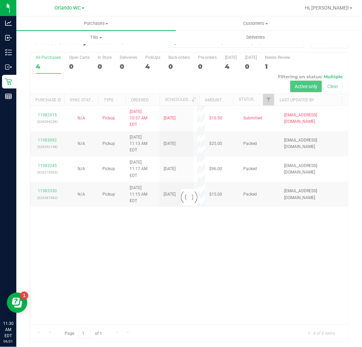
click at [50, 65] on div at bounding box center [189, 197] width 318 height 290
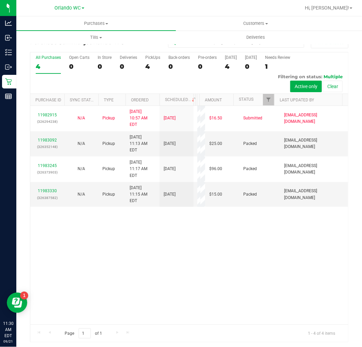
click at [49, 67] on div "4" at bounding box center [48, 67] width 25 height 8
click at [0, 0] on input "All Purchases 4" at bounding box center [0, 0] width 0 height 0
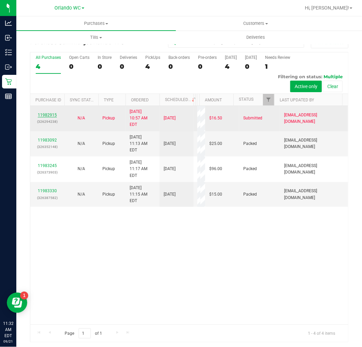
click at [48, 113] on link "11982915" at bounding box center [47, 115] width 19 height 5
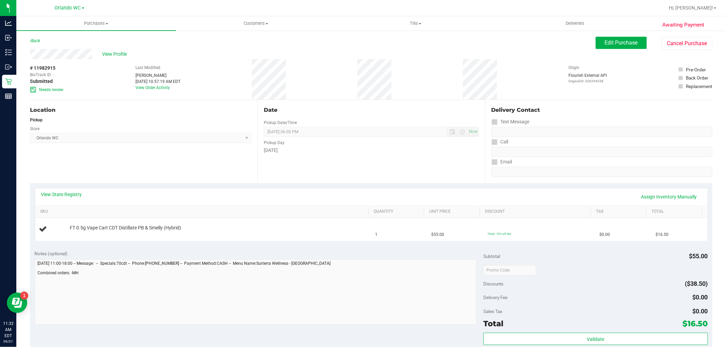
click at [416, 91] on div "# 11982915 BioTrack ID: - Submitted Needs review Last Modified Malcolm Harvey S…" at bounding box center [371, 79] width 682 height 41
click at [220, 72] on div "# 11982915 BioTrack ID: - Submitted Needs review Last Modified Malcolm Harvey S…" at bounding box center [371, 79] width 682 height 41
click at [666, 53] on div "View Profile # 11982915 BioTrack ID: - Submitted Needs review Last Modified Mal…" at bounding box center [371, 74] width 682 height 51
click at [666, 49] on button "Cancel Purchase" at bounding box center [686, 43] width 51 height 13
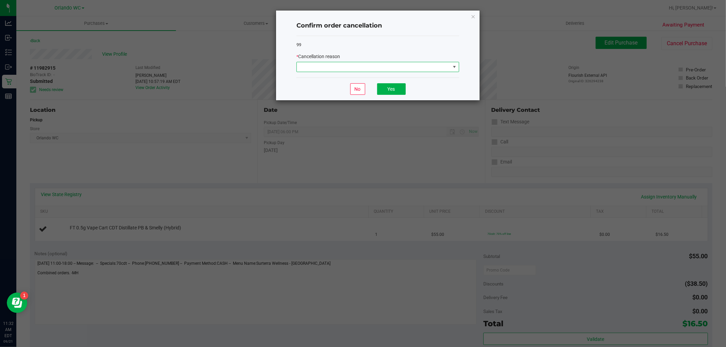
click at [368, 67] on span at bounding box center [373, 67] width 153 height 10
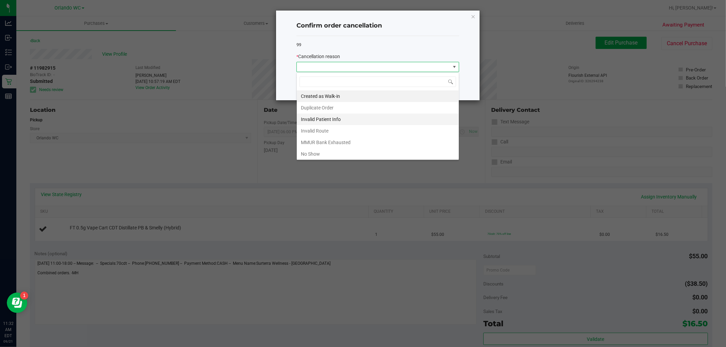
scroll to position [36, 0]
click at [327, 131] on li "Other" at bounding box center [378, 130] width 162 height 12
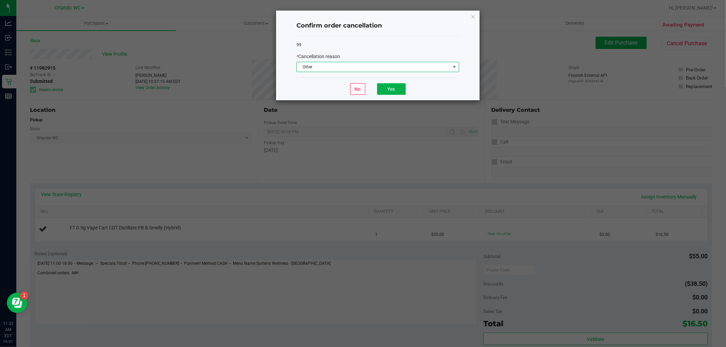
click at [342, 63] on span "Other" at bounding box center [373, 67] width 153 height 10
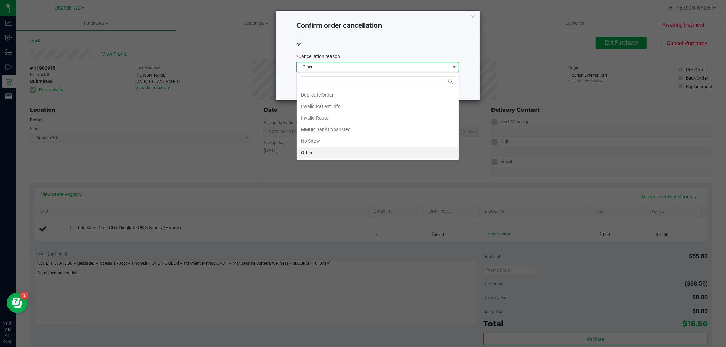
scroll to position [10, 162]
click at [319, 154] on li "Other" at bounding box center [378, 153] width 162 height 12
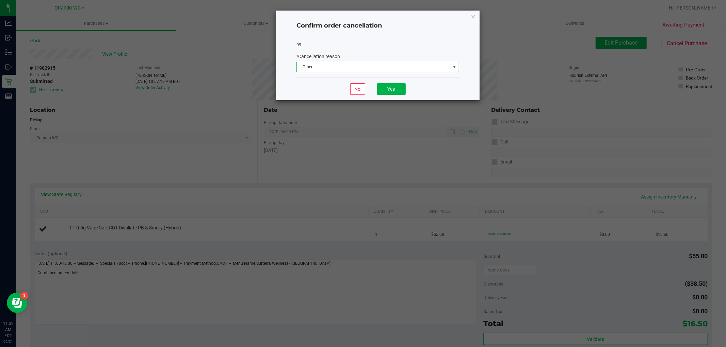
click at [362, 39] on div "99 * Cancellation reason Other" at bounding box center [377, 57] width 163 height 42
click at [438, 79] on div "No Yes" at bounding box center [377, 89] width 163 height 23
click at [409, 39] on div "99 * Cancellation reason Other" at bounding box center [377, 57] width 163 height 42
click at [416, 79] on div "No Yes" at bounding box center [377, 89] width 163 height 23
click at [366, 47] on div "99" at bounding box center [377, 45] width 163 height 7
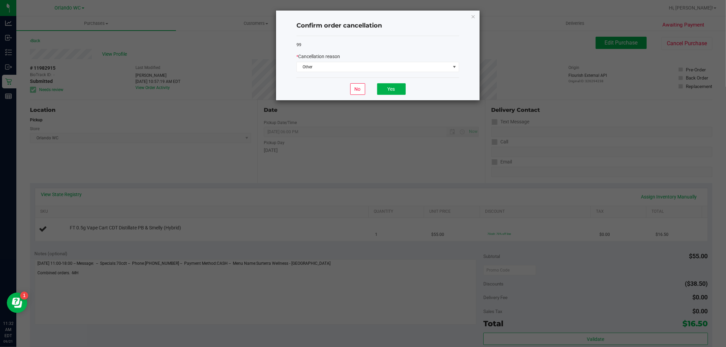
click at [359, 50] on div "99 * Cancellation reason Other" at bounding box center [377, 57] width 163 height 42
click at [361, 65] on span "Other" at bounding box center [373, 67] width 153 height 10
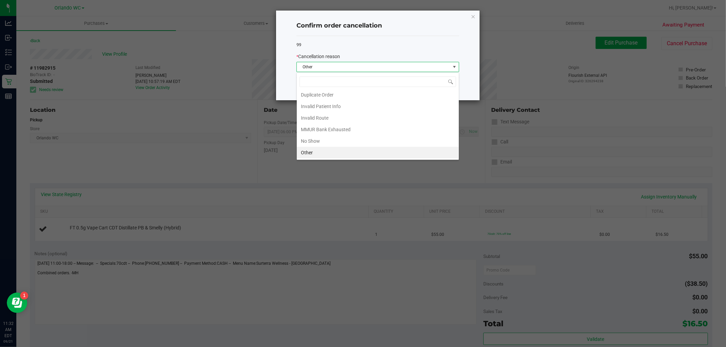
click at [347, 149] on li "Other" at bounding box center [378, 153] width 162 height 12
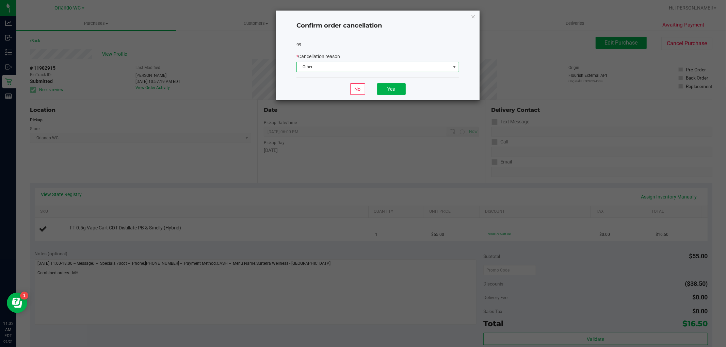
click at [387, 68] on span "Other" at bounding box center [373, 67] width 153 height 10
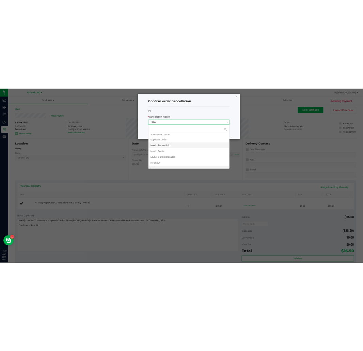
scroll to position [0, 0]
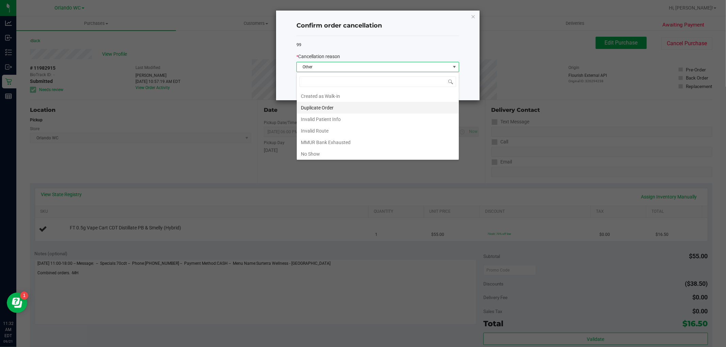
click at [350, 107] on li "Duplicate Order" at bounding box center [378, 108] width 162 height 12
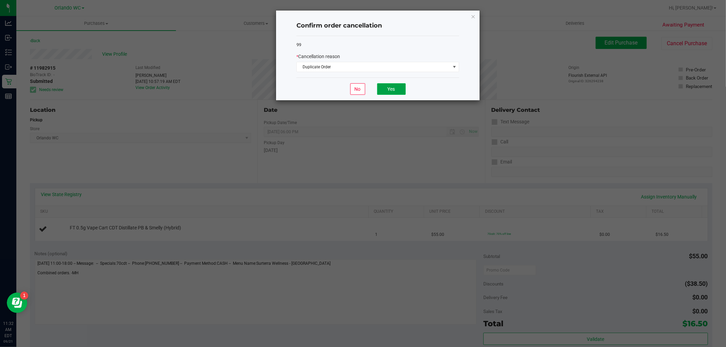
click at [403, 87] on button "Yes" at bounding box center [391, 89] width 29 height 12
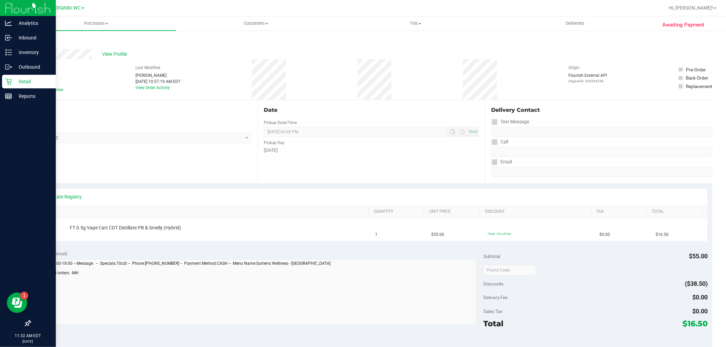
click at [8, 83] on icon at bounding box center [8, 81] width 7 height 7
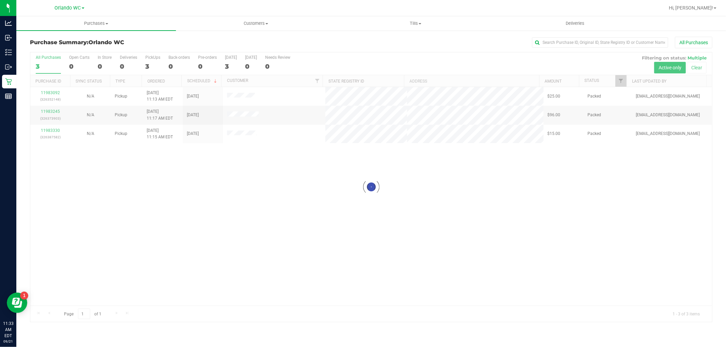
click at [353, 247] on div at bounding box center [371, 187] width 682 height 270
click at [154, 83] on link "Ordered" at bounding box center [156, 81] width 18 height 5
click at [315, 255] on div at bounding box center [371, 187] width 682 height 270
click at [264, 203] on div "11983092 (326352148) N/A Pickup 9/21/2025 11:13 AM EDT 9/21/2025 $25.00 Packed …" at bounding box center [371, 196] width 682 height 219
drag, startPoint x: 171, startPoint y: 189, endPoint x: 171, endPoint y: 14, distance: 174.3
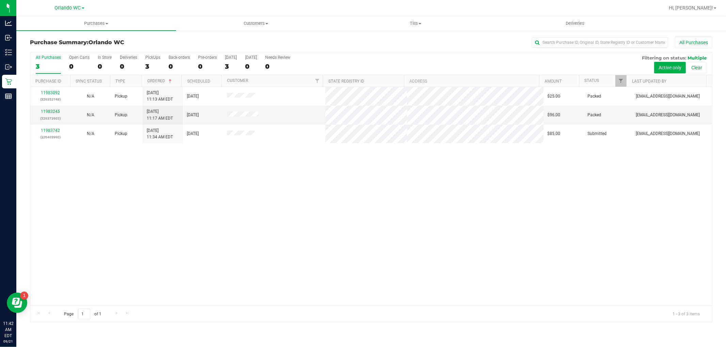
click at [171, 189] on div "11983092 (326352148) N/A Pickup 9/21/2025 11:13 AM EDT 9/21/2025 $25.00 Packed …" at bounding box center [371, 196] width 682 height 219
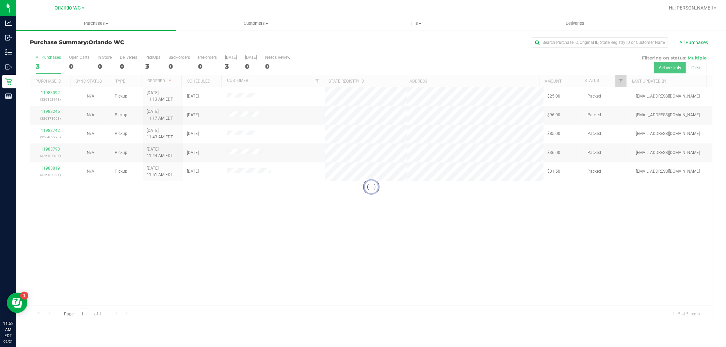
click at [340, 281] on div at bounding box center [371, 187] width 682 height 270
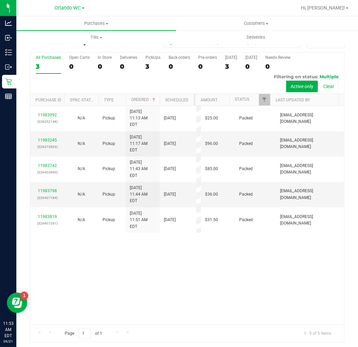
click at [54, 63] on div "3" at bounding box center [48, 67] width 25 height 8
click at [0, 0] on input "All Purchases 3" at bounding box center [0, 0] width 0 height 0
click at [54, 71] on label "All Purchases 4" at bounding box center [48, 64] width 25 height 19
click at [0, 0] on input "All Purchases 4" at bounding box center [0, 0] width 0 height 0
click at [95, 249] on div "11983092 (326352148) N/A Pickup 9/21/2025 11:13 AM EDT 9/21/2025 $25.00 Packed …" at bounding box center [186, 215] width 313 height 219
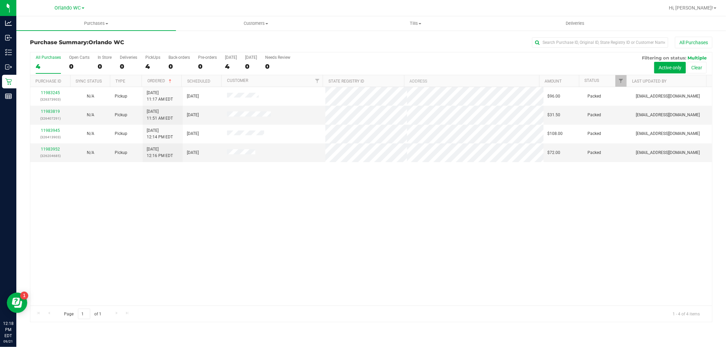
click at [43, 64] on div "4" at bounding box center [48, 67] width 25 height 8
click at [0, 0] on input "All Purchases 4" at bounding box center [0, 0] width 0 height 0
click at [43, 62] on label "All Purchases 4" at bounding box center [48, 64] width 25 height 19
click at [0, 0] on input "All Purchases 4" at bounding box center [0, 0] width 0 height 0
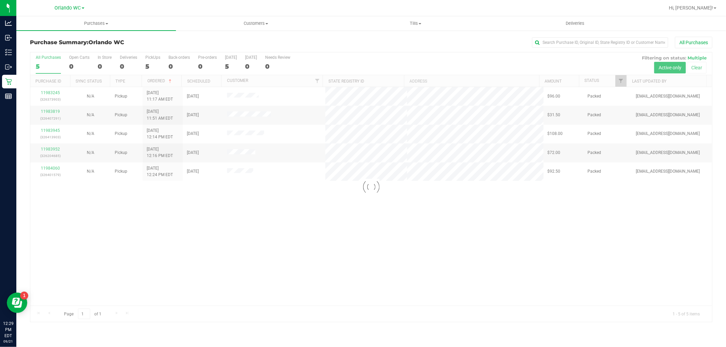
drag, startPoint x: 252, startPoint y: 240, endPoint x: 247, endPoint y: 32, distance: 208.4
click at [252, 240] on div at bounding box center [371, 187] width 682 height 270
click at [220, 229] on div "11983245 (326373903) N/A Pickup 9/21/2025 11:17 AM EDT 9/21/2025 $96.00 Packed …" at bounding box center [371, 196] width 682 height 219
click at [47, 68] on div "5" at bounding box center [48, 67] width 25 height 8
click at [0, 0] on input "All Purchases 5" at bounding box center [0, 0] width 0 height 0
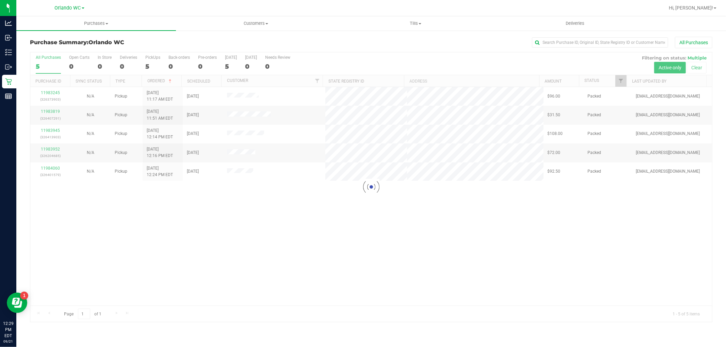
click at [260, 277] on div at bounding box center [371, 187] width 682 height 270
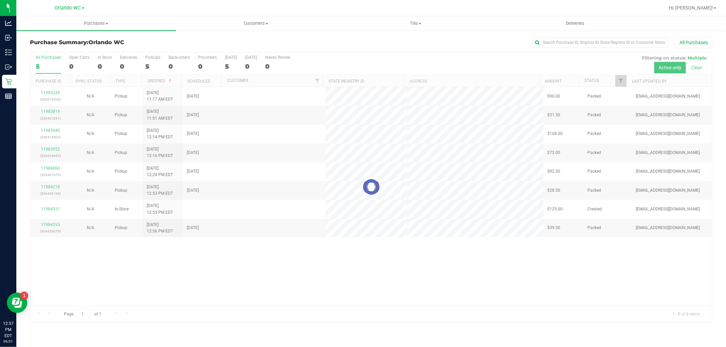
click at [39, 59] on div at bounding box center [371, 187] width 682 height 270
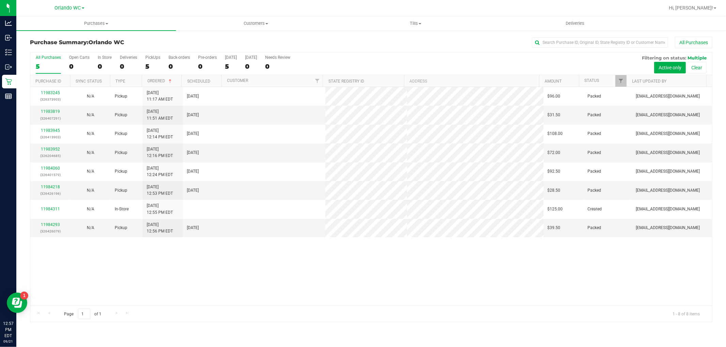
click at [41, 65] on div "5" at bounding box center [48, 67] width 25 height 8
click at [0, 0] on input "All Purchases 5" at bounding box center [0, 0] width 0 height 0
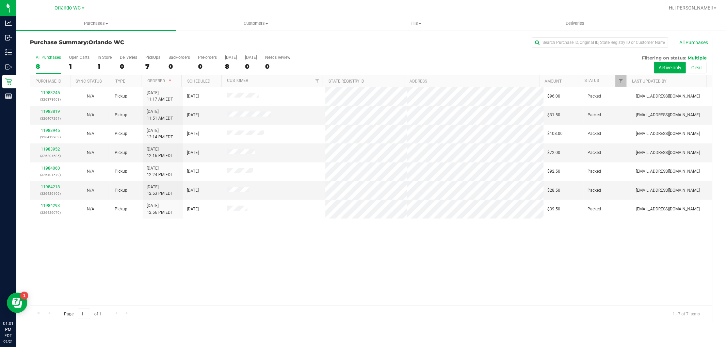
click at [347, 314] on div "Page 1 of 1 1 - 7 of 7 items" at bounding box center [371, 314] width 682 height 16
click at [40, 57] on div "All Purchases" at bounding box center [48, 57] width 25 height 5
click at [0, 0] on input "All Purchases 8" at bounding box center [0, 0] width 0 height 0
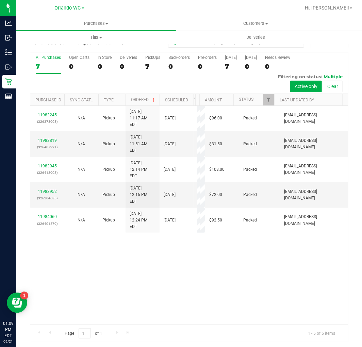
click at [44, 60] on div "All Purchases" at bounding box center [48, 57] width 25 height 5
click at [0, 0] on input "All Purchases 7" at bounding box center [0, 0] width 0 height 0
click at [40, 69] on div "5" at bounding box center [48, 67] width 25 height 8
click at [0, 0] on input "All Purchases 5" at bounding box center [0, 0] width 0 height 0
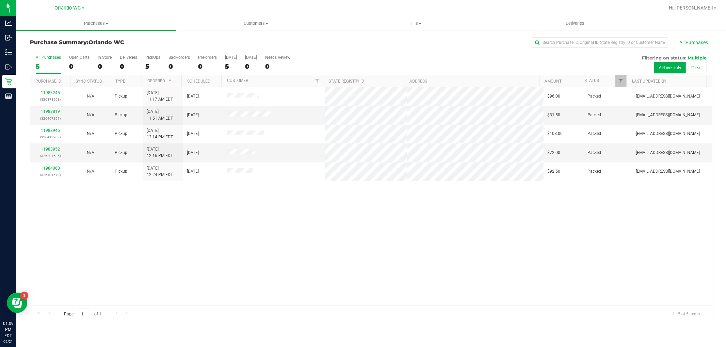
click at [268, 234] on div "11983245 (326373903) N/A Pickup 9/21/2025 11:17 AM EDT 9/21/2025 $96.00 Packed …" at bounding box center [371, 196] width 682 height 219
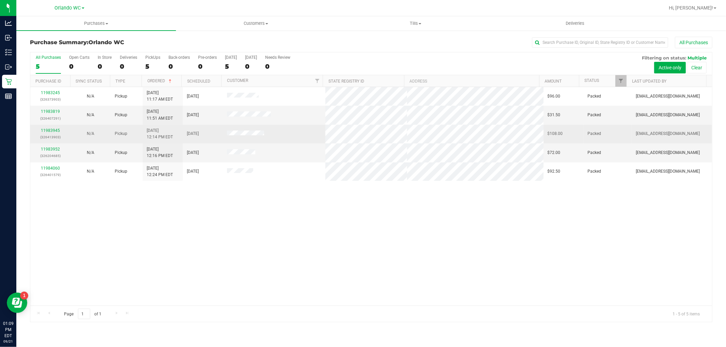
click at [208, 133] on td "[DATE]" at bounding box center [203, 134] width 40 height 19
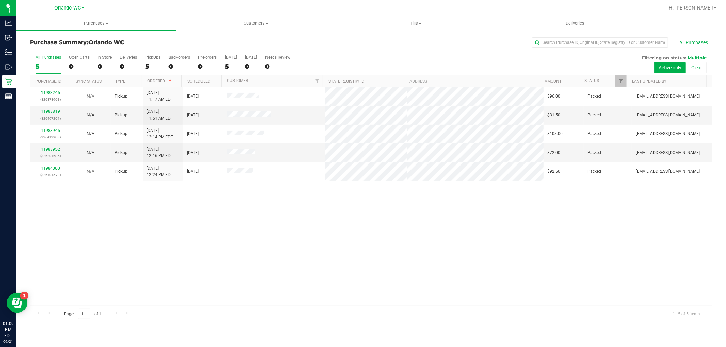
click at [52, 62] on label "All Purchases 5" at bounding box center [48, 64] width 25 height 19
click at [0, 0] on input "All Purchases 5" at bounding box center [0, 0] width 0 height 0
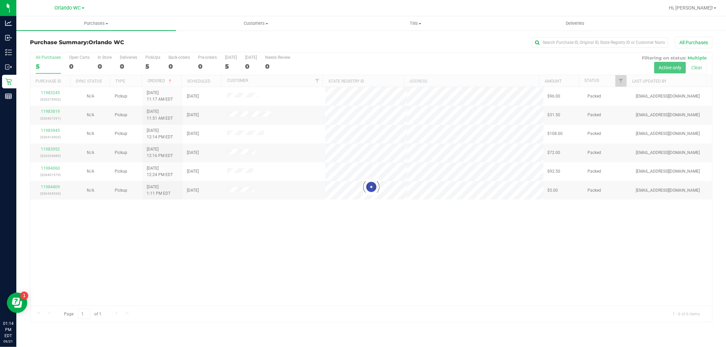
click at [39, 66] on div at bounding box center [371, 187] width 682 height 270
click at [49, 66] on div "5" at bounding box center [48, 67] width 25 height 8
click at [0, 0] on input "All Purchases 5" at bounding box center [0, 0] width 0 height 0
click at [46, 66] on div at bounding box center [371, 187] width 682 height 270
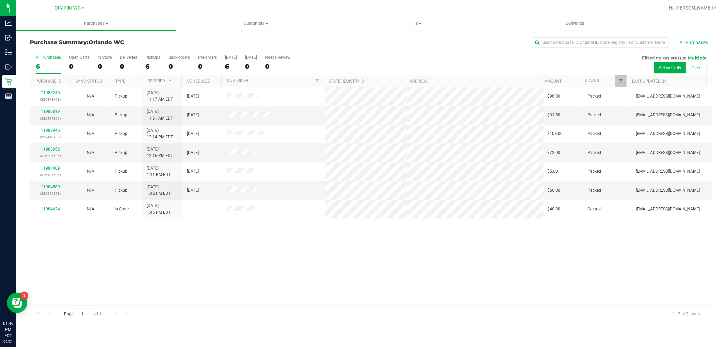
click at [46, 66] on div "6" at bounding box center [48, 67] width 25 height 8
click at [0, 0] on input "All Purchases 6" at bounding box center [0, 0] width 0 height 0
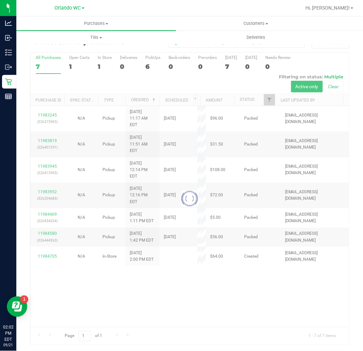
click at [42, 66] on div at bounding box center [189, 198] width 319 height 292
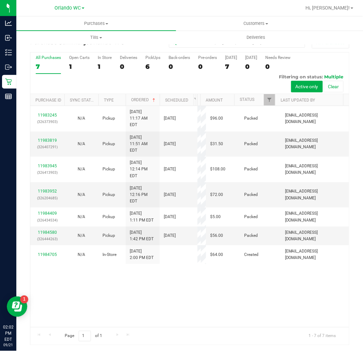
click at [42, 66] on div "7" at bounding box center [48, 67] width 25 height 8
click at [0, 0] on input "All Purchases 7" at bounding box center [0, 0] width 0 height 0
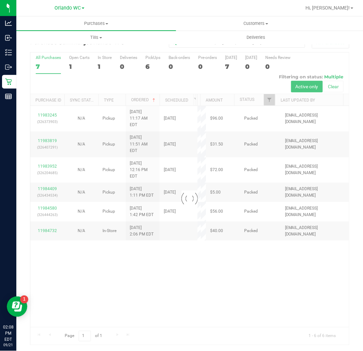
click at [48, 65] on div at bounding box center [189, 198] width 319 height 292
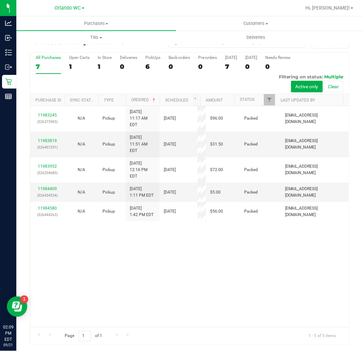
click at [42, 63] on div "7" at bounding box center [48, 67] width 25 height 8
click at [0, 0] on input "All Purchases 7" at bounding box center [0, 0] width 0 height 0
click at [66, 61] on div "All Purchases 5 Open Carts 0 In Store 0 Deliveries 0 PickUps 5 Back-orders 0 Pr…" at bounding box center [189, 73] width 319 height 42
click at [56, 63] on div "5" at bounding box center [48, 67] width 25 height 8
click at [0, 0] on input "All Purchases 5" at bounding box center [0, 0] width 0 height 0
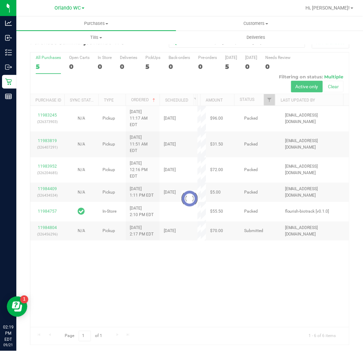
click at [179, 302] on div at bounding box center [189, 198] width 319 height 292
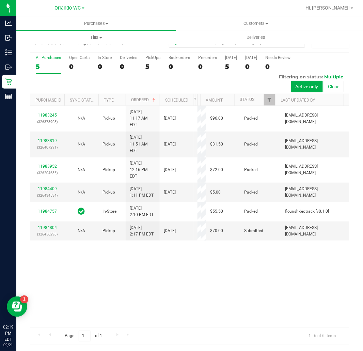
click at [191, 297] on div "11983245 (326373903) N/A Pickup 9/21/2025 11:17 AM EDT 9/21/2025 $96.00 Packed …" at bounding box center [189, 216] width 319 height 221
click at [51, 67] on div "5" at bounding box center [48, 67] width 25 height 8
click at [0, 0] on input "All Purchases 5" at bounding box center [0, 0] width 0 height 0
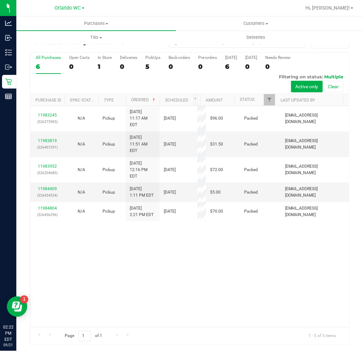
click at [40, 64] on div "6" at bounding box center [48, 67] width 25 height 8
click at [0, 0] on input "All Purchases 6" at bounding box center [0, 0] width 0 height 0
click at [243, 278] on div "11983245 (326373903) N/A Pickup 9/21/2025 11:17 AM EDT 9/21/2025 $96.00 Packed …" at bounding box center [189, 216] width 319 height 221
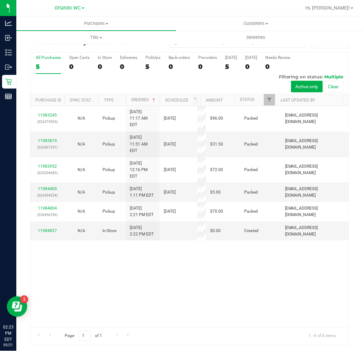
click at [61, 61] on div "All Purchases 5 Open Carts 0 In Store 0 Deliveries 0 PickUps 5 Back-orders 0 Pr…" at bounding box center [189, 73] width 319 height 42
click at [47, 66] on div "5" at bounding box center [48, 67] width 25 height 8
click at [0, 0] on input "All Purchases 5" at bounding box center [0, 0] width 0 height 0
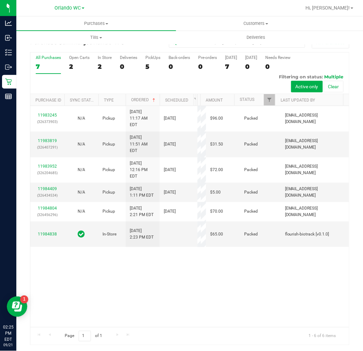
click at [52, 71] on label "All Purchases 7" at bounding box center [48, 64] width 25 height 19
click at [0, 0] on input "All Purchases 7" at bounding box center [0, 0] width 0 height 0
click at [260, 315] on div "11983245 (326373903) N/A Pickup 9/21/2025 11:17 AM EDT 9/21/2025 $96.00 Packed …" at bounding box center [189, 216] width 319 height 221
click at [133, 315] on div "11983245 (326373903) N/A Pickup 9/21/2025 11:17 AM EDT 9/21/2025 $96.00 Packed …" at bounding box center [189, 216] width 319 height 221
click at [222, 288] on div "11983245 (326373903) N/A Pickup 9/21/2025 11:17 AM EDT 9/21/2025 $96.00 Packed …" at bounding box center [189, 216] width 319 height 221
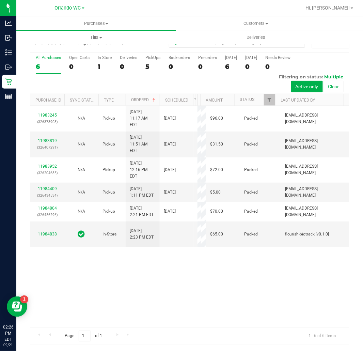
click at [44, 60] on label "All Purchases 6" at bounding box center [48, 64] width 25 height 19
click at [0, 0] on input "All Purchases 6" at bounding box center [0, 0] width 0 height 0
click at [48, 66] on div "6" at bounding box center [48, 67] width 25 height 8
click at [0, 0] on input "All Purchases 6" at bounding box center [0, 0] width 0 height 0
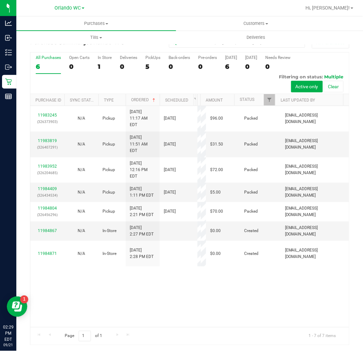
click at [38, 56] on div "All Purchases" at bounding box center [48, 57] width 25 height 5
click at [0, 0] on input "All Purchases 6" at bounding box center [0, 0] width 0 height 0
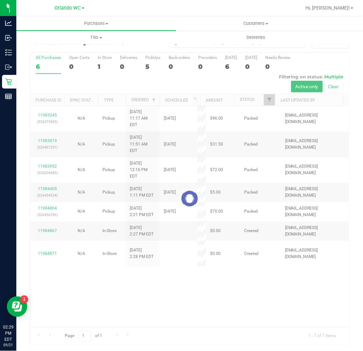
click at [104, 290] on div at bounding box center [189, 198] width 319 height 292
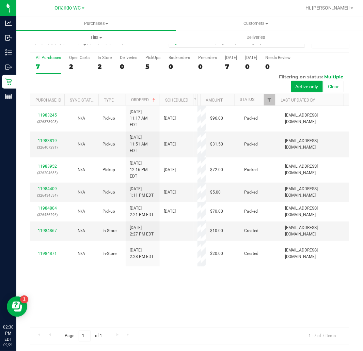
click at [48, 60] on div "All Purchases" at bounding box center [48, 57] width 25 height 5
click at [0, 0] on input "All Purchases 7" at bounding box center [0, 0] width 0 height 0
click at [49, 62] on label "All Purchases 7" at bounding box center [48, 64] width 25 height 19
click at [0, 0] on input "All Purchases 7" at bounding box center [0, 0] width 0 height 0
click at [51, 64] on div "7" at bounding box center [48, 67] width 25 height 8
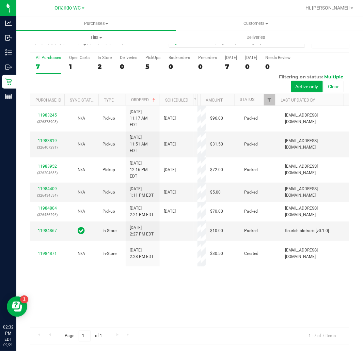
click at [0, 0] on input "All Purchases 7" at bounding box center [0, 0] width 0 height 0
click at [50, 68] on div "7" at bounding box center [48, 67] width 25 height 8
click at [0, 0] on input "All Purchases 7" at bounding box center [0, 0] width 0 height 0
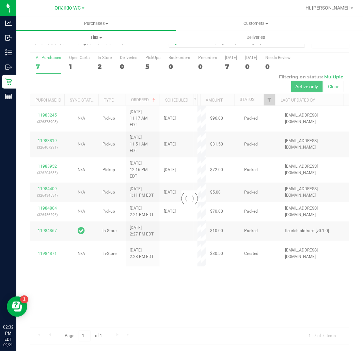
click at [21, 65] on div "Purchase Summary: Orlando WC All Purchases Loading... All Purchases 7 Open Cart…" at bounding box center [189, 191] width 346 height 322
click at [18, 79] on div "Purchase Summary: Orlando WC All Purchases Loading... All Purchases 7 Open Cart…" at bounding box center [189, 191] width 346 height 322
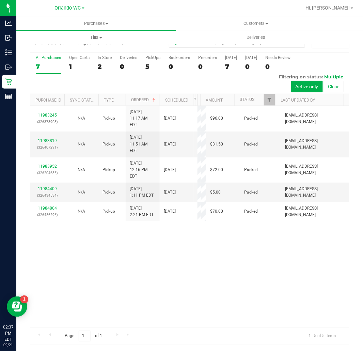
click at [39, 344] on div "Page 1 of 1 1 - 5 of 5 items" at bounding box center [189, 336] width 319 height 18
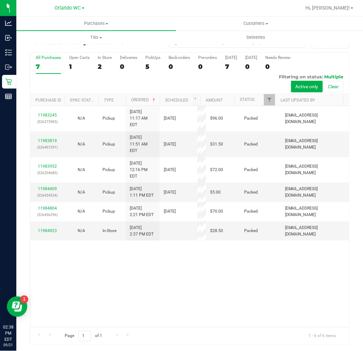
click at [49, 63] on div "7" at bounding box center [48, 67] width 25 height 8
click at [0, 0] on input "All Purchases 7" at bounding box center [0, 0] width 0 height 0
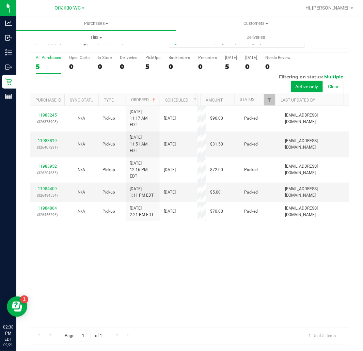
click at [194, 276] on div "11983245 (326373903) N/A Pickup 9/21/2025 11:17 AM EDT 9/21/2025 $96.00 Packed …" at bounding box center [189, 216] width 319 height 221
click at [252, 266] on div "11983245 (326373903) N/A Pickup 9/21/2025 11:17 AM EDT 9/21/2025 $96.00 Packed …" at bounding box center [189, 216] width 319 height 221
click at [39, 68] on div "5" at bounding box center [48, 67] width 25 height 8
click at [0, 0] on input "All Purchases 5" at bounding box center [0, 0] width 0 height 0
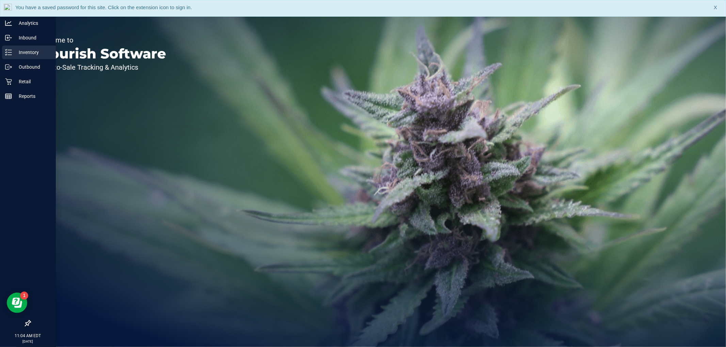
click at [14, 52] on p "Inventory" at bounding box center [32, 52] width 41 height 8
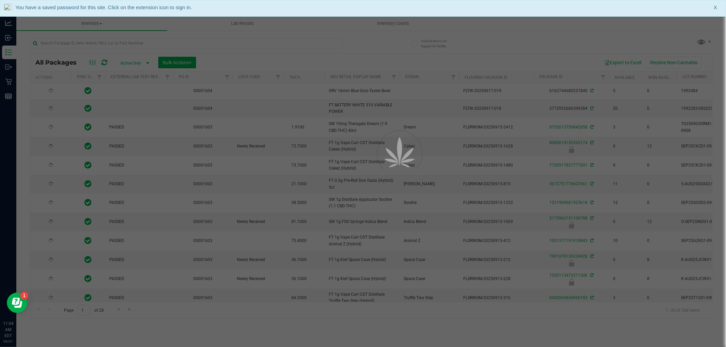
click at [91, 39] on div at bounding box center [363, 173] width 726 height 347
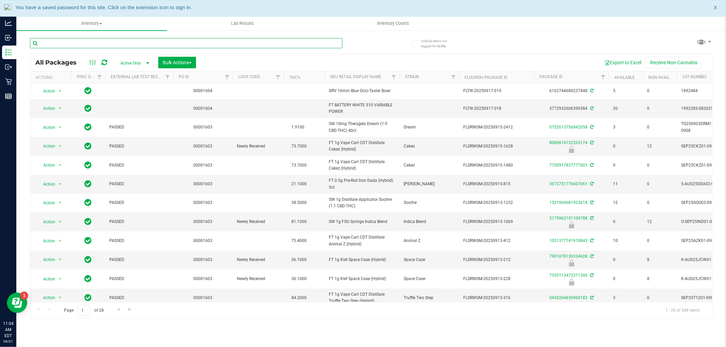
click at [90, 42] on input "text" at bounding box center [186, 43] width 312 height 10
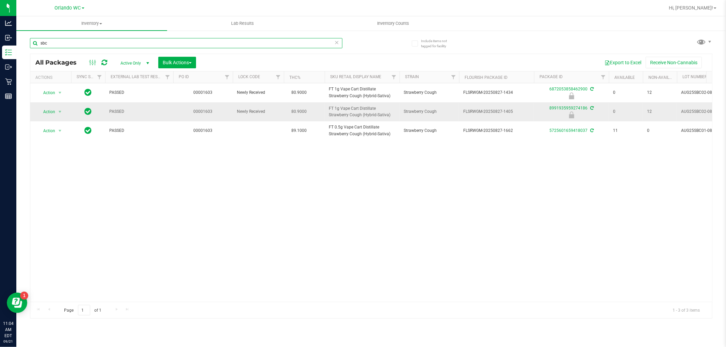
type input "sbc"
click at [348, 114] on span "FT 1g Vape Cart Distillate Strawberry Cough (Hybrid-Sativa)" at bounding box center [362, 112] width 67 height 13
copy tr "FT 1g Vape Cart Distillate Strawberry Cough (Hybrid-Sativa)"
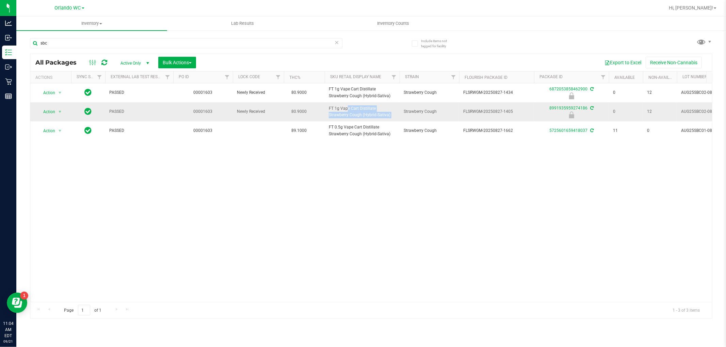
click at [366, 113] on span "FT 1g Vape Cart Distillate Strawberry Cough (Hybrid-Sativa)" at bounding box center [362, 112] width 67 height 13
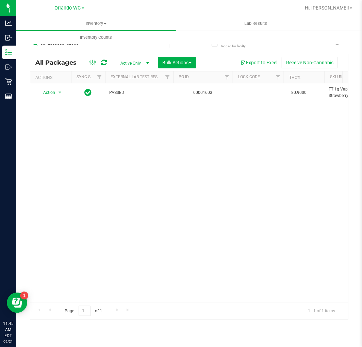
click at [93, 335] on div "Inventory All packages All inventory Waste log Create inventory Lab Results Inv…" at bounding box center [189, 181] width 346 height 331
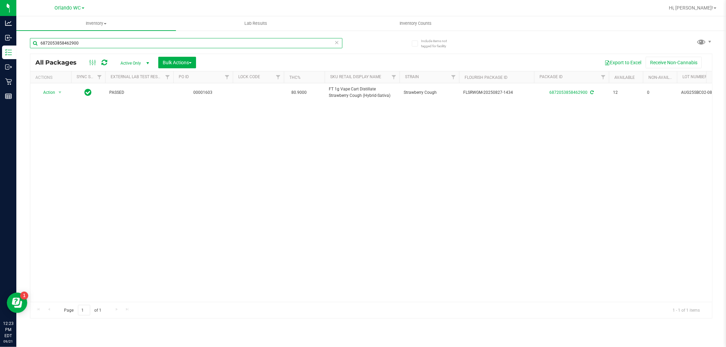
click at [79, 45] on input "6872053858462900" at bounding box center [186, 43] width 312 height 10
click at [130, 43] on input "6872053858462900" at bounding box center [186, 43] width 312 height 10
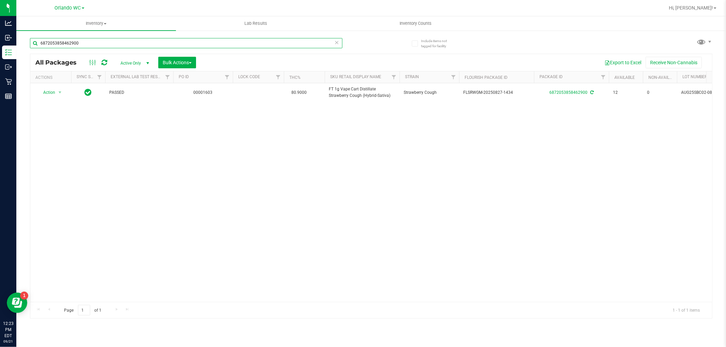
paste input "FT 0.3g Vape Pen Distillate Taurus Moon (THC)"
type input "FT 0.3g Vape Pen Distillate Taurus Moon (THC)"
click at [372, 46] on div "FT 0.3g Vape Pen Distillate Taurus Moon (THC) All Packages Active Only Active O…" at bounding box center [371, 175] width 682 height 287
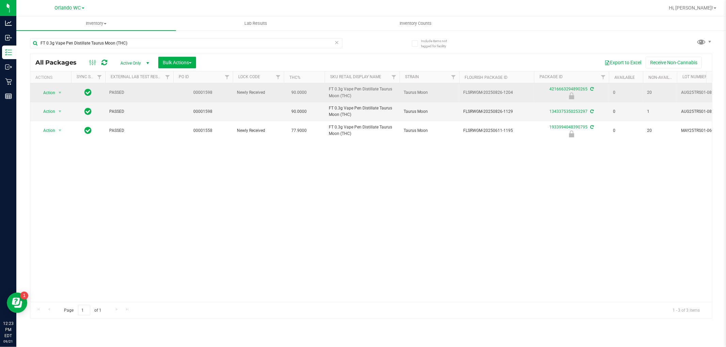
drag, startPoint x: 319, startPoint y: 87, endPoint x: 356, endPoint y: 93, distance: 37.2
click at [356, 93] on tr "Action Action Edit attributes Global inventory Locate package Package audit log…" at bounding box center [528, 92] width 997 height 19
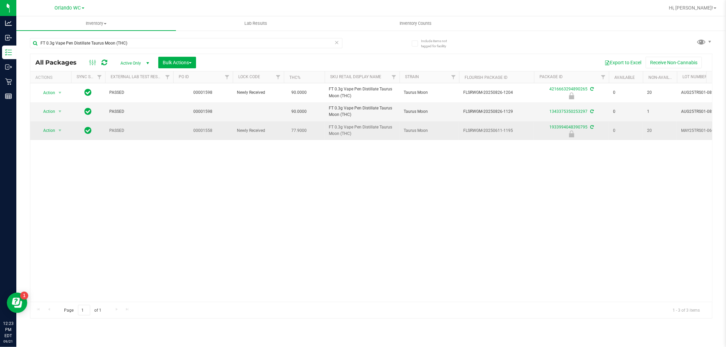
copy tr "FT 0.3g Vape Pen Distillate Taurus Moon (THC)"
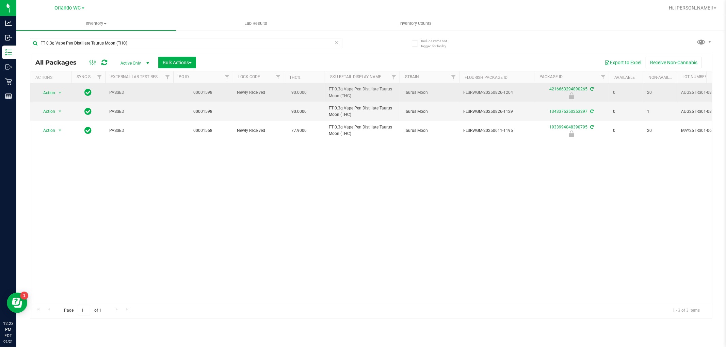
drag, startPoint x: 458, startPoint y: 90, endPoint x: 513, endPoint y: 92, distance: 54.2
click at [513, 92] on tr "Action Action Edit attributes Global inventory Locate package Package audit log…" at bounding box center [528, 92] width 997 height 19
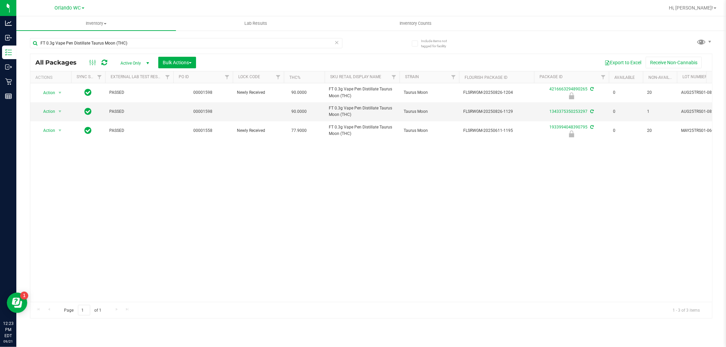
copy tr "FLSRWGM-20250826-1204"
click at [628, 185] on div "Action Action Edit attributes Global inventory Locate package Package audit log…" at bounding box center [371, 192] width 682 height 219
click at [338, 42] on icon at bounding box center [337, 42] width 5 height 8
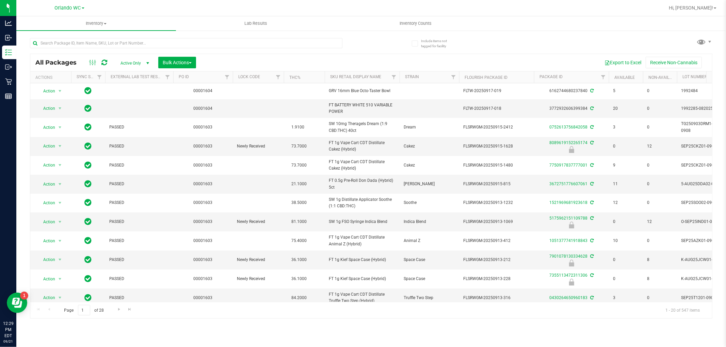
click at [370, 80] on th "Sku Retail Display Name" at bounding box center [362, 77] width 75 height 12
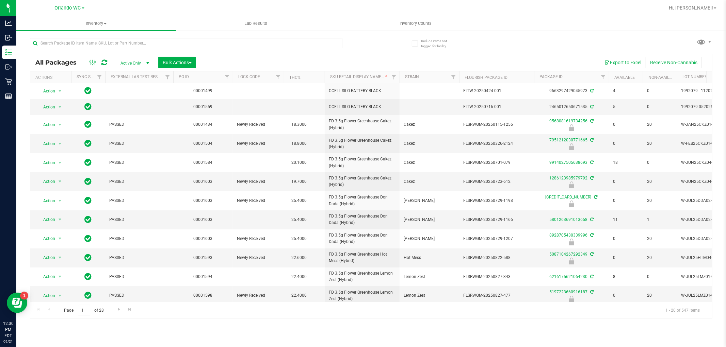
click at [372, 57] on div "Export to Excel Receive Non-Cannabis" at bounding box center [454, 63] width 506 height 12
click at [365, 48] on div at bounding box center [200, 43] width 341 height 22
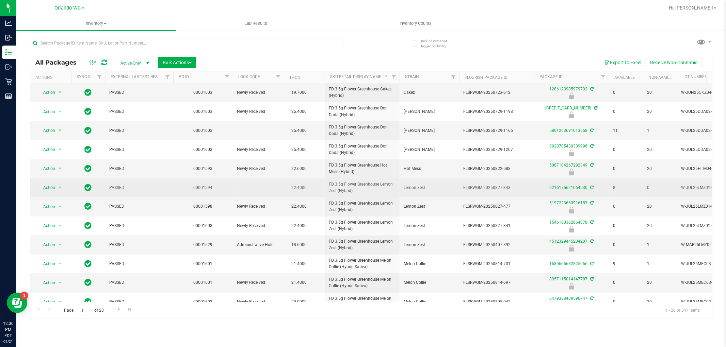
scroll to position [76, 0]
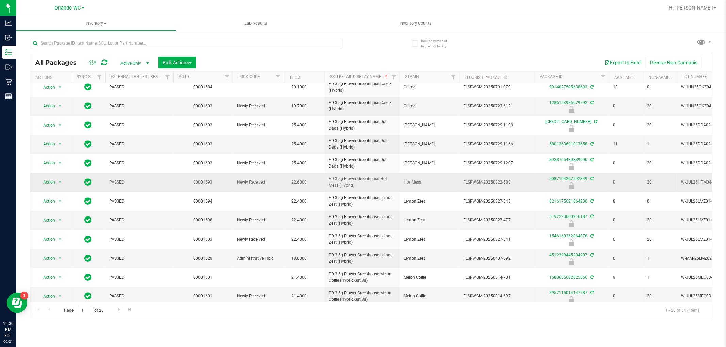
drag, startPoint x: 328, startPoint y: 179, endPoint x: 355, endPoint y: 190, distance: 29.1
click at [355, 190] on td "FD 3.5g Flower Greenhouse Hot Mess (Hybrid)" at bounding box center [362, 182] width 75 height 19
drag, startPoint x: 325, startPoint y: 178, endPoint x: 356, endPoint y: 188, distance: 32.3
click at [356, 188] on td "FD 3.5g Flower Greenhouse Hot Mess (Hybrid)" at bounding box center [362, 182] width 75 height 19
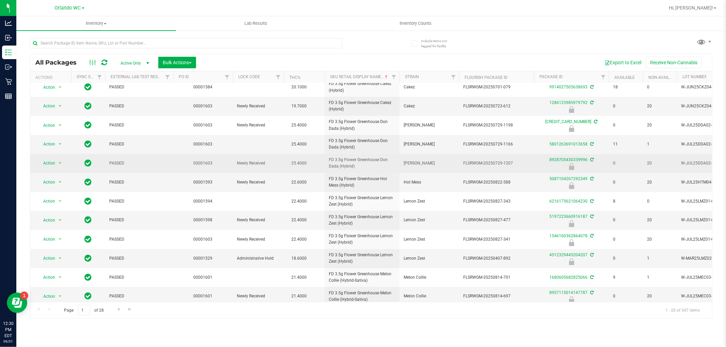
copy span "FD 3.5g Flower Greenhouse Hot Mess (Hybrid)"
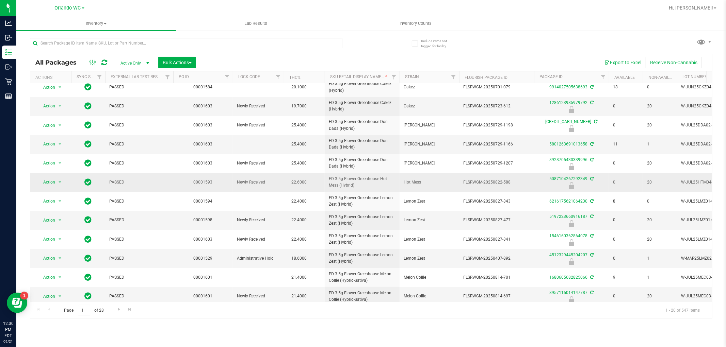
drag, startPoint x: 464, startPoint y: 182, endPoint x: 522, endPoint y: 181, distance: 57.9
click at [522, 181] on span "FLSRWGM-20250822-588" at bounding box center [496, 182] width 67 height 6
copy span "FLSRWGM-20250822-588"
click at [195, 310] on div "Page 1 of 28 1 - 20 of 547 items" at bounding box center [371, 310] width 682 height 16
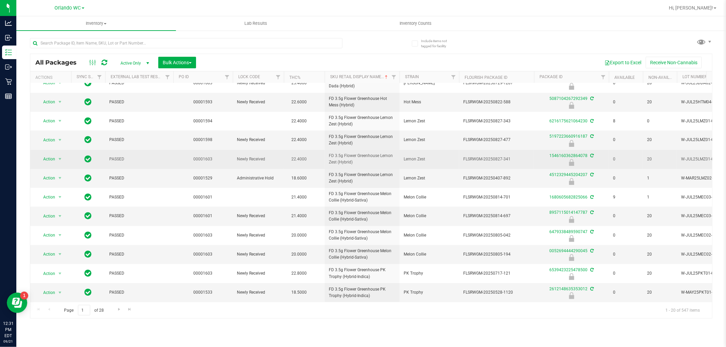
scroll to position [162, 0]
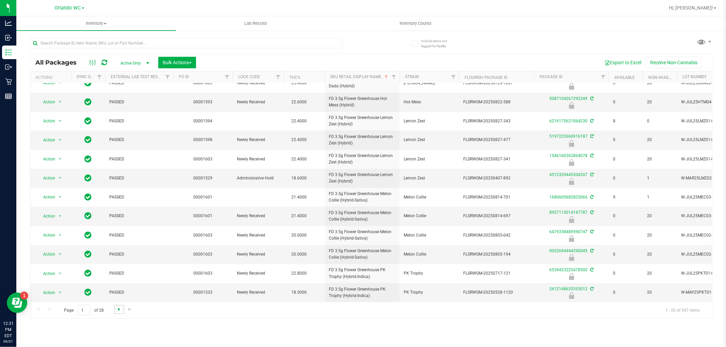
click at [119, 312] on span "Go to the next page" at bounding box center [118, 309] width 5 height 5
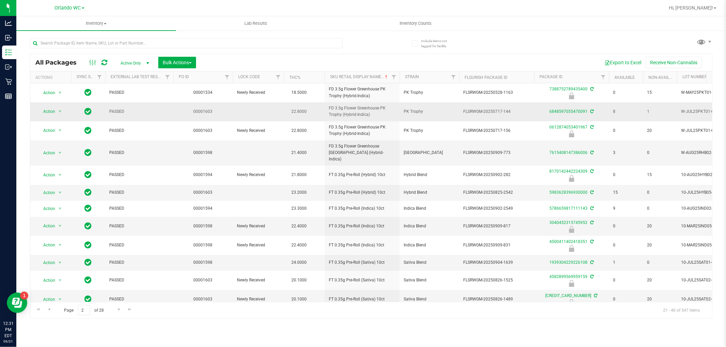
click at [331, 112] on span "FD 3.5g Flower Greenhouse PK Trophy (Hybrid-Indica)" at bounding box center [362, 111] width 67 height 13
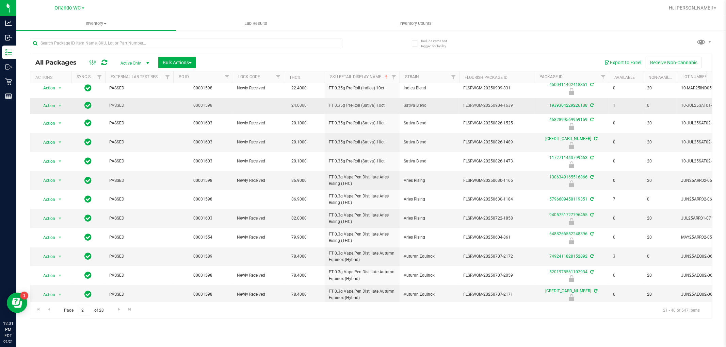
scroll to position [159, 0]
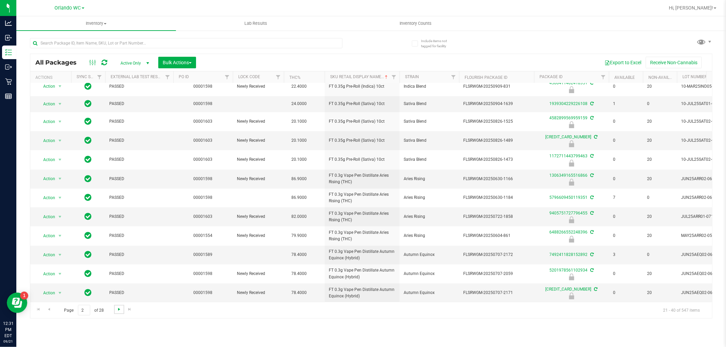
click at [119, 310] on span "Go to the next page" at bounding box center [118, 309] width 5 height 5
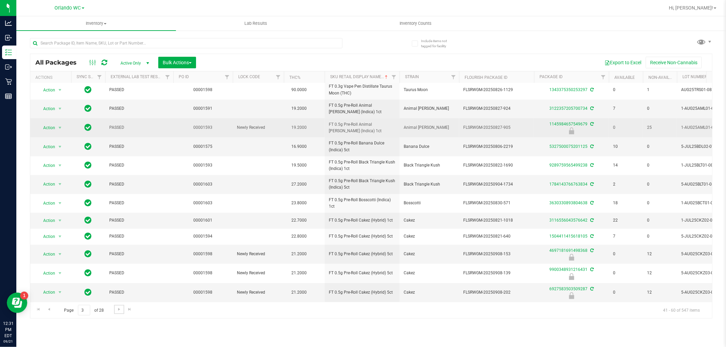
scroll to position [161, 0]
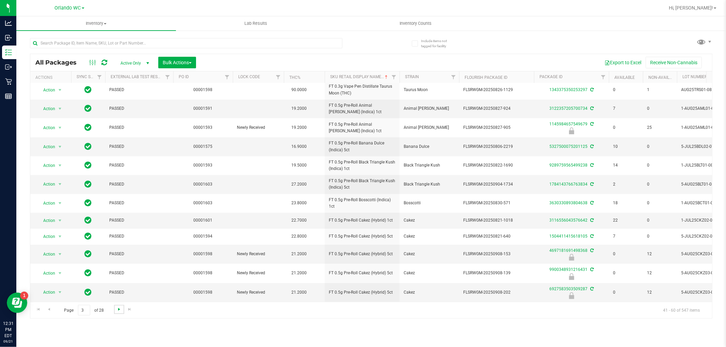
click at [119, 312] on span "Go to the next page" at bounding box center [118, 309] width 5 height 5
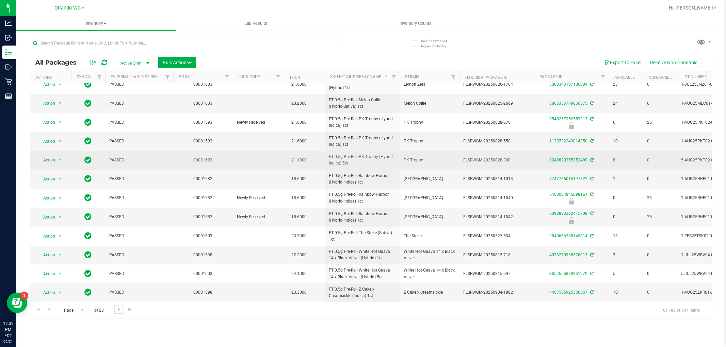
scroll to position [165, 0]
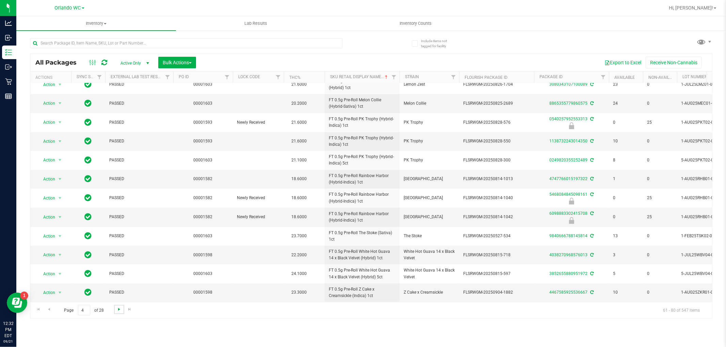
click at [117, 308] on span "Go to the next page" at bounding box center [118, 309] width 5 height 5
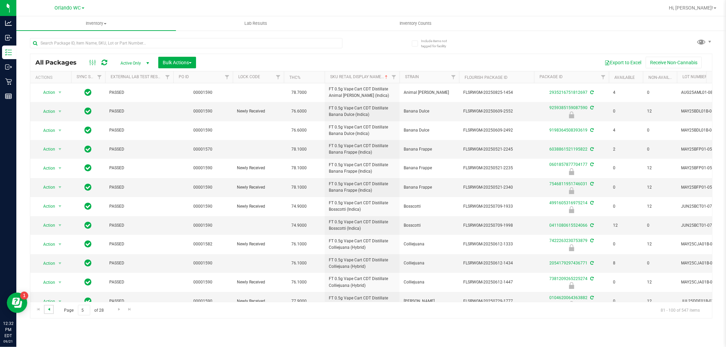
click at [50, 309] on span "Go to the previous page" at bounding box center [48, 309] width 5 height 5
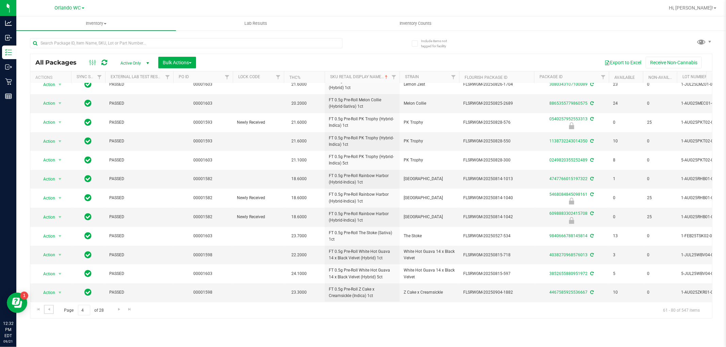
scroll to position [165, 0]
click at [117, 312] on span "Go to the next page" at bounding box center [118, 309] width 5 height 5
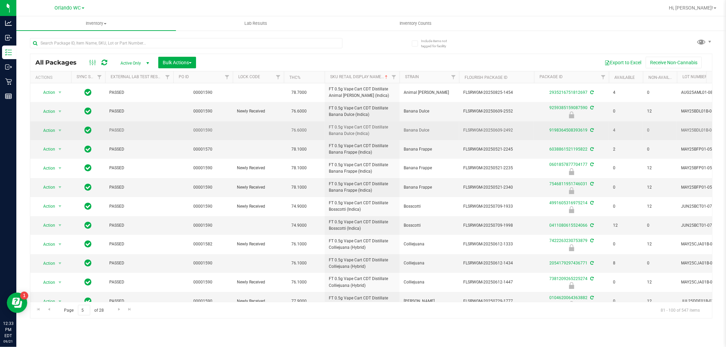
click at [360, 124] on span "FT 0.5g Vape Cart CDT Distillate Banana Dulce (Indica)" at bounding box center [362, 130] width 67 height 13
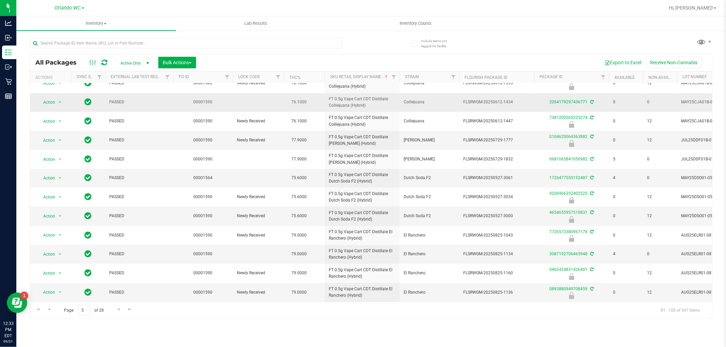
scroll to position [167, 0]
click at [119, 314] on link "Go to the next page" at bounding box center [119, 309] width 10 height 9
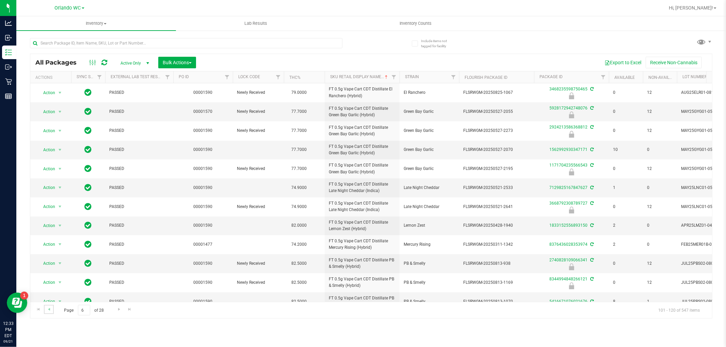
click at [52, 311] on link "Go to the previous page" at bounding box center [49, 309] width 10 height 9
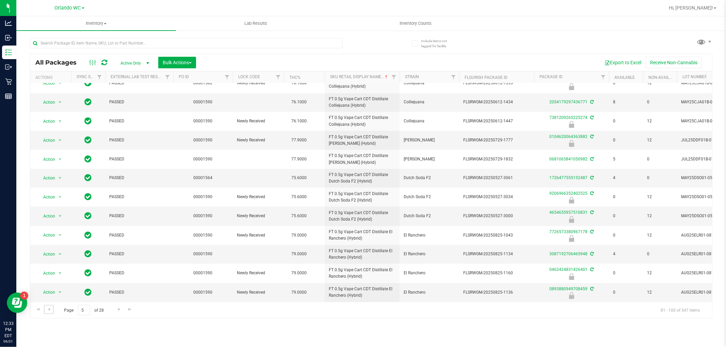
scroll to position [167, 0]
click at [117, 311] on span "Go to the next page" at bounding box center [118, 309] width 5 height 5
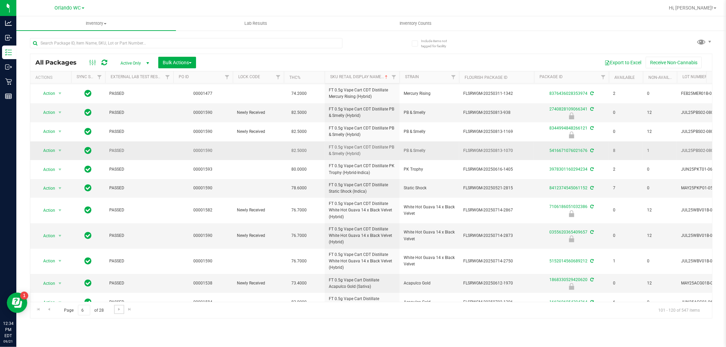
scroll to position [186, 0]
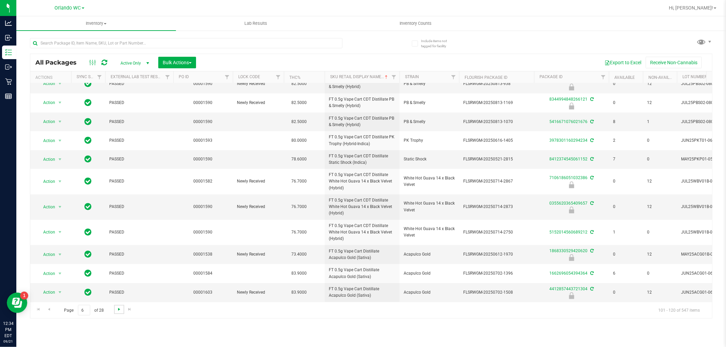
click at [116, 309] on span "Go to the next page" at bounding box center [118, 309] width 5 height 5
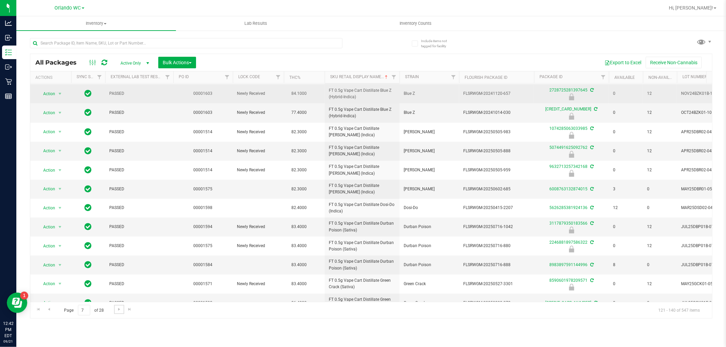
scroll to position [167, 0]
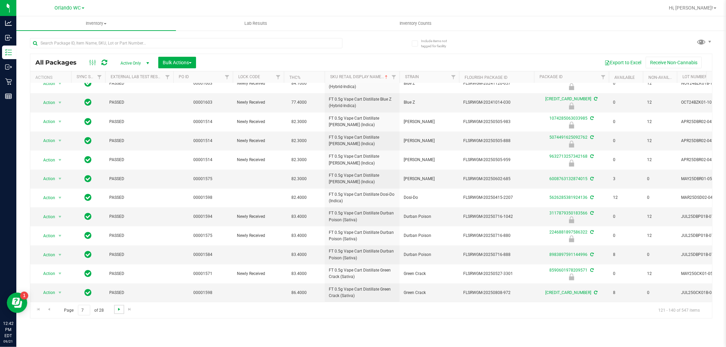
click at [117, 310] on span "Go to the next page" at bounding box center [118, 309] width 5 height 5
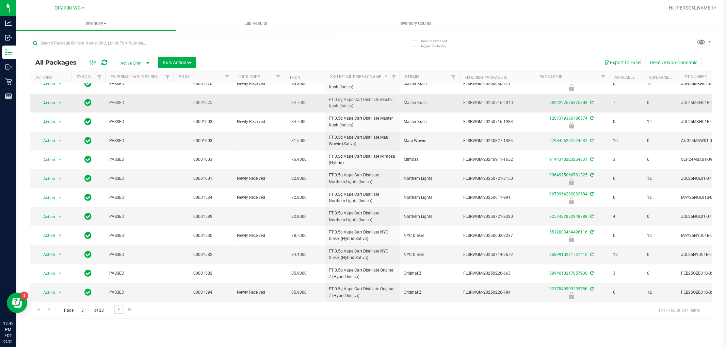
scroll to position [167, 0]
click at [116, 314] on link "Go to the next page" at bounding box center [119, 309] width 10 height 9
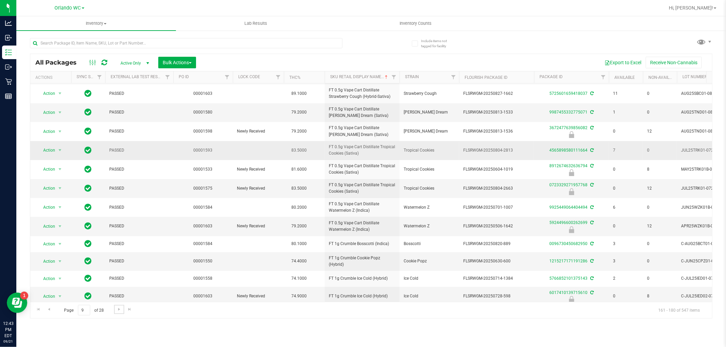
scroll to position [158, 0]
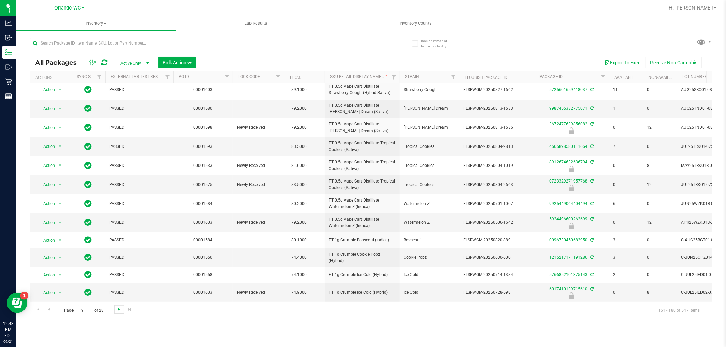
click at [121, 311] on span "Go to the next page" at bounding box center [118, 309] width 5 height 5
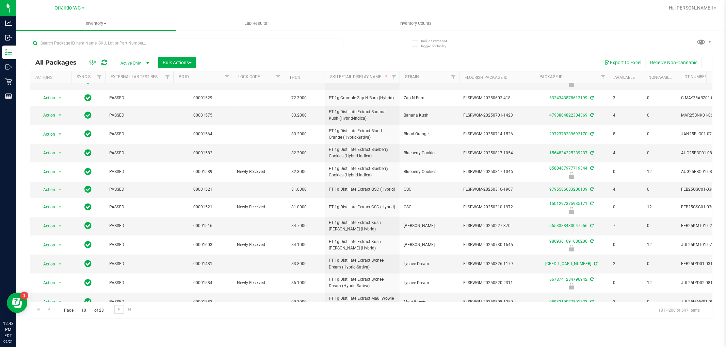
scroll to position [149, 0]
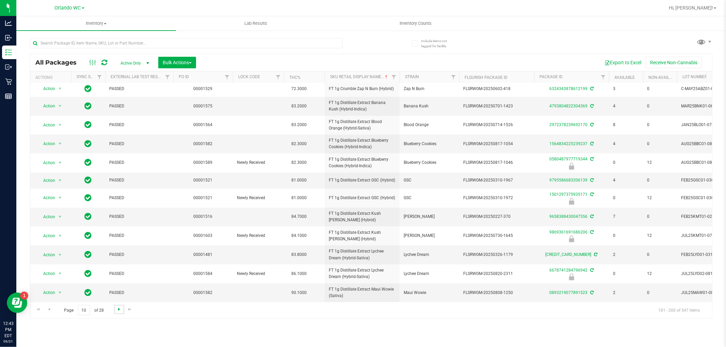
click at [117, 310] on span "Go to the next page" at bounding box center [118, 309] width 5 height 5
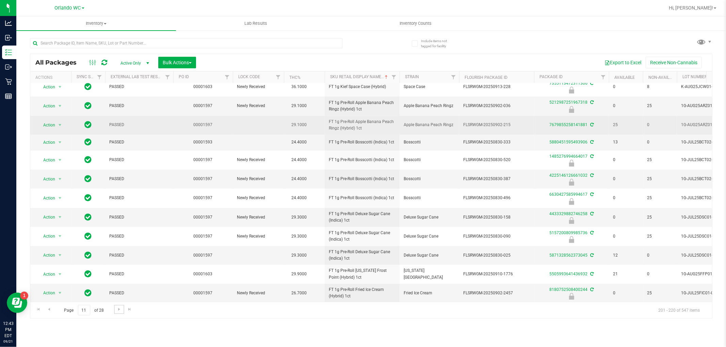
scroll to position [155, 0]
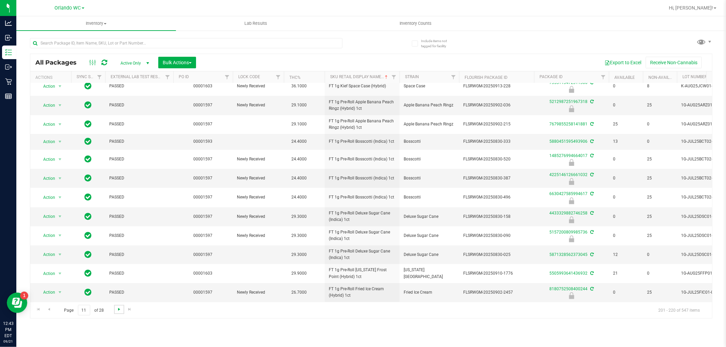
click at [117, 309] on span "Go to the next page" at bounding box center [118, 309] width 5 height 5
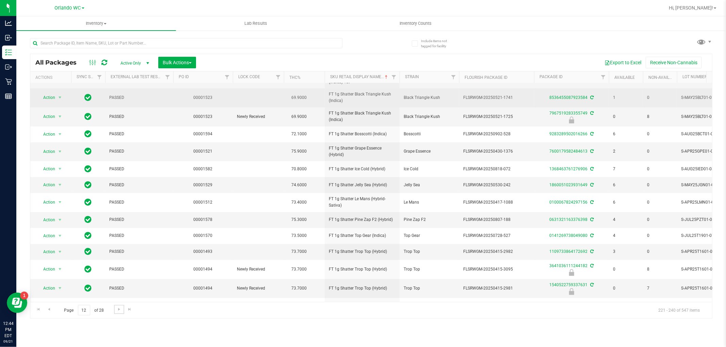
scroll to position [141, 0]
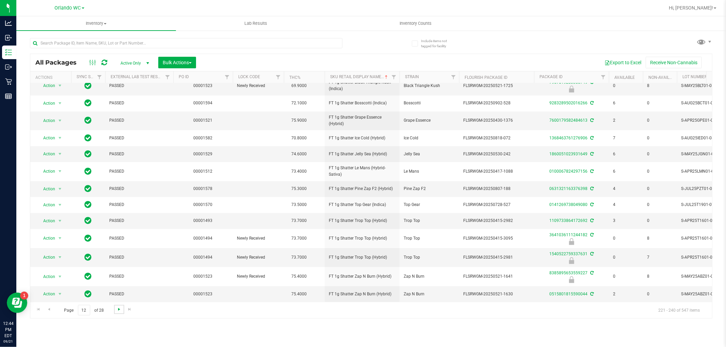
click at [117, 312] on span "Go to the next page" at bounding box center [118, 309] width 5 height 5
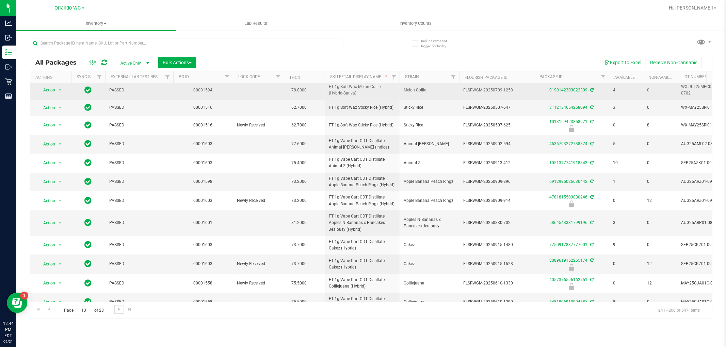
scroll to position [164, 0]
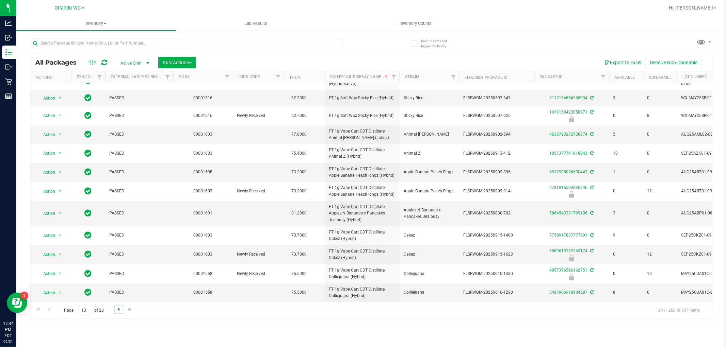
click at [120, 309] on span "Go to the next page" at bounding box center [118, 309] width 5 height 5
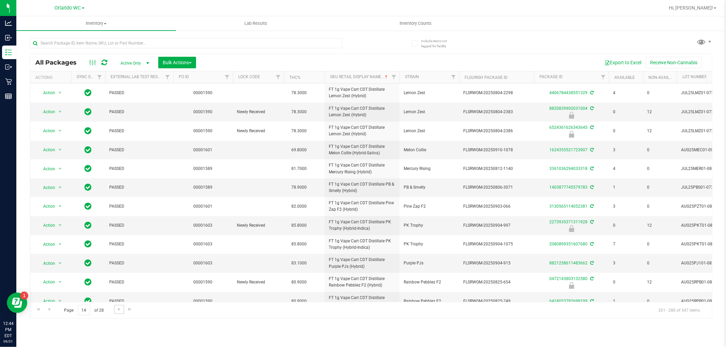
scroll to position [166, 0]
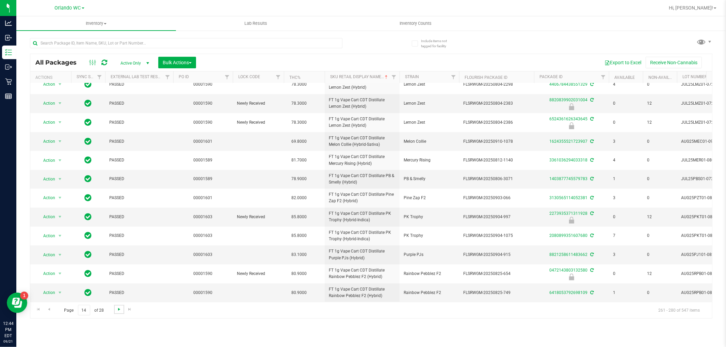
click at [118, 310] on span "Go to the next page" at bounding box center [118, 309] width 5 height 5
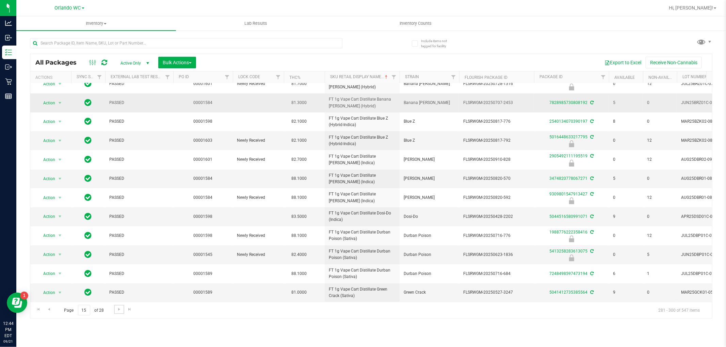
scroll to position [167, 0]
click at [118, 312] on span "Go to the next page" at bounding box center [118, 309] width 5 height 5
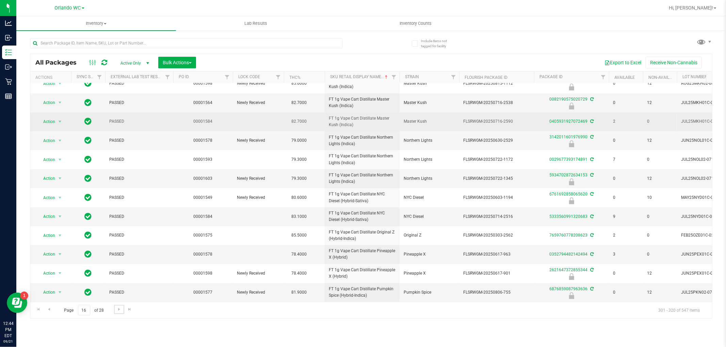
scroll to position [167, 0]
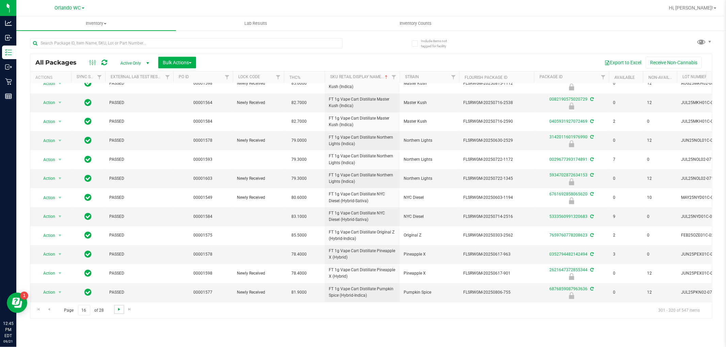
click at [119, 309] on span "Go to the next page" at bounding box center [118, 309] width 5 height 5
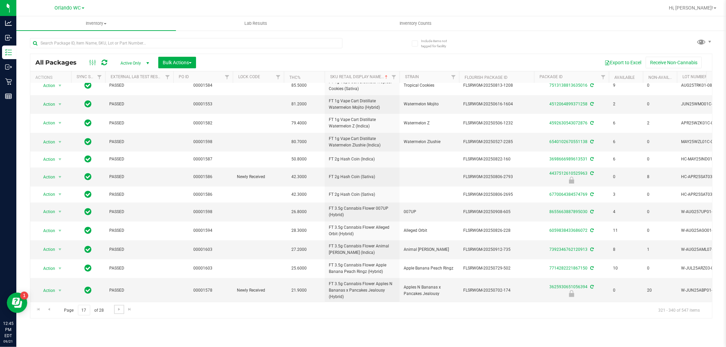
scroll to position [166, 0]
click at [119, 311] on span "Go to the next page" at bounding box center [118, 309] width 5 height 5
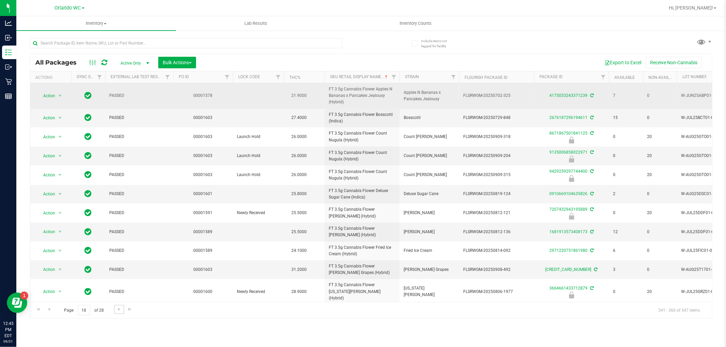
scroll to position [38, 0]
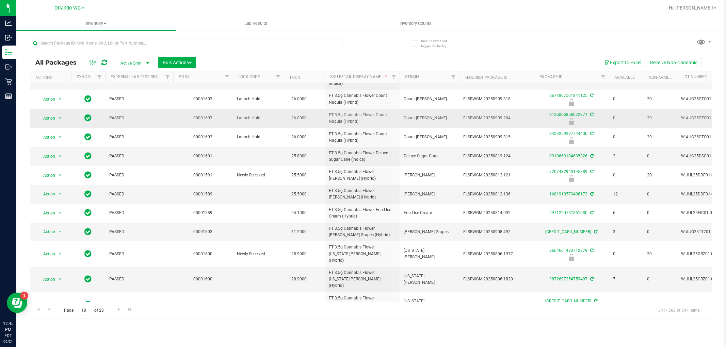
drag, startPoint x: 370, startPoint y: 101, endPoint x: 346, endPoint y: 119, distance: 30.3
click at [346, 119] on span "FT 3.5g Cannabis Flower Count Nugula (Hybrid)" at bounding box center [362, 118] width 67 height 13
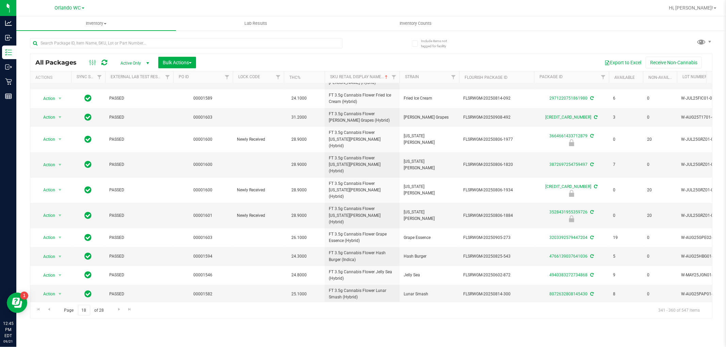
scroll to position [173, 0]
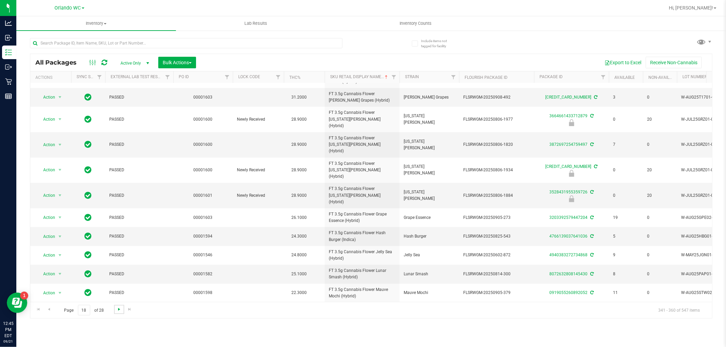
click at [116, 311] on span "Go to the next page" at bounding box center [118, 309] width 5 height 5
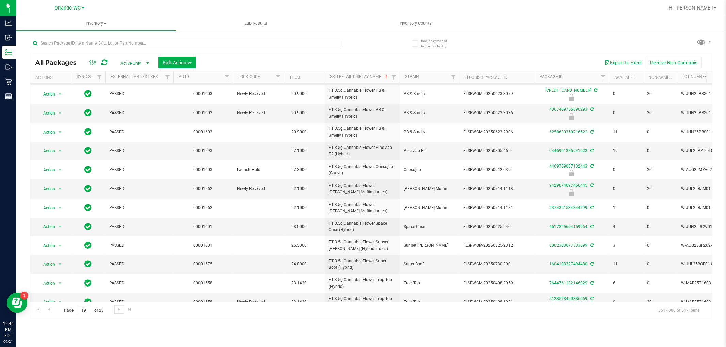
scroll to position [167, 0]
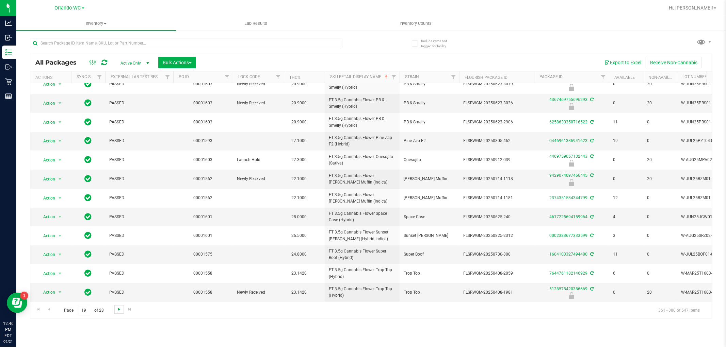
click at [120, 308] on span "Go to the next page" at bounding box center [118, 309] width 5 height 5
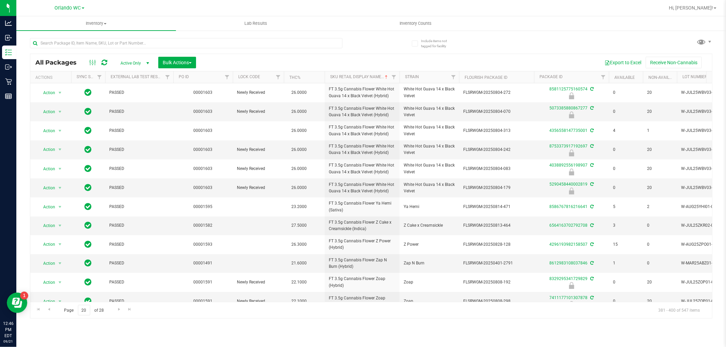
click at [615, 39] on div "All Packages Active Only Active Only Lab Samples Locked All External Internal B…" at bounding box center [371, 175] width 682 height 287
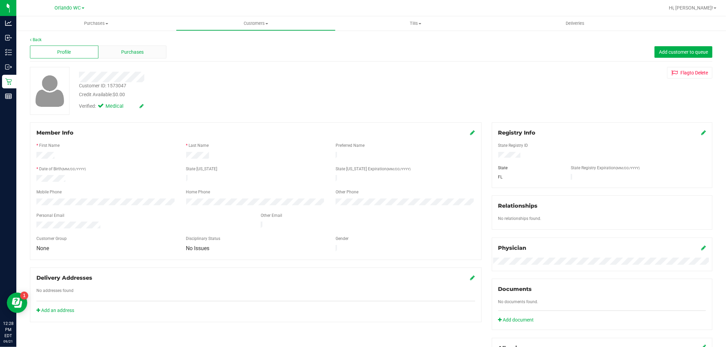
click at [118, 48] on div "Purchases" at bounding box center [132, 52] width 68 height 13
click at [135, 46] on div "Purchases" at bounding box center [132, 52] width 68 height 13
click at [137, 55] on span "Purchases" at bounding box center [132, 52] width 22 height 7
click at [142, 51] on span "Purchases" at bounding box center [132, 52] width 22 height 7
click at [146, 50] on div "Purchases" at bounding box center [132, 52] width 68 height 13
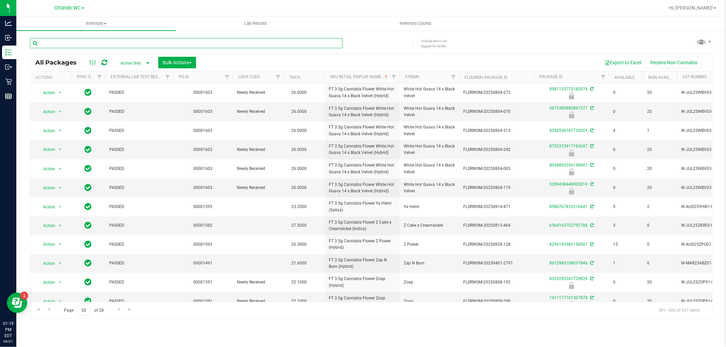
click at [127, 45] on input "text" at bounding box center [186, 43] width 312 height 10
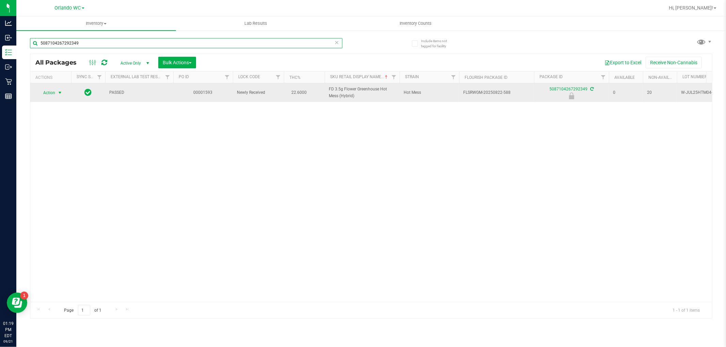
type input "5087104267292349"
click at [48, 93] on span "Action" at bounding box center [46, 93] width 18 height 10
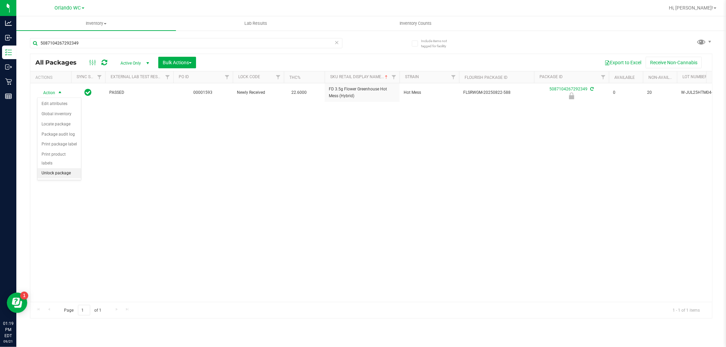
click at [60, 178] on li "Unlock package" at bounding box center [59, 173] width 44 height 10
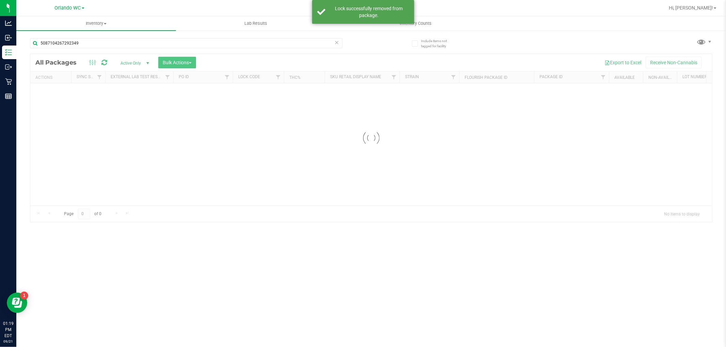
click at [337, 100] on div at bounding box center [371, 138] width 682 height 168
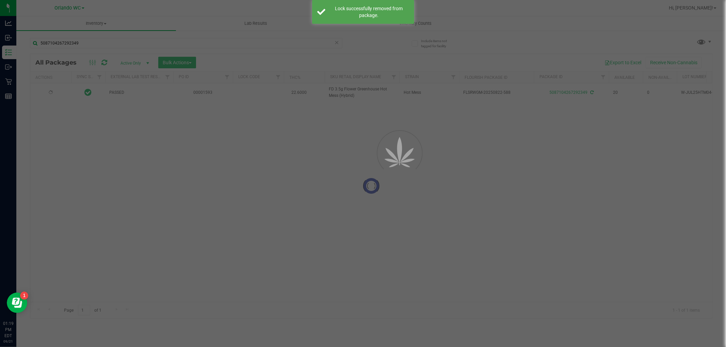
click at [337, 100] on div at bounding box center [371, 186] width 682 height 264
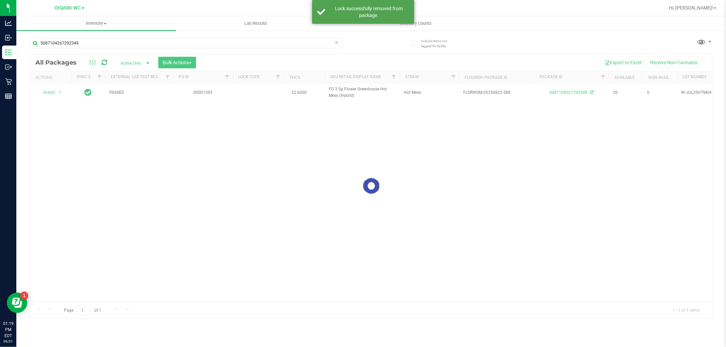
click at [337, 100] on div at bounding box center [371, 186] width 682 height 264
click at [338, 97] on span "FD 3.5g Flower Greenhouse Hot Mess (Hybrid)" at bounding box center [362, 92] width 67 height 13
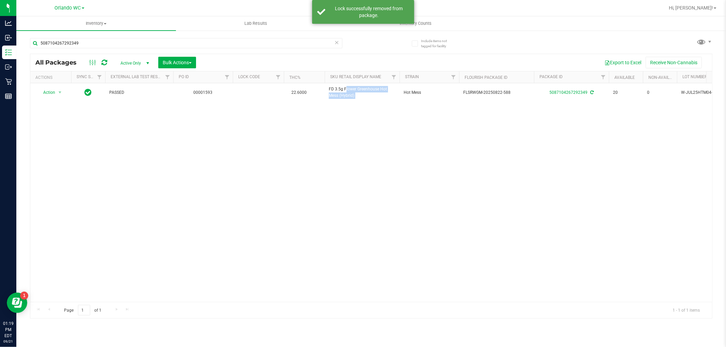
click at [338, 97] on span "FD 3.5g Flower Greenhouse Hot Mess (Hybrid)" at bounding box center [362, 92] width 67 height 13
copy tr "FD 3.5g Flower Greenhouse Hot Mess (Hybrid)"
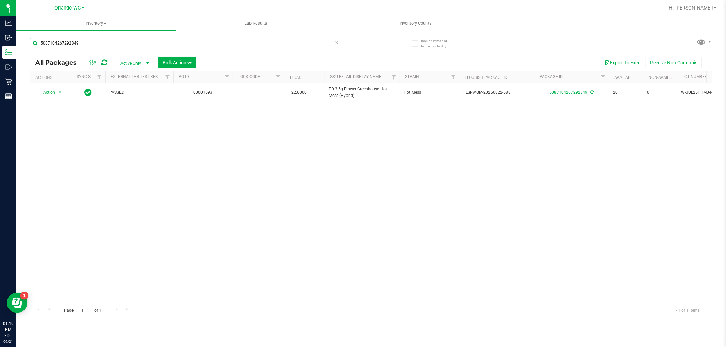
click at [111, 42] on input "5087104267292349" at bounding box center [186, 43] width 312 height 10
paste input "FD 3.5g Flower Greenhouse Hot Mess (Hybrid)"
type input "FD 3.5g Flower Greenhouse Hot Mess (Hybrid)"
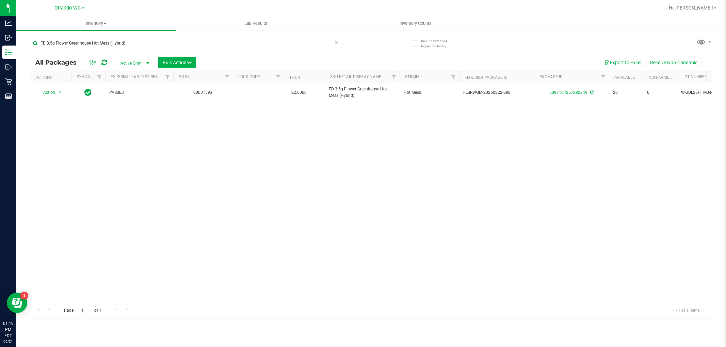
click at [355, 47] on div "FD 3.5g Flower Greenhouse Hot Mess (Hybrid)" at bounding box center [200, 43] width 341 height 22
click at [263, 218] on div "Action Action Adjust qty Create package Edit attributes Global inventory Locate…" at bounding box center [371, 192] width 682 height 219
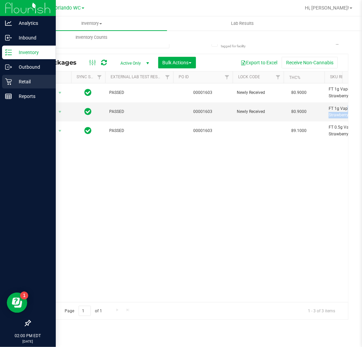
click at [15, 86] on div "Retail" at bounding box center [29, 82] width 54 height 14
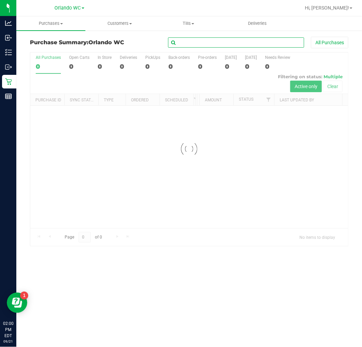
click at [237, 39] on input "text" at bounding box center [236, 42] width 136 height 10
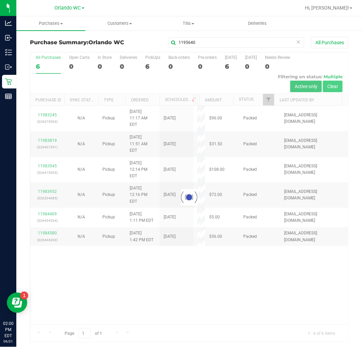
click at [334, 84] on div at bounding box center [189, 197] width 318 height 290
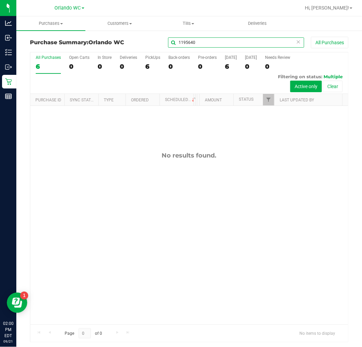
click at [184, 45] on input "1195640" at bounding box center [236, 42] width 136 height 10
type input "11956940"
click at [330, 86] on button "Clear" at bounding box center [333, 87] width 20 height 12
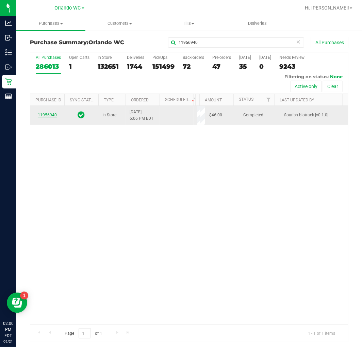
click at [42, 113] on link "11956940" at bounding box center [47, 115] width 19 height 5
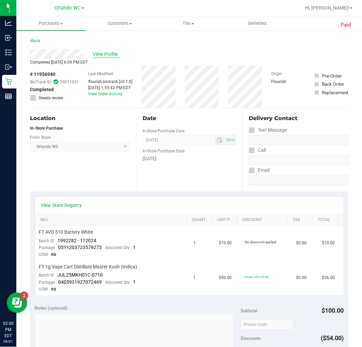
click at [105, 57] on span "View Profile" at bounding box center [106, 54] width 27 height 7
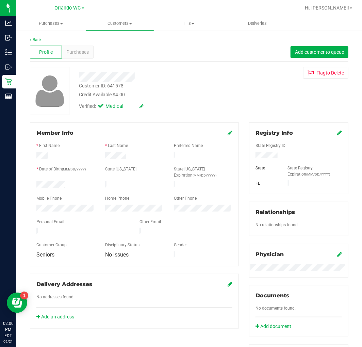
click at [107, 85] on div "Customer ID: 641578" at bounding box center [101, 85] width 45 height 7
click at [110, 84] on div "Customer ID: 641578" at bounding box center [101, 85] width 45 height 7
copy div "641578"
click at [82, 50] on span "Purchases" at bounding box center [77, 52] width 22 height 7
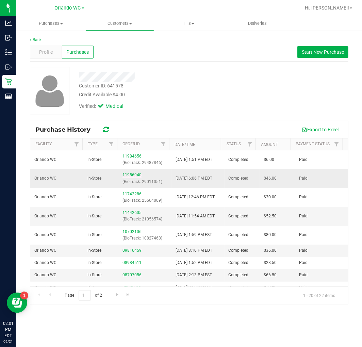
click at [127, 175] on link "11956940" at bounding box center [132, 175] width 19 height 5
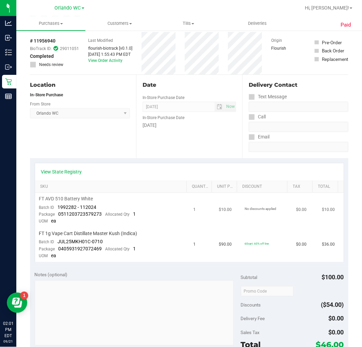
scroll to position [151, 0]
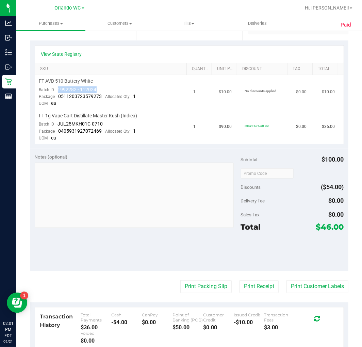
drag, startPoint x: 59, startPoint y: 88, endPoint x: 103, endPoint y: 90, distance: 45.0
click at [103, 90] on td "FT AVD 510 Battery White Batch ID 1992282 - 112024 Package 0511203723579273 All…" at bounding box center [112, 92] width 155 height 35
copy span "1992282 - 112024"
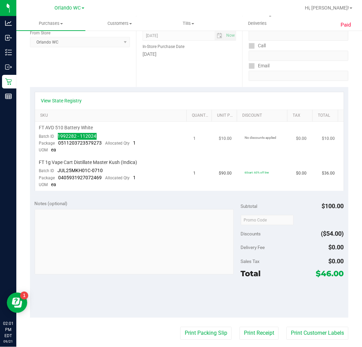
scroll to position [0, 0]
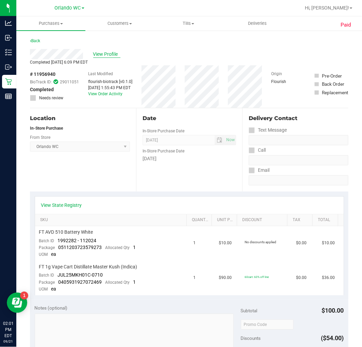
click at [103, 51] on span "View Profile" at bounding box center [106, 54] width 27 height 7
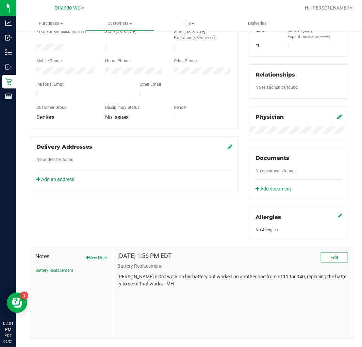
scroll to position [151, 0]
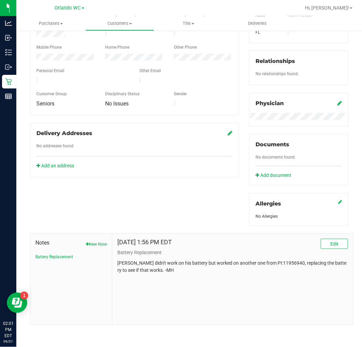
click at [153, 262] on p "[PERSON_NAME] didn't work on his battery but worked on another one from PI:1195…" at bounding box center [232, 267] width 231 height 14
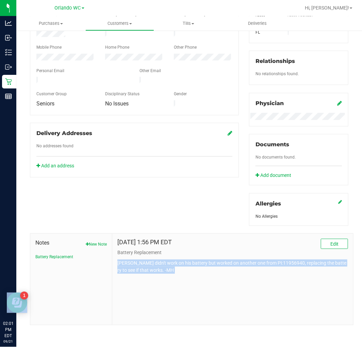
click at [153, 262] on p "[PERSON_NAME] didn't work on his battery but worked on another one from PI:1195…" at bounding box center [232, 267] width 231 height 14
copy body "[PERSON_NAME] didn't work on his battery but worked on another one from PI:1195…"
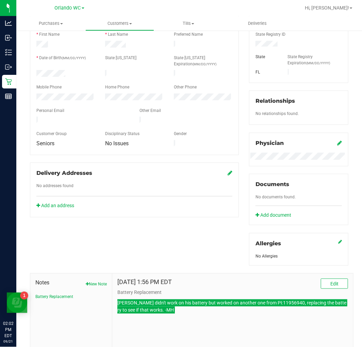
scroll to position [0, 0]
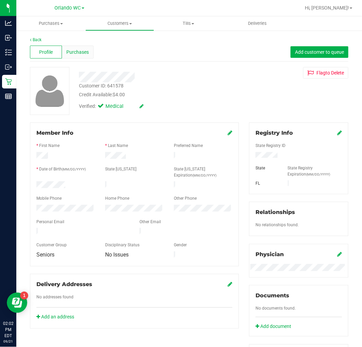
click at [78, 50] on span "Purchases" at bounding box center [77, 52] width 22 height 7
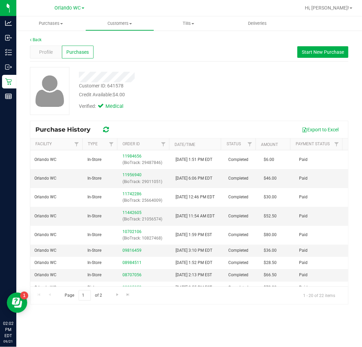
click at [215, 79] on div at bounding box center [156, 77] width 164 height 11
click at [225, 108] on div "Verified: Medical" at bounding box center [156, 105] width 164 height 15
click at [202, 95] on div "Credit Available: $4.00" at bounding box center [156, 94] width 154 height 7
click at [258, 96] on div "Customer ID: 641578 Credit Available: $4.00 Verified: Medical" at bounding box center [189, 91] width 329 height 48
click at [199, 94] on div "Credit Available: $4.00" at bounding box center [156, 94] width 154 height 7
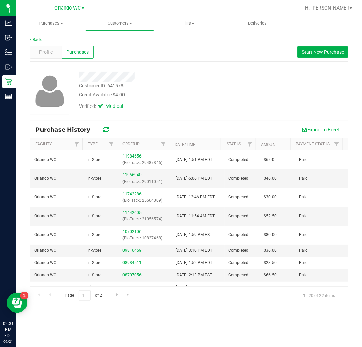
click at [207, 63] on div "Back Profile Purchases Start New Purchase Customer ID: 641578 Credit Available:…" at bounding box center [189, 171] width 319 height 268
click at [217, 91] on div "Credit Available: $4.00" at bounding box center [156, 94] width 154 height 7
